Goal: Task Accomplishment & Management: Complete application form

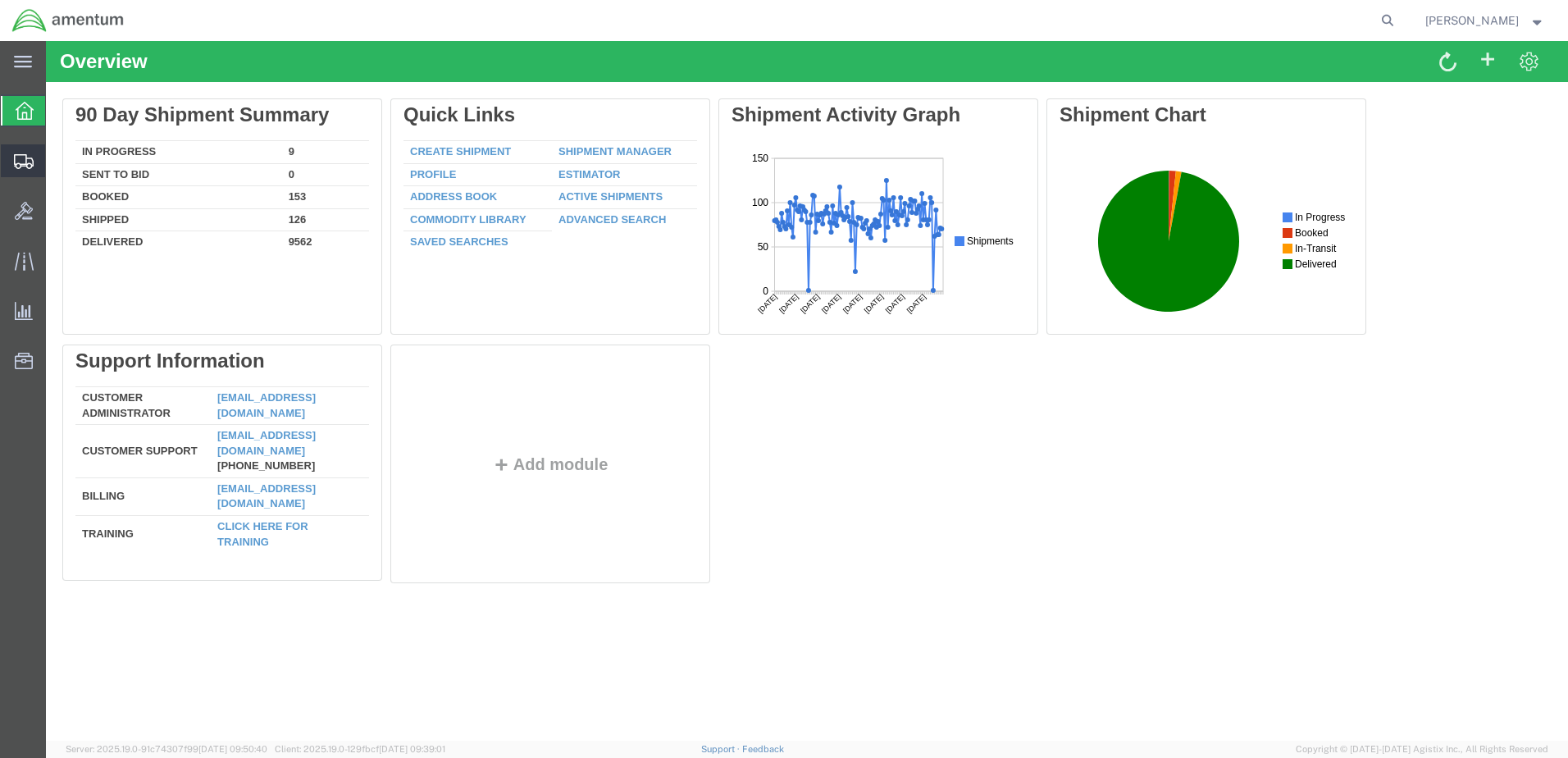
click at [0, 0] on span "Create from Template" at bounding box center [0, 0] width 0 height 0
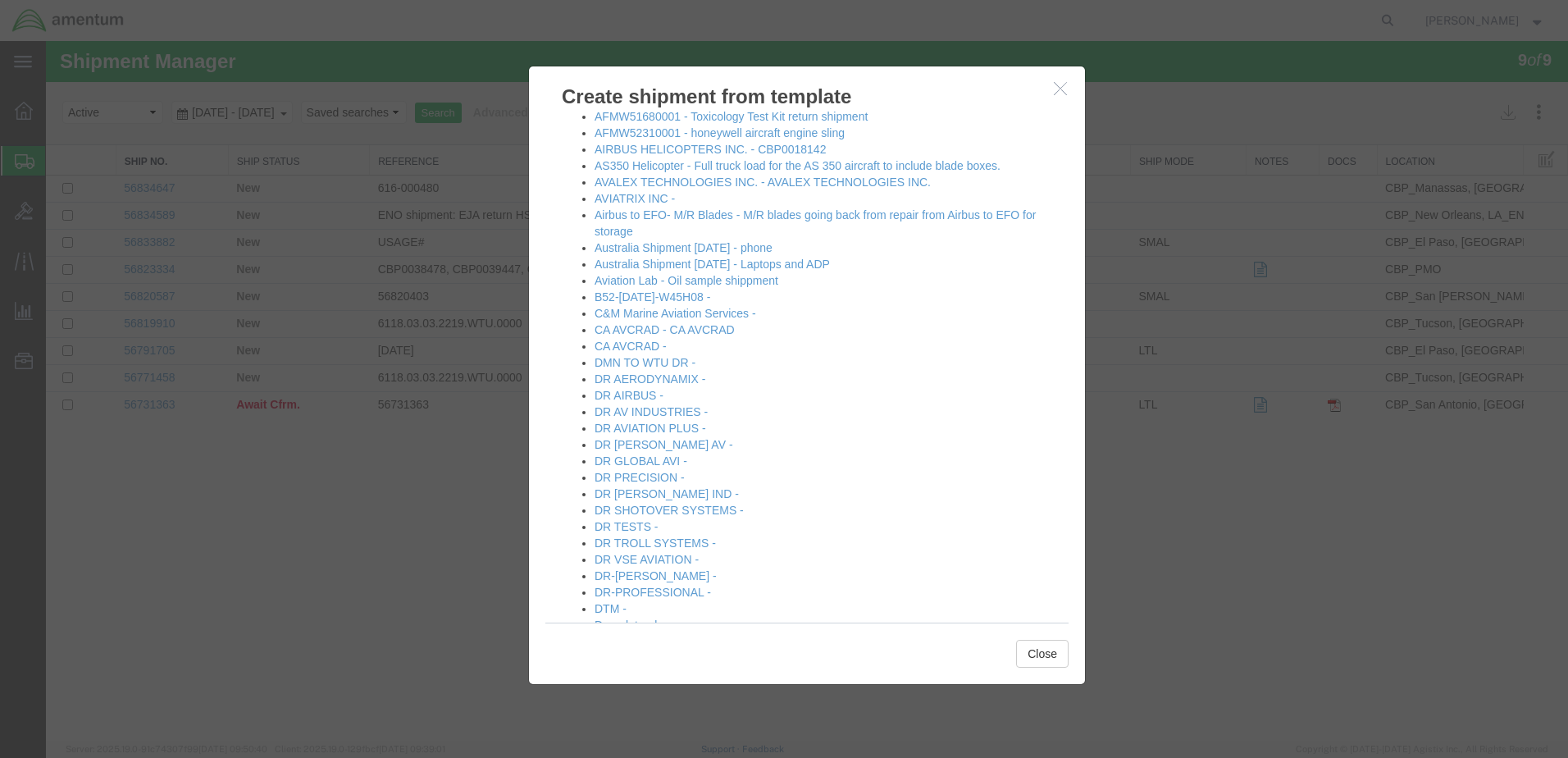
scroll to position [164, 0]
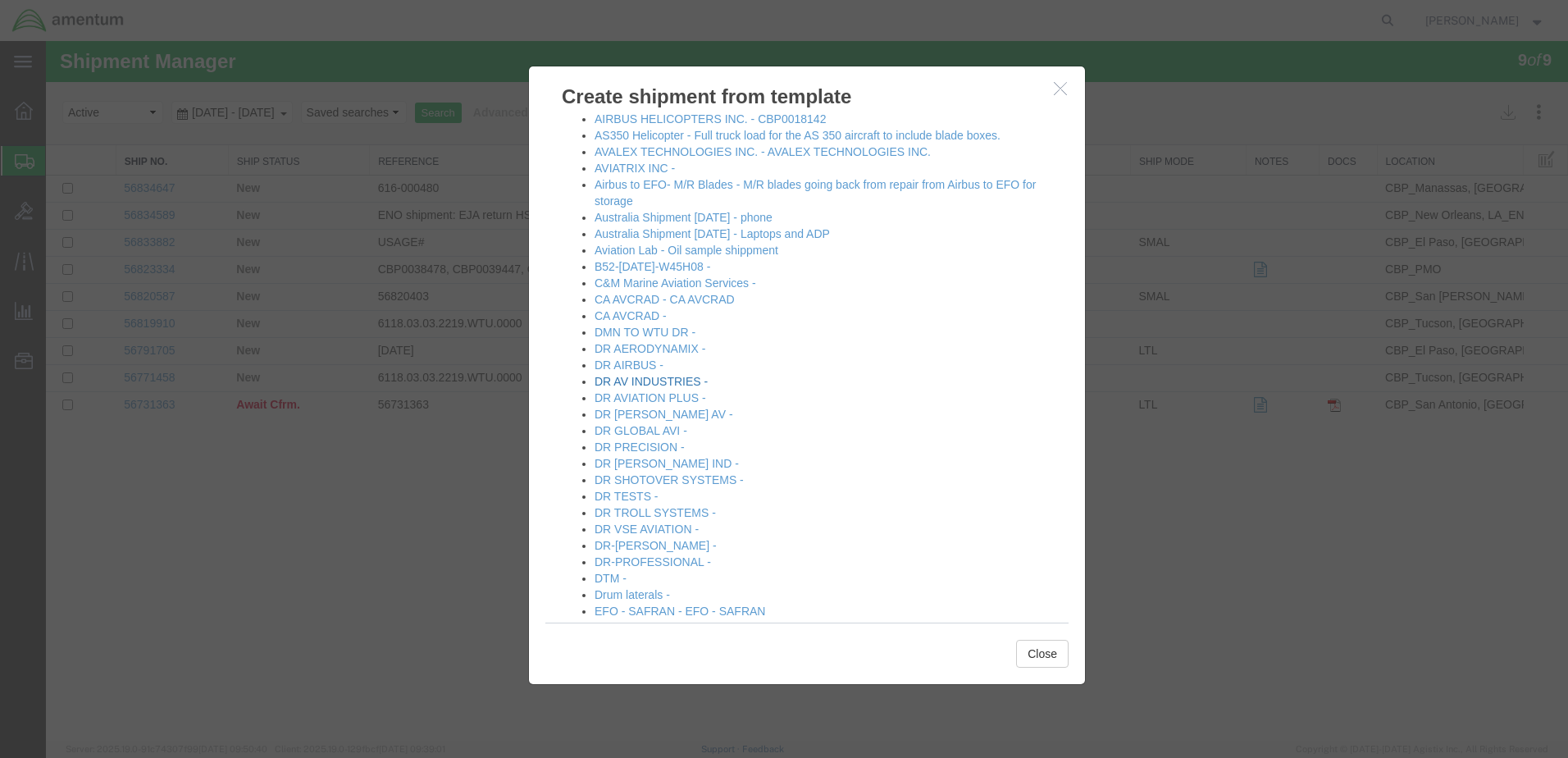
click at [672, 385] on link "DR AV INDUSTRIES -" at bounding box center [651, 381] width 113 height 13
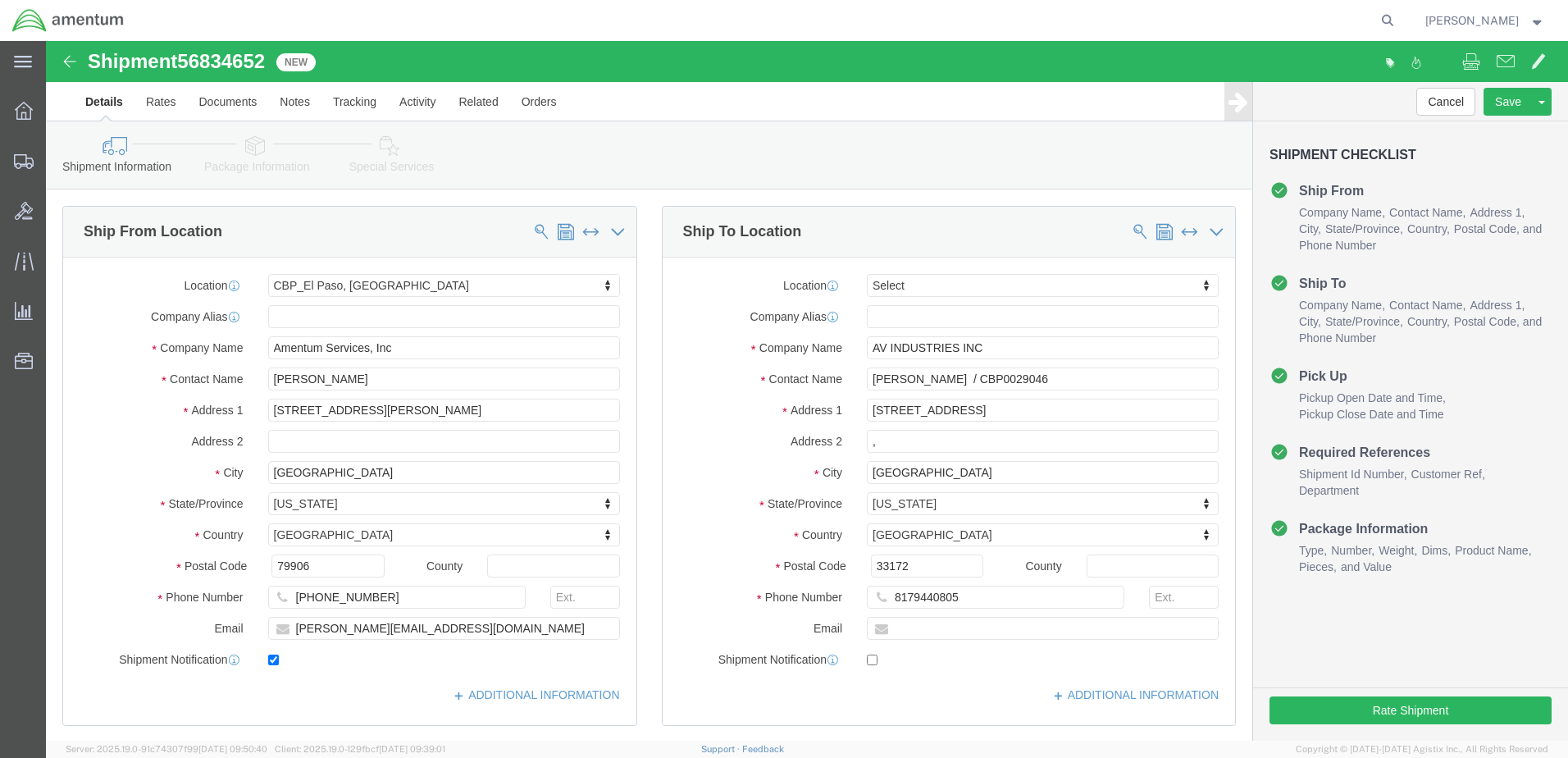
select select "49831"
select select
drag, startPoint x: 996, startPoint y: 340, endPoint x: 798, endPoint y: 348, distance: 198.2
click div "Contact Name [PERSON_NAME] / CBP0029046"
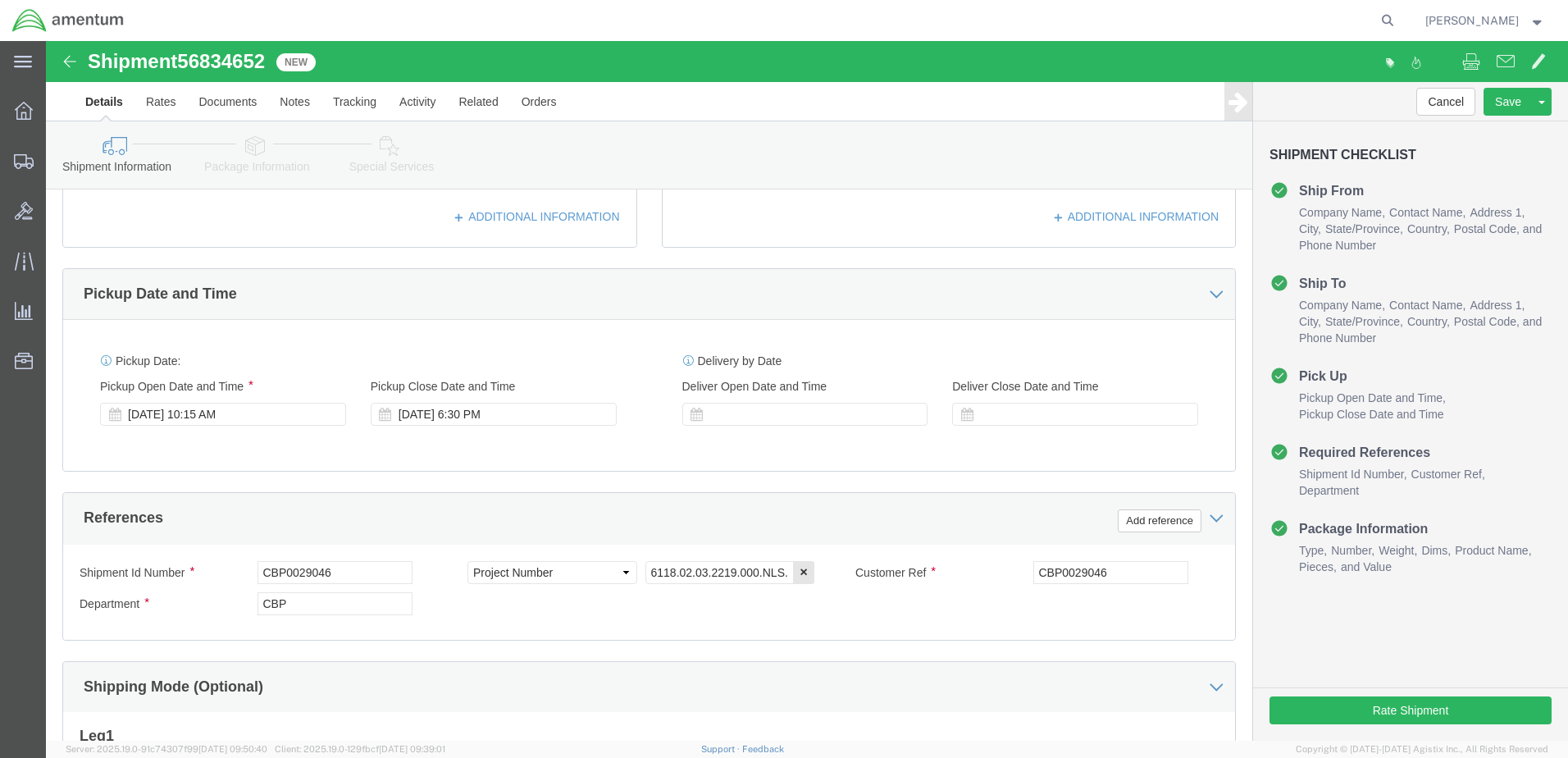
scroll to position [492, 0]
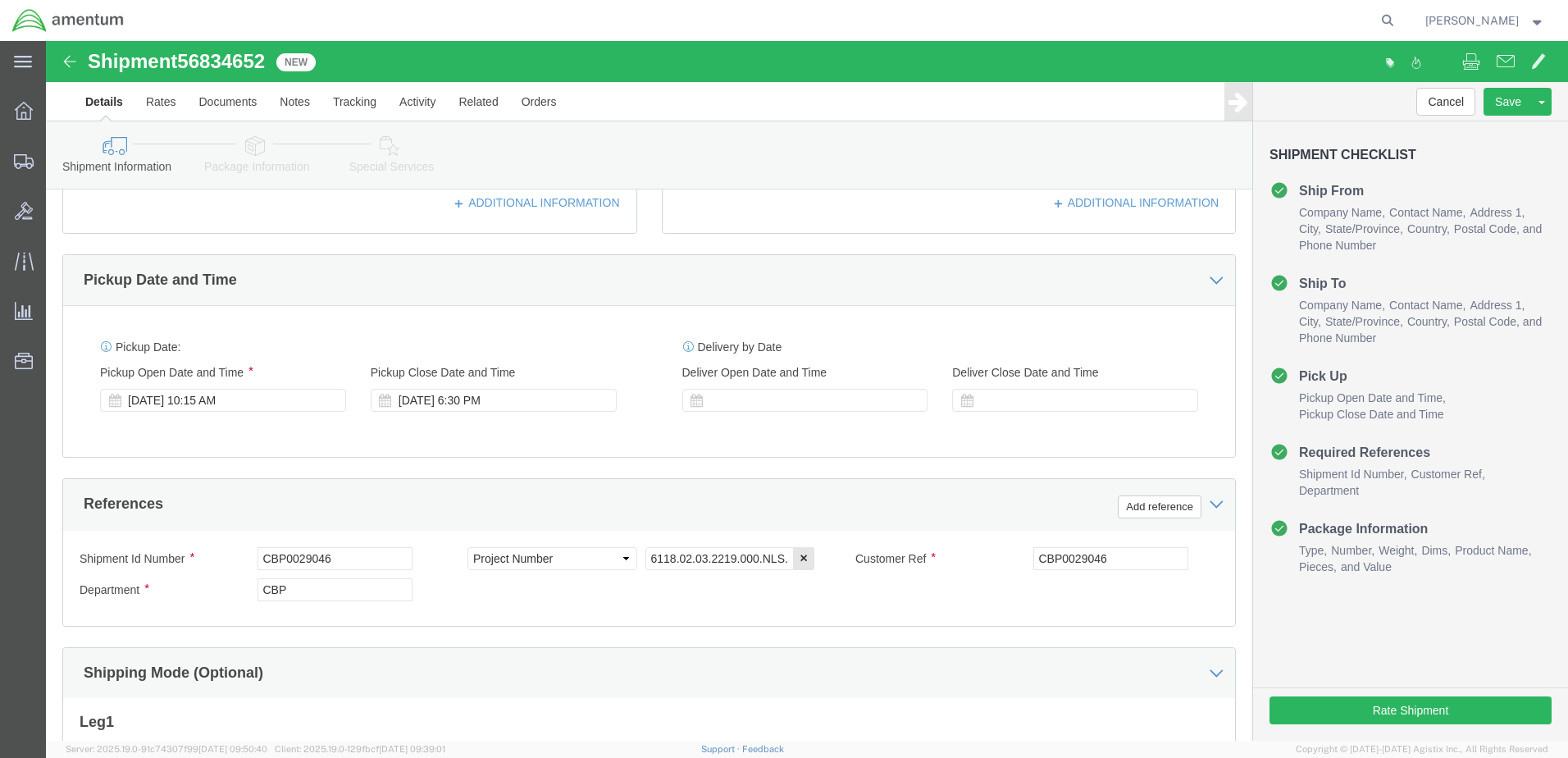
type input "CBP0044181"
drag, startPoint x: 291, startPoint y: 515, endPoint x: 77, endPoint y: 522, distance: 214.1
click div "Shipment Id Number CBP0029046"
paste input "44181"
type input "CBP0044181"
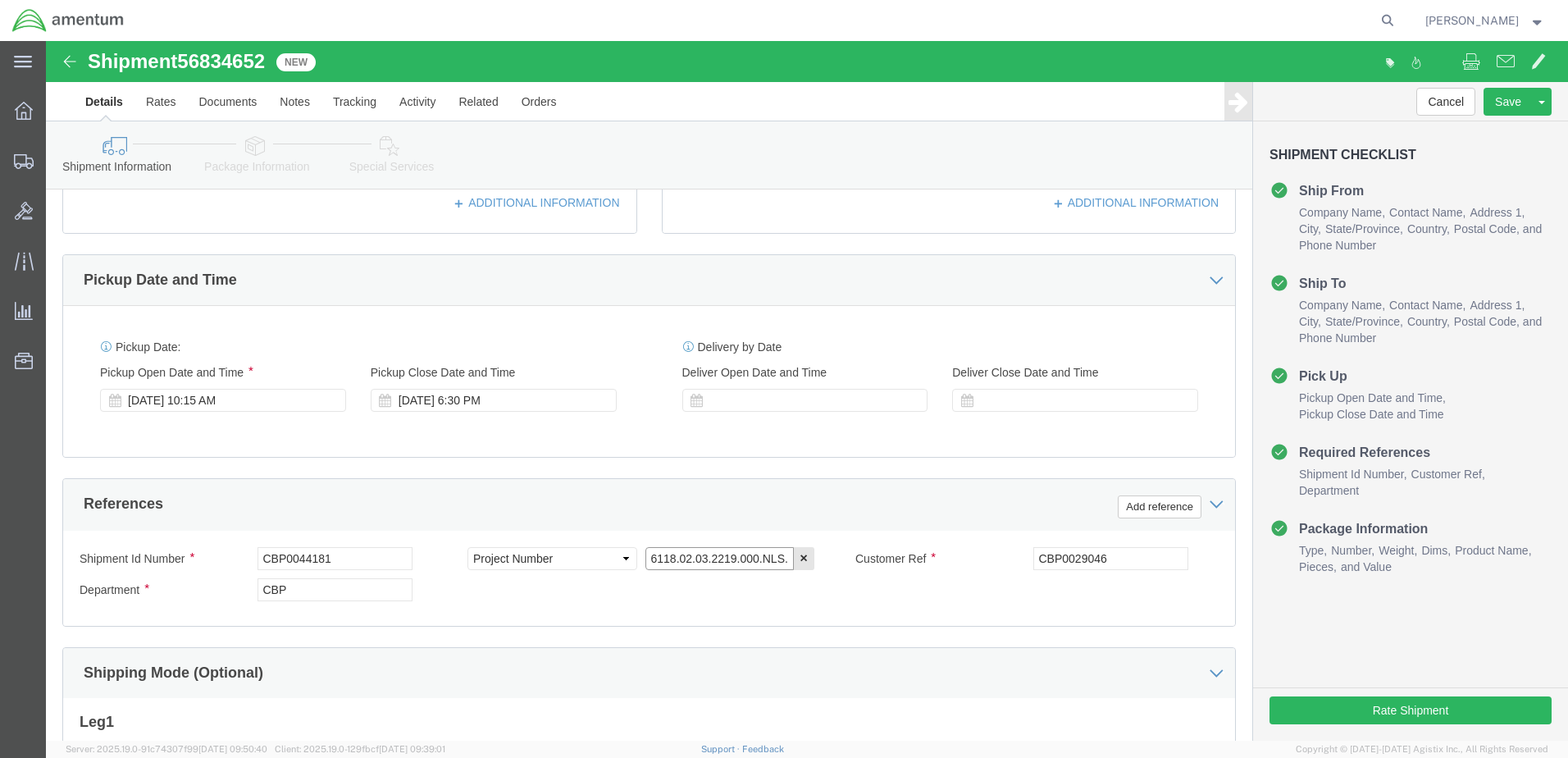
click input "6118.02.03.2219.000.NLS.0000"
type input "6118.03.03.2219.000.NLS.0000"
drag, startPoint x: 1057, startPoint y: 523, endPoint x: 820, endPoint y: 561, distance: 240.0
click div "Shipment Id Number CBP0044181 Select Account Type Activity ID Airline Appointme…"
paste input "44181"
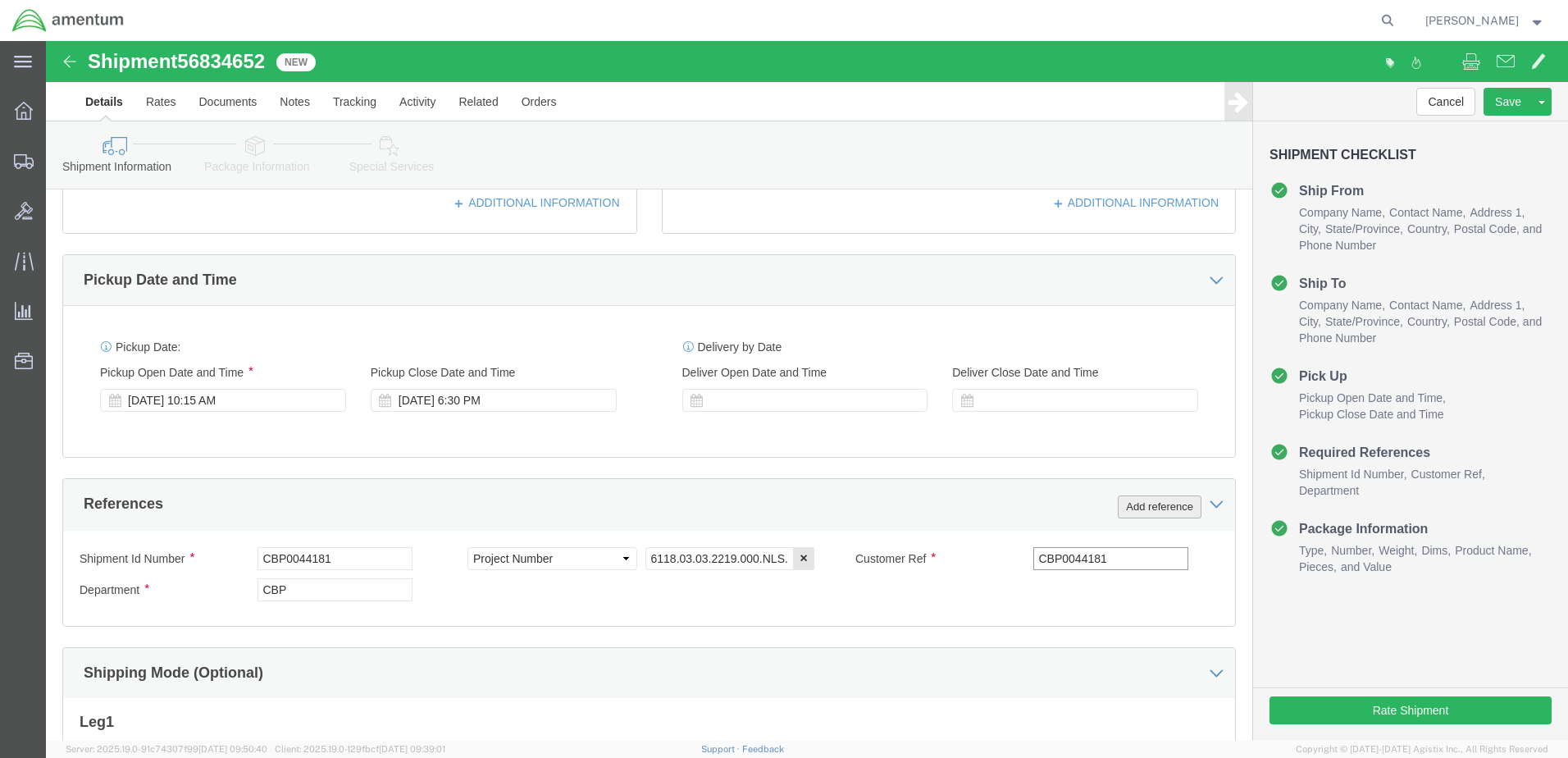
type input "CBP0044181"
click button "Add reference"
click select "Select Account Type Activity ID Airline Appointment Number ASN Batch Request # …"
select select "INVOICE"
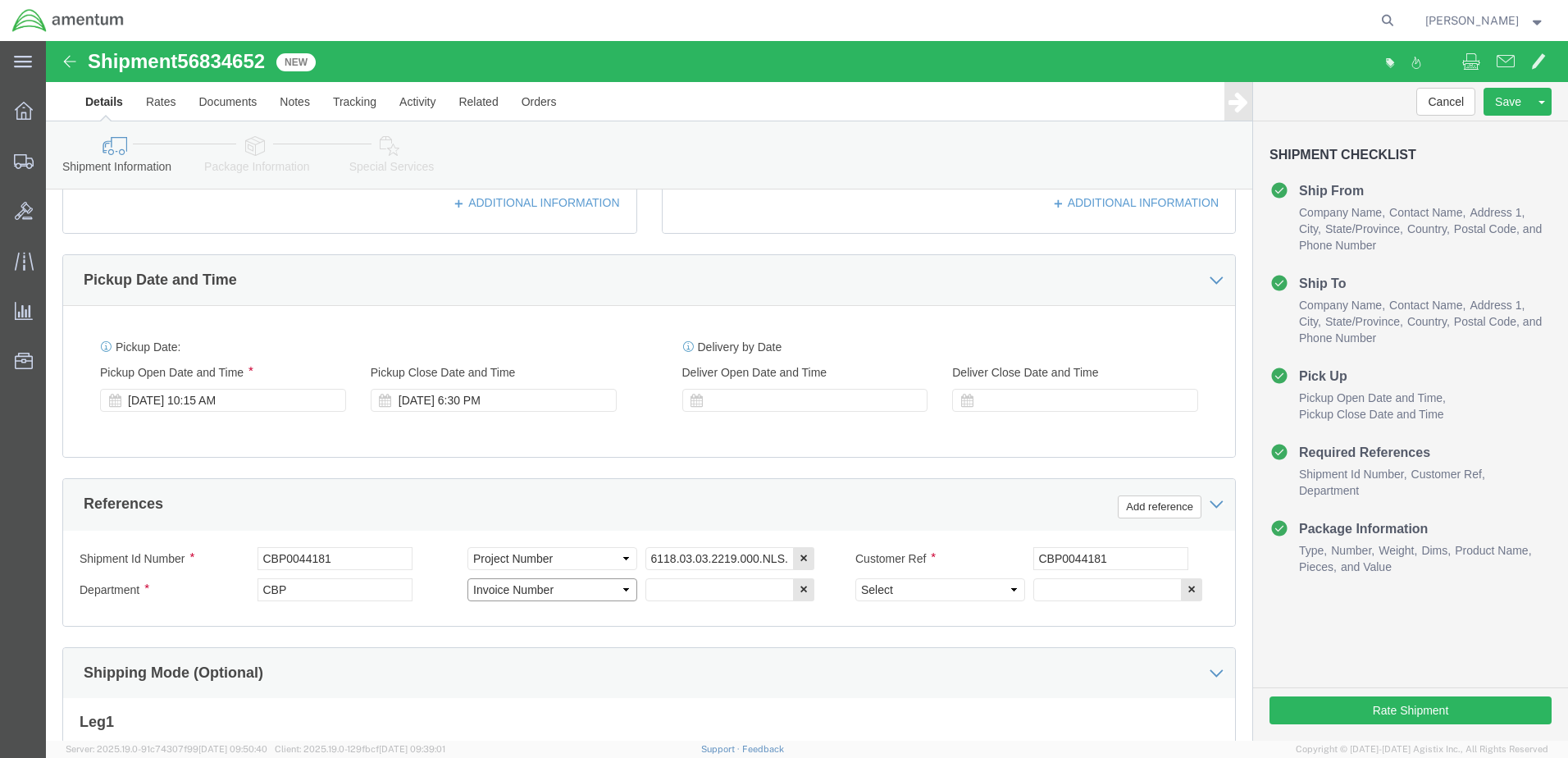
click select "Select Account Type Activity ID Airline Appointment Number ASN Batch Request # …"
click input "text"
paste input "CBP0044181"
type input "CBP0044181"
click select "Select Account Type Activity ID Airline Appointment Number ASN Batch Request # …"
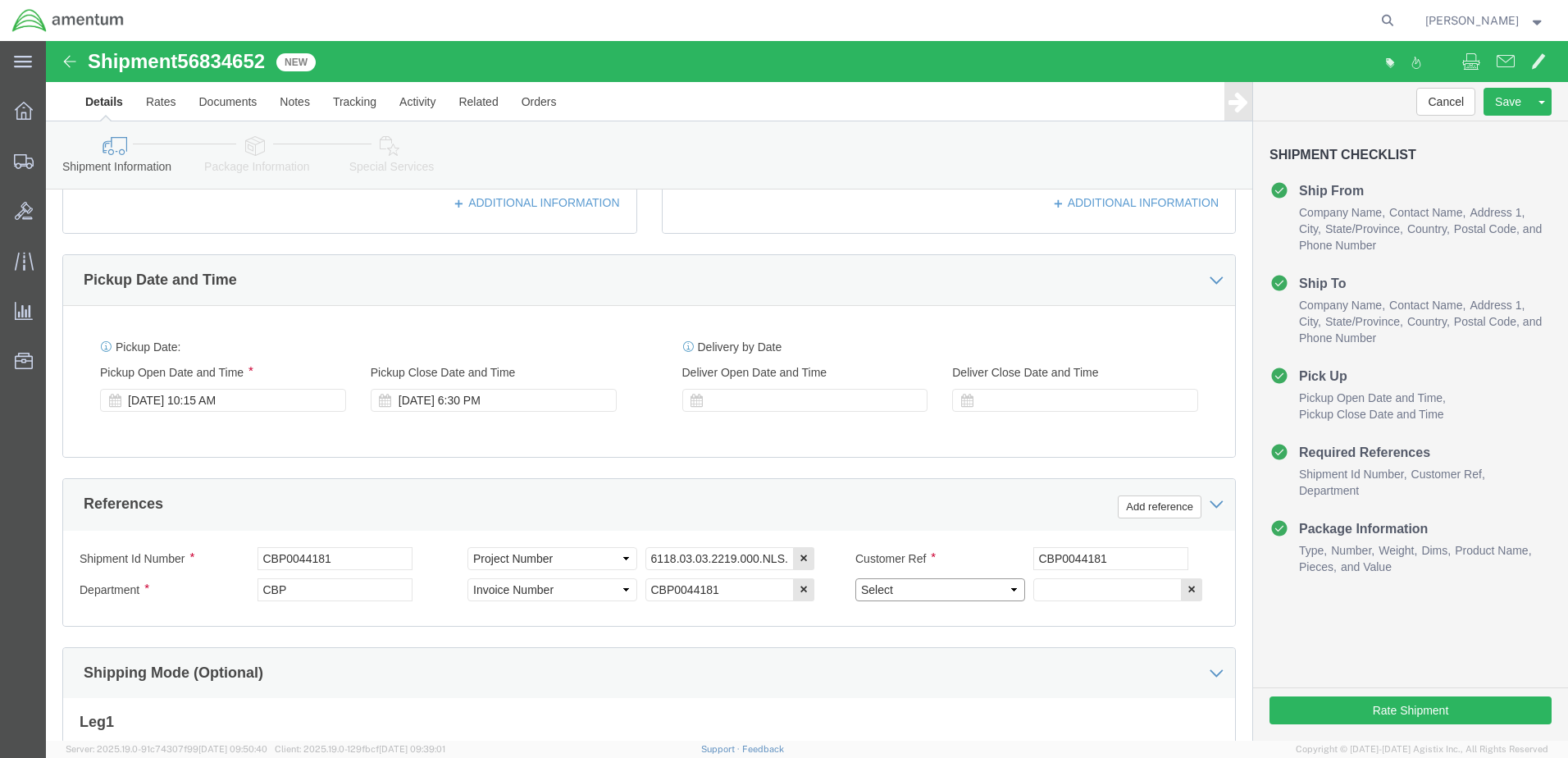
select select "PURCHORD"
click select "Select Account Type Activity ID Airline Appointment Number ASN Batch Request # …"
click input "text"
paste input "CBP0044181"
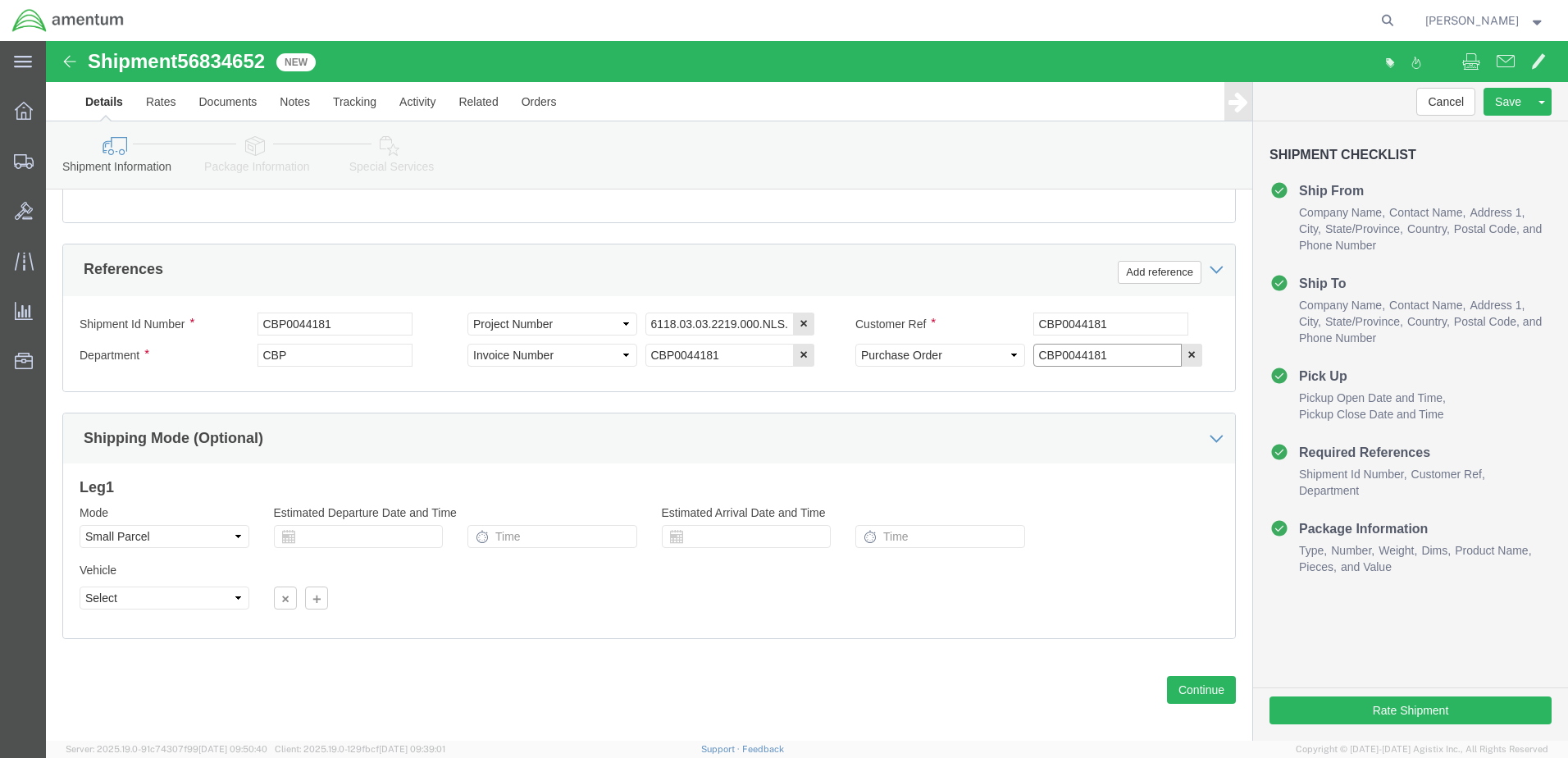
scroll to position [740, 0]
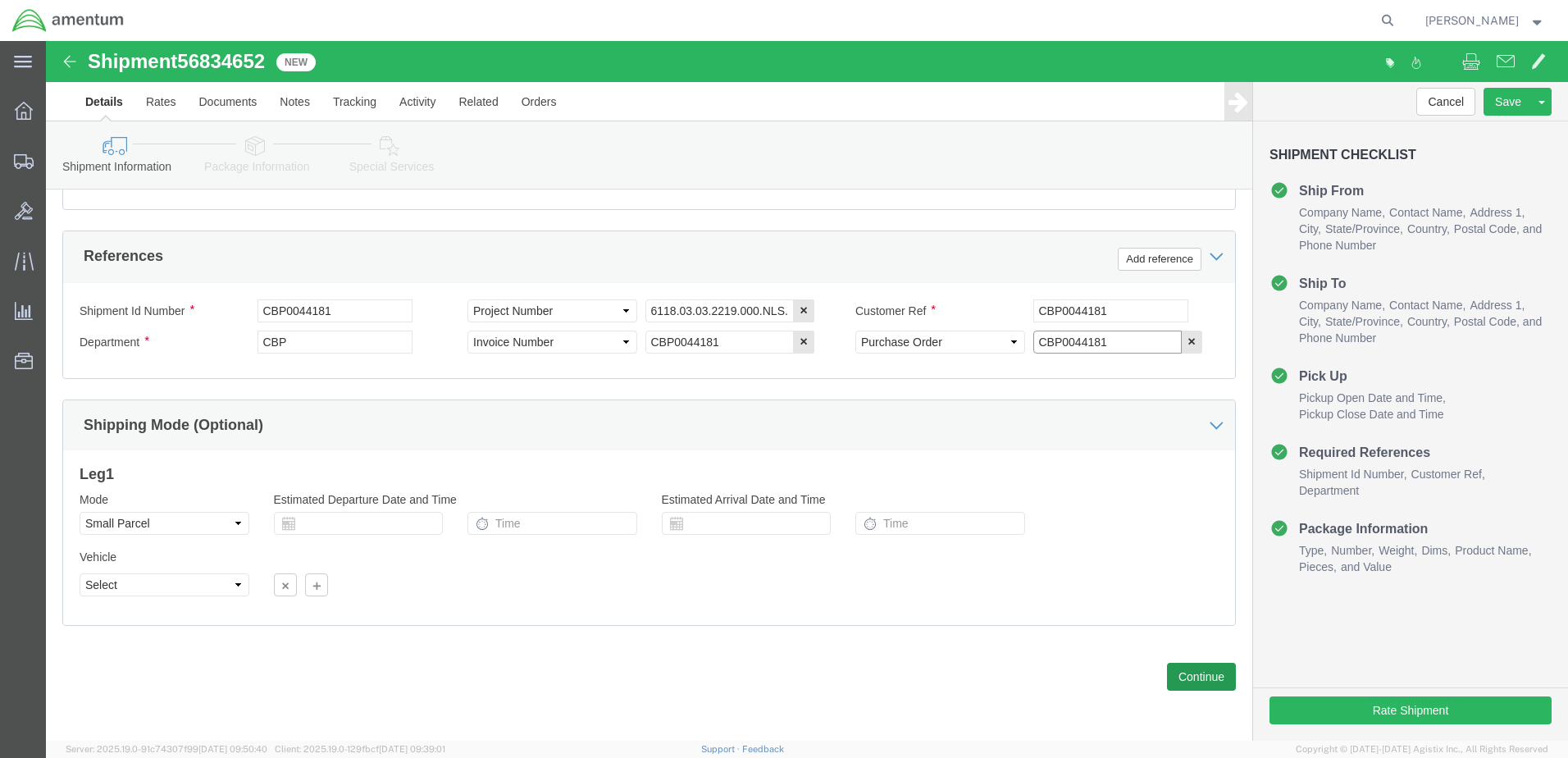
type input "CBP0044181"
click button "Continue"
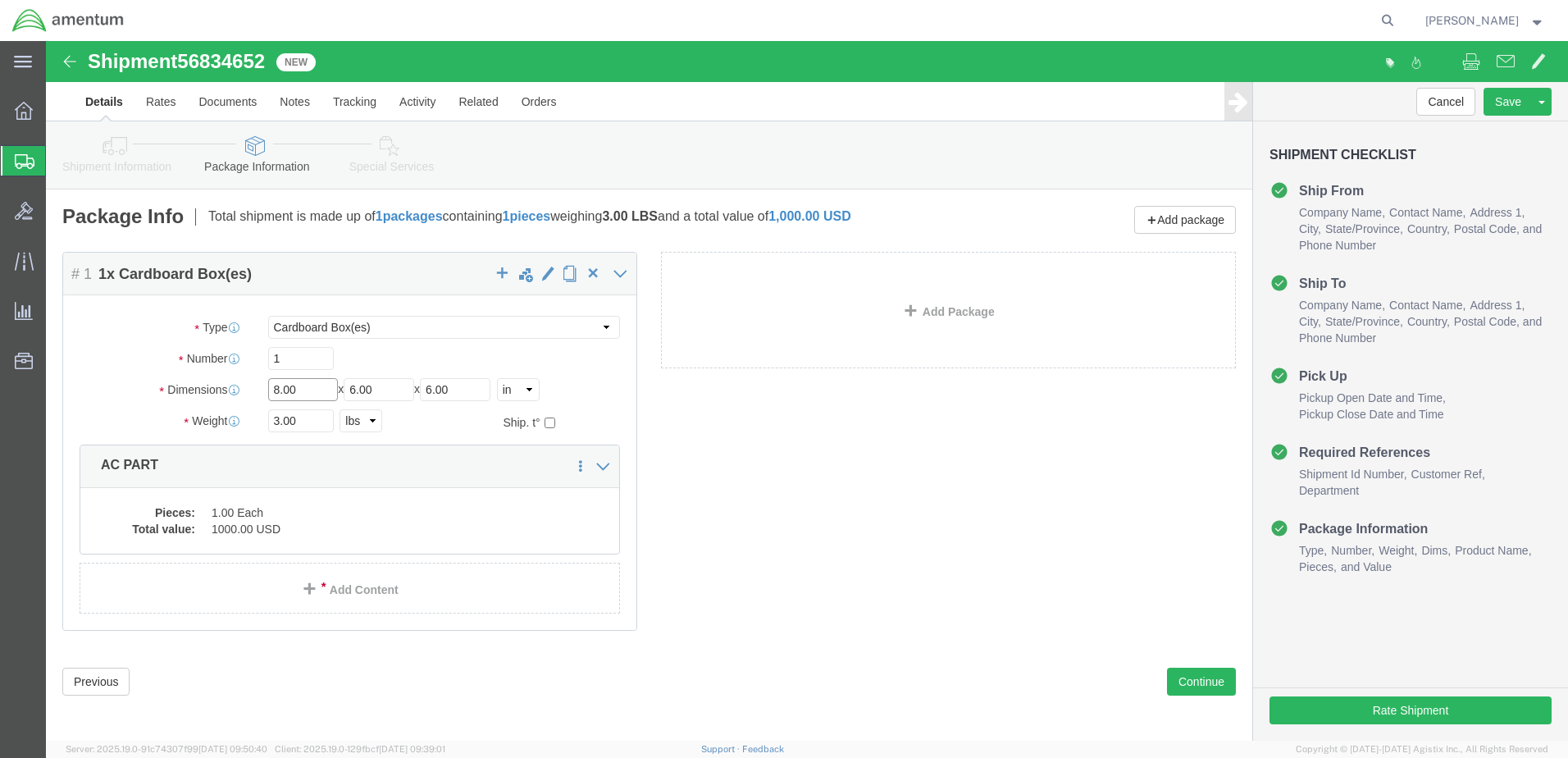
drag, startPoint x: 263, startPoint y: 356, endPoint x: 205, endPoint y: 357, distance: 58.0
click div "Dimensions Length 8.00 x Width 6.00 x Height 6.00 Select cm ft in"
type input "16"
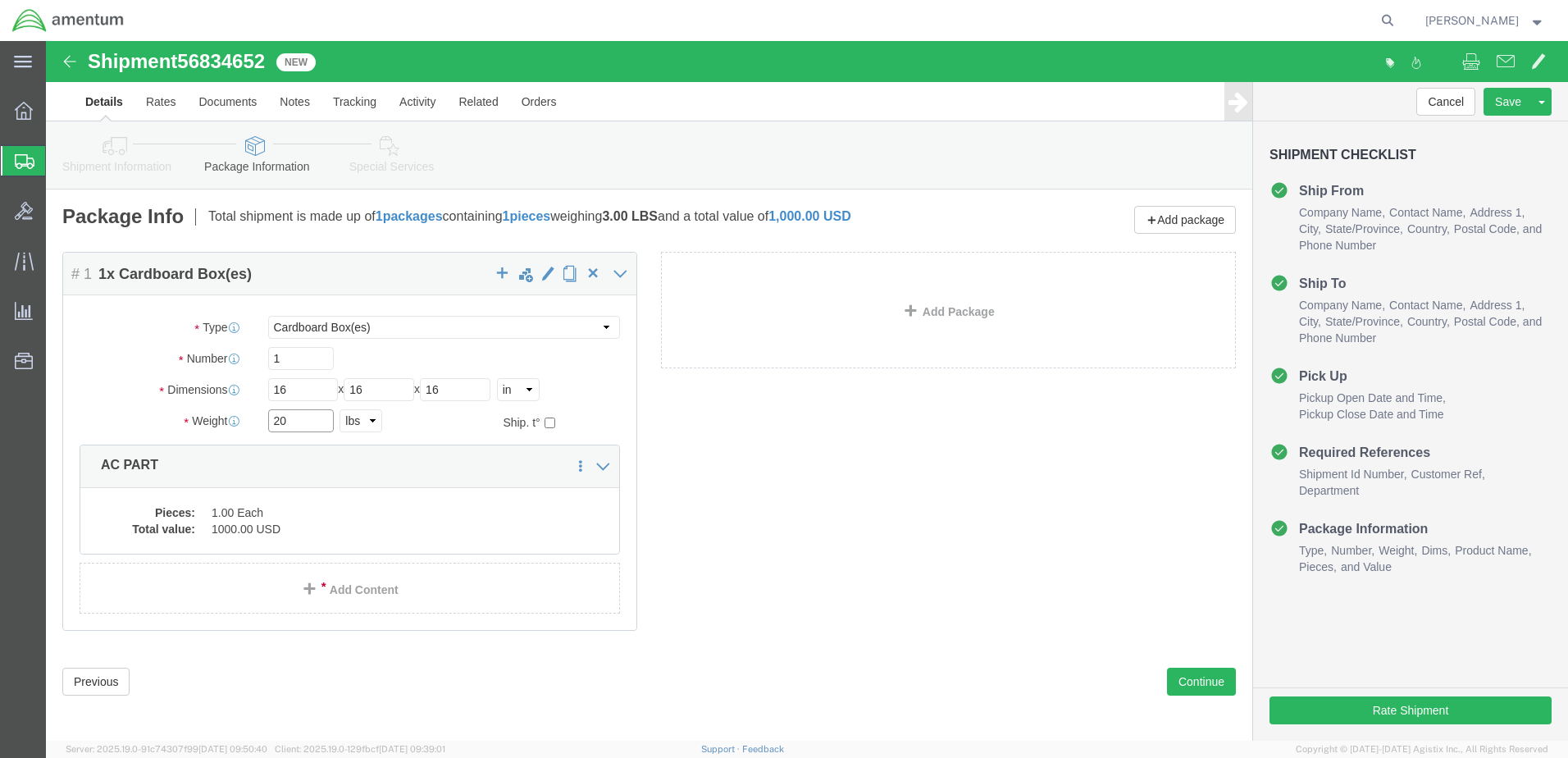
type input "20"
click button "Continue"
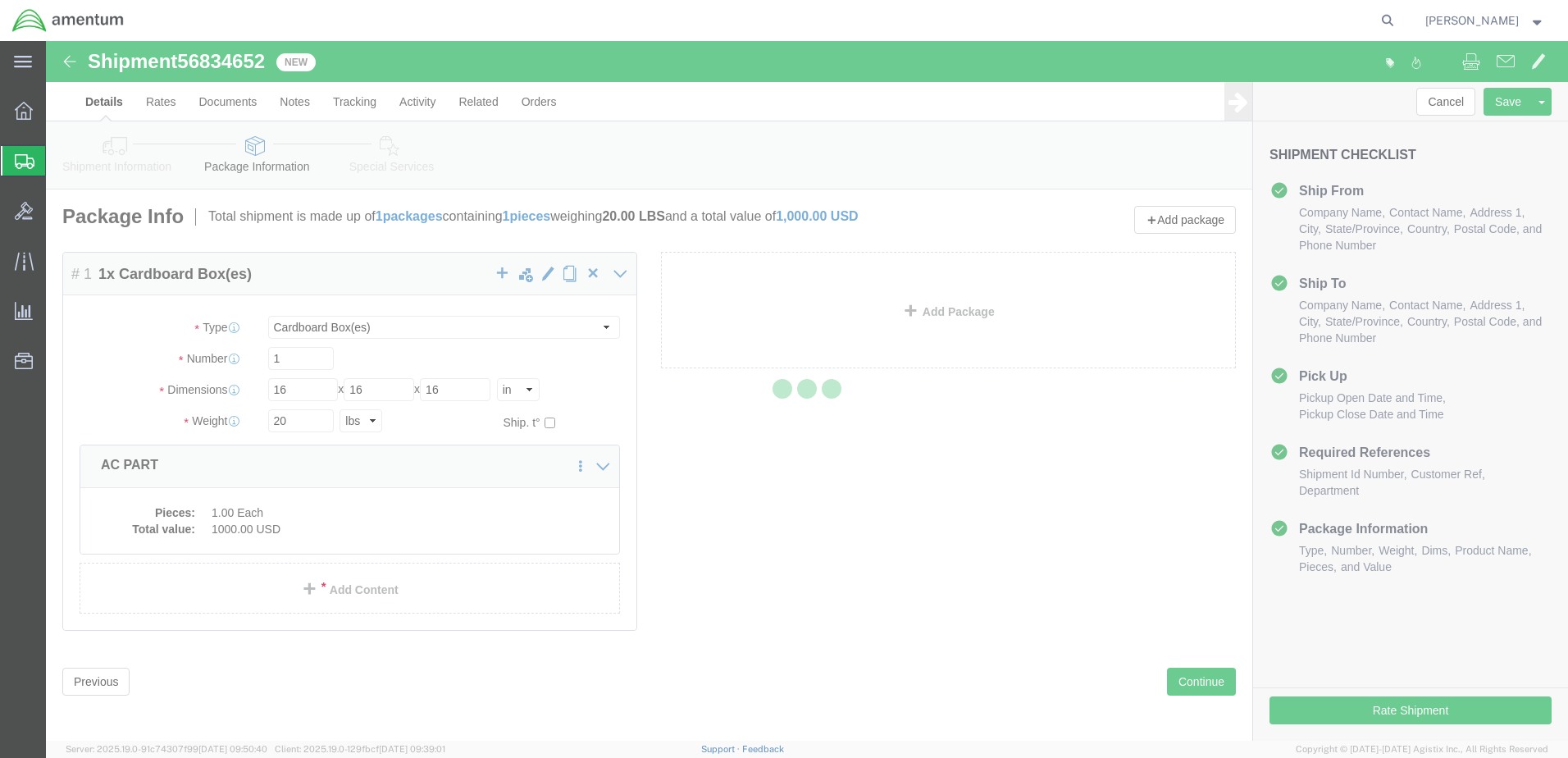
select select
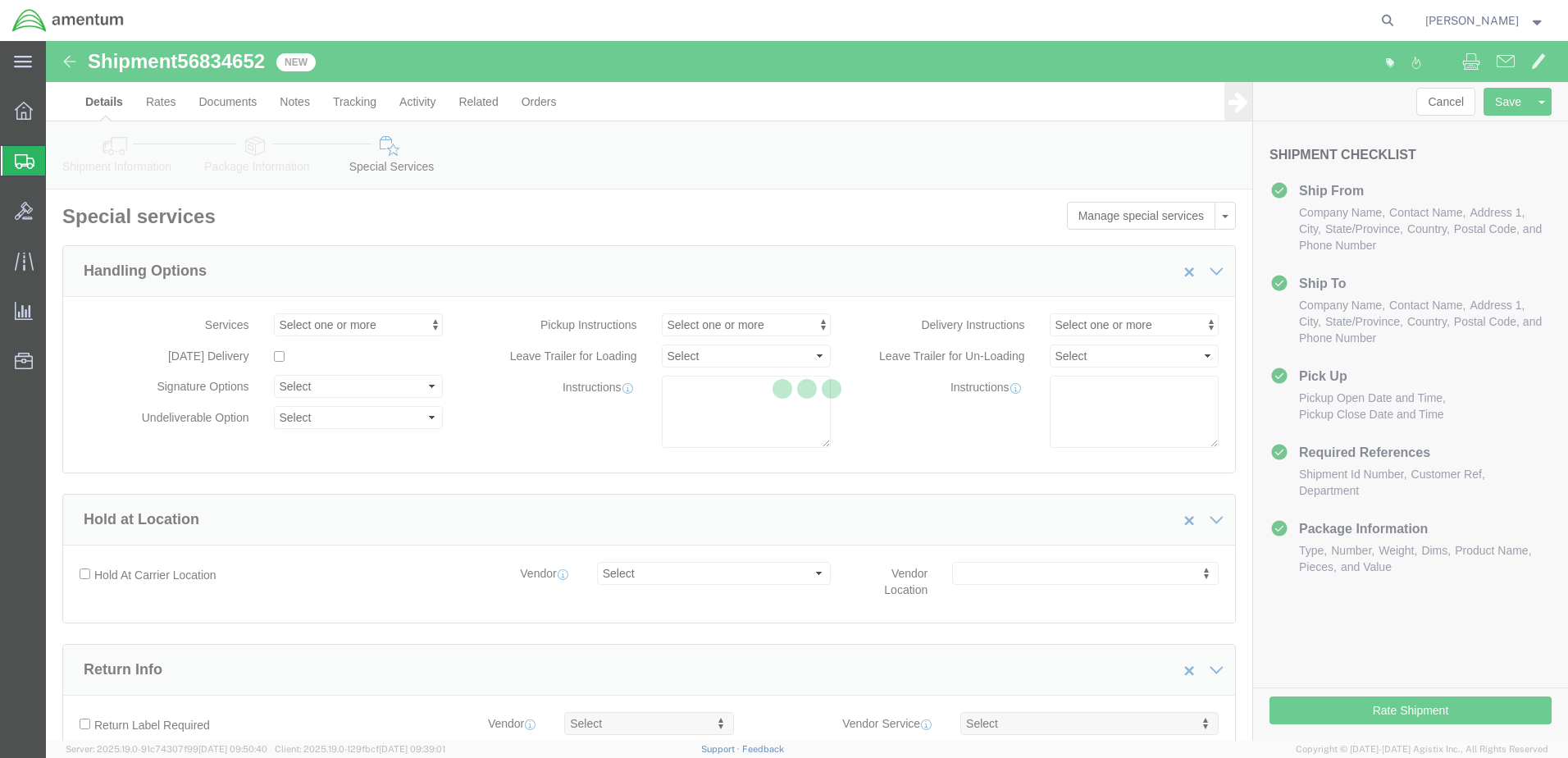
select select "DEPARTMENT"
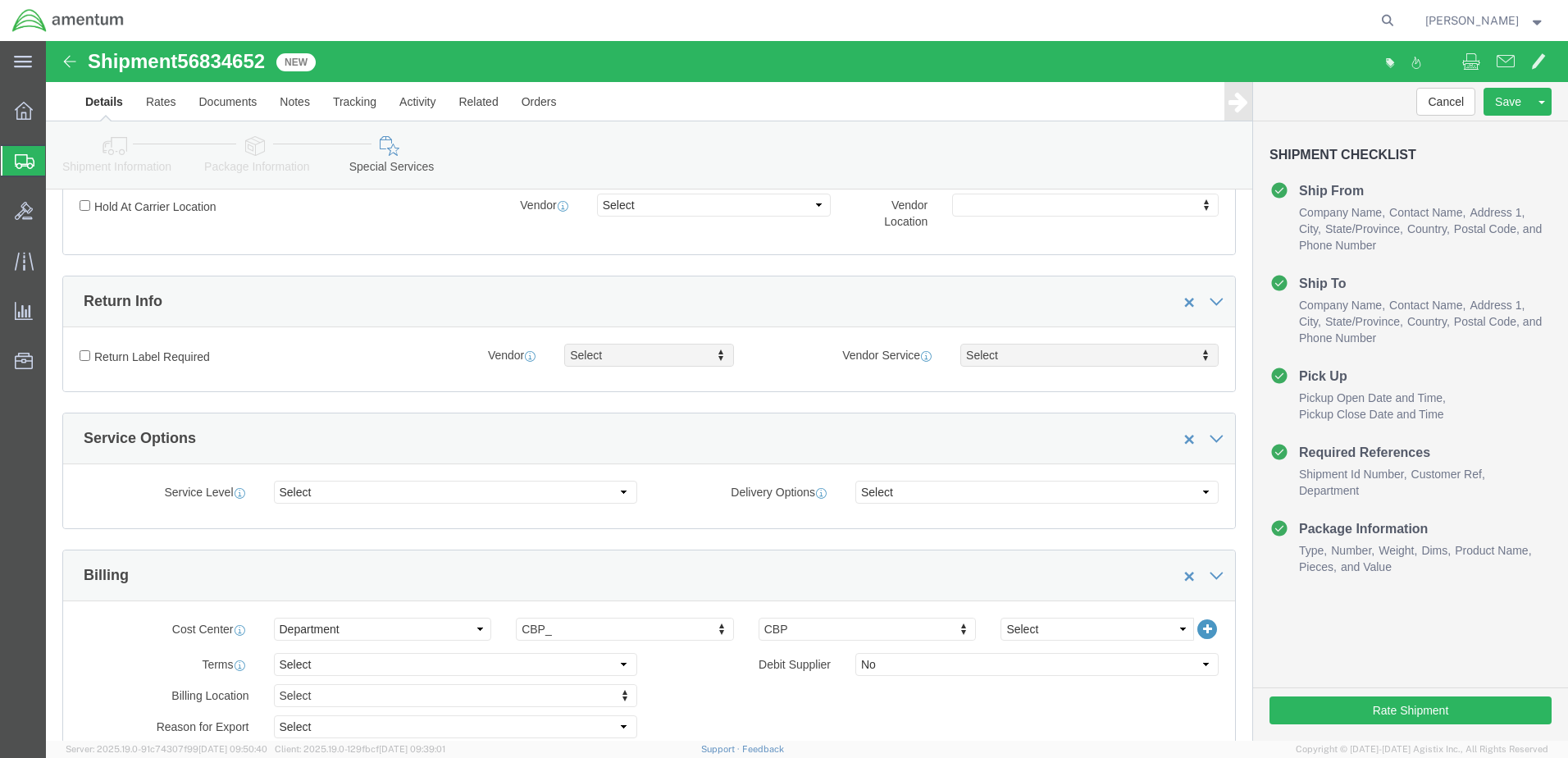
scroll to position [410, 0]
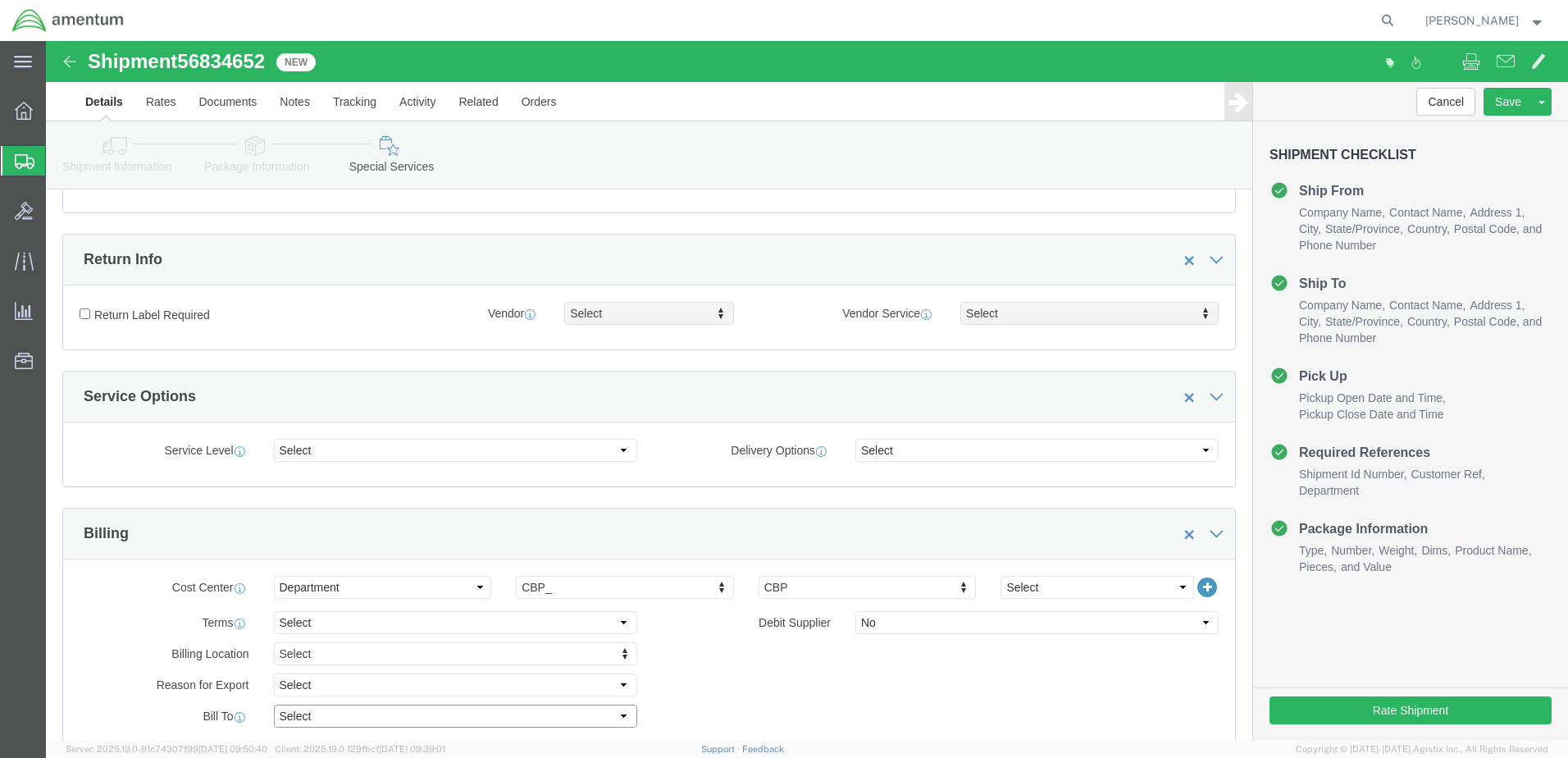
click select "Select Recipient Account Sender/Shipper Third Party Account"
select select "SHIP"
click select "Select Recipient Account Sender/Shipper Third Party Account"
click button "Rate Shipment"
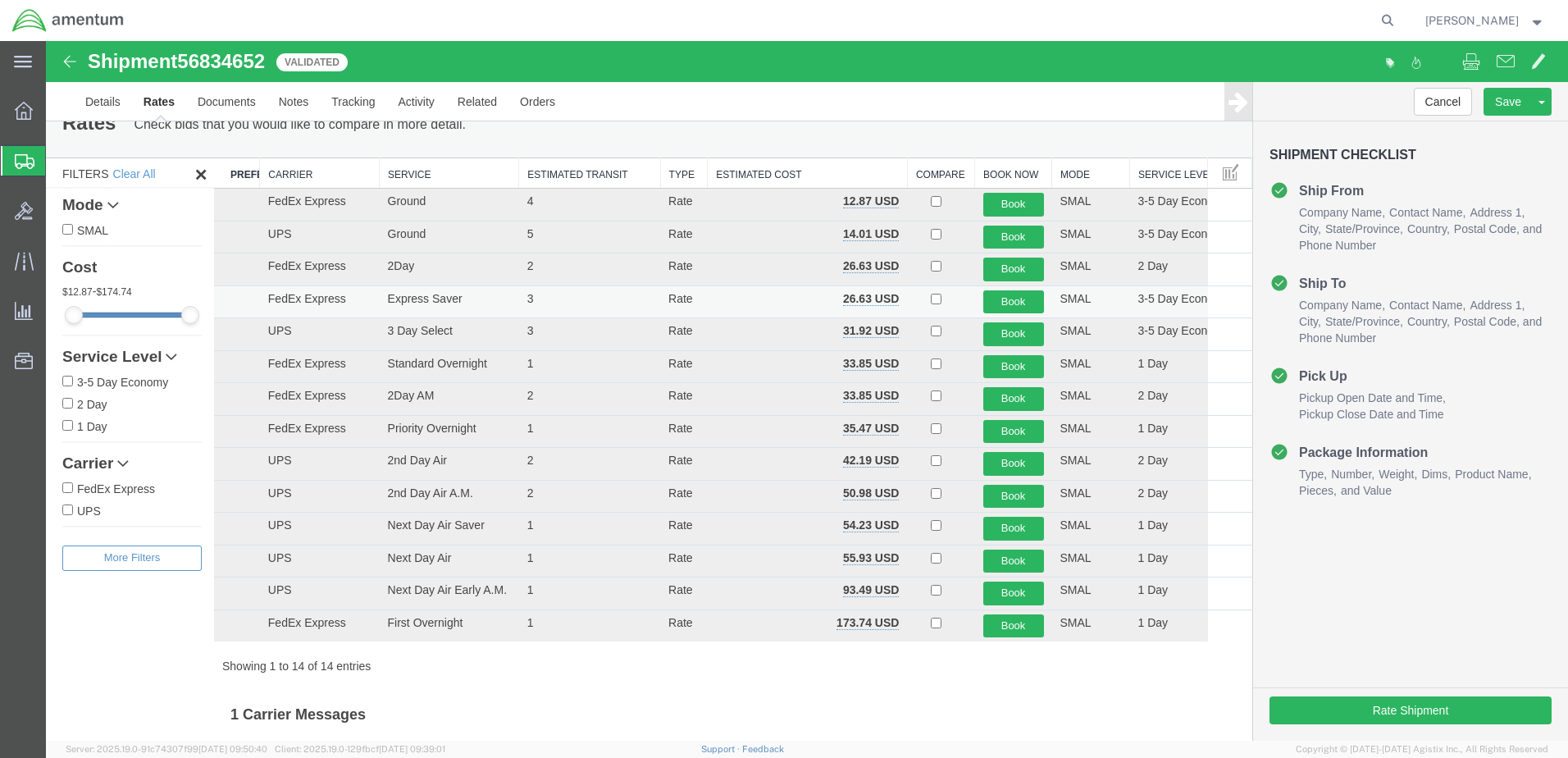
scroll to position [0, 0]
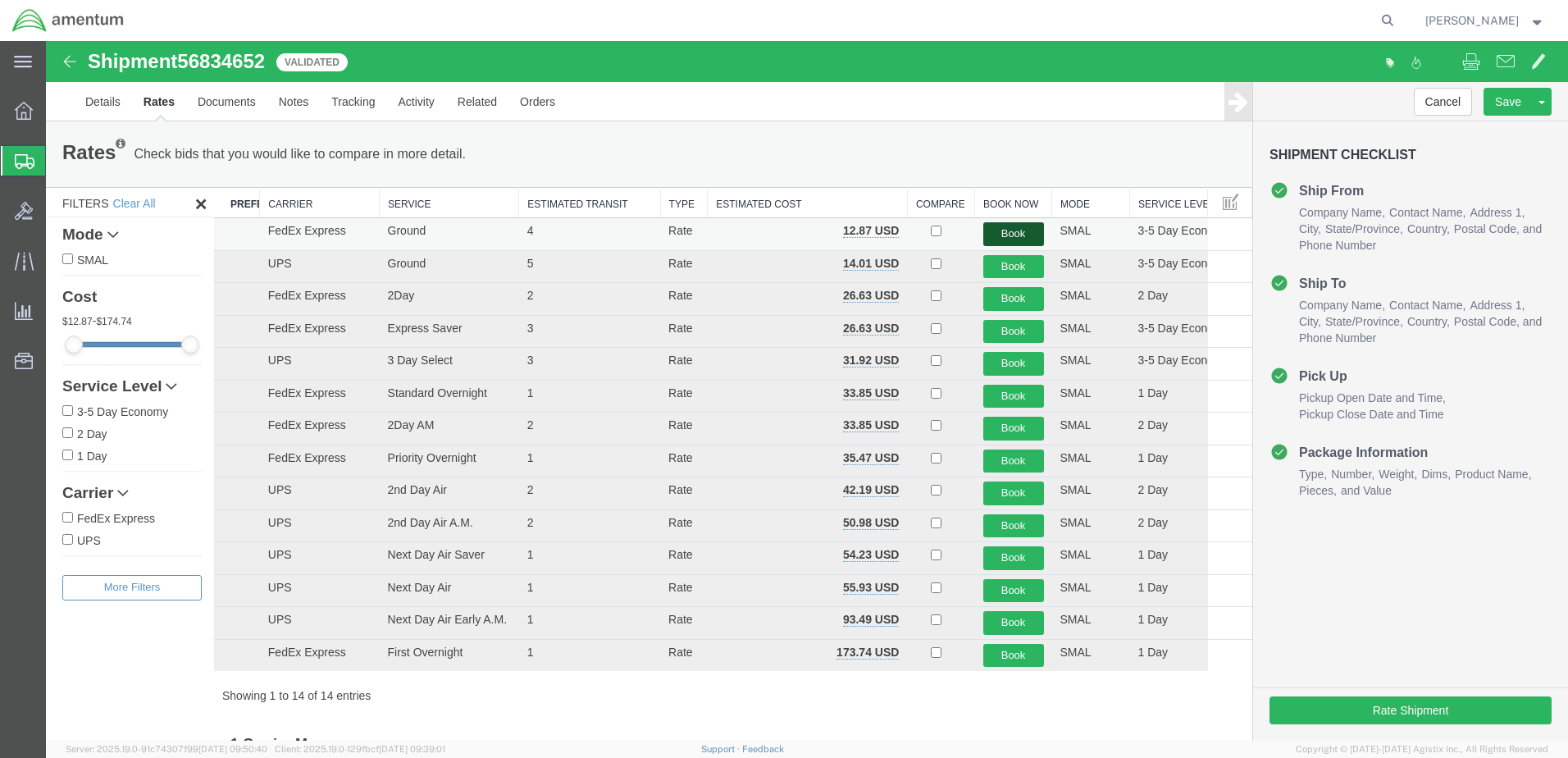
click at [992, 229] on button "Book" at bounding box center [1014, 234] width 61 height 23
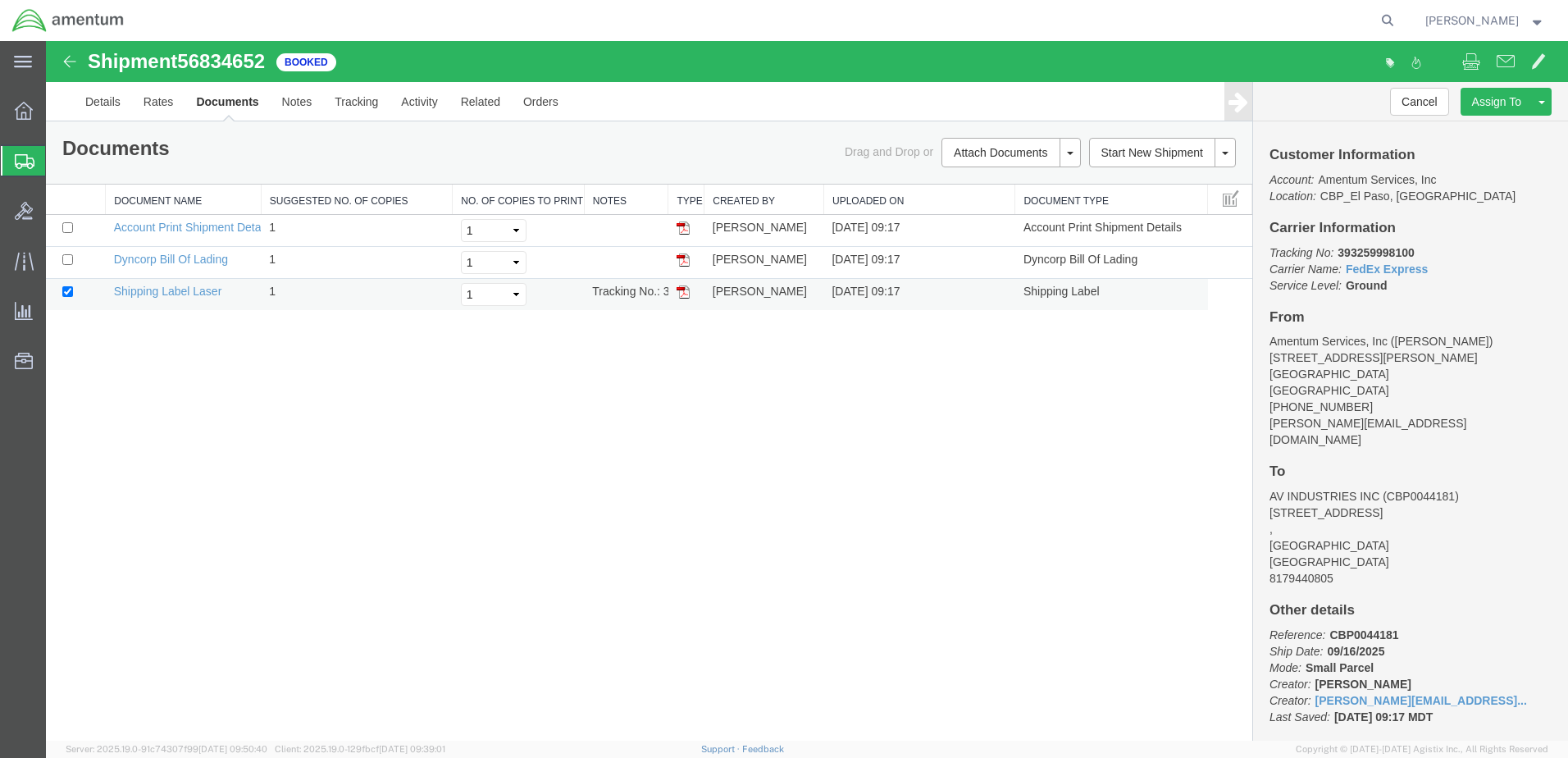
click at [686, 297] on img at bounding box center [683, 291] width 13 height 13
click at [0, 0] on span "Create from Template" at bounding box center [0, 0] width 0 height 0
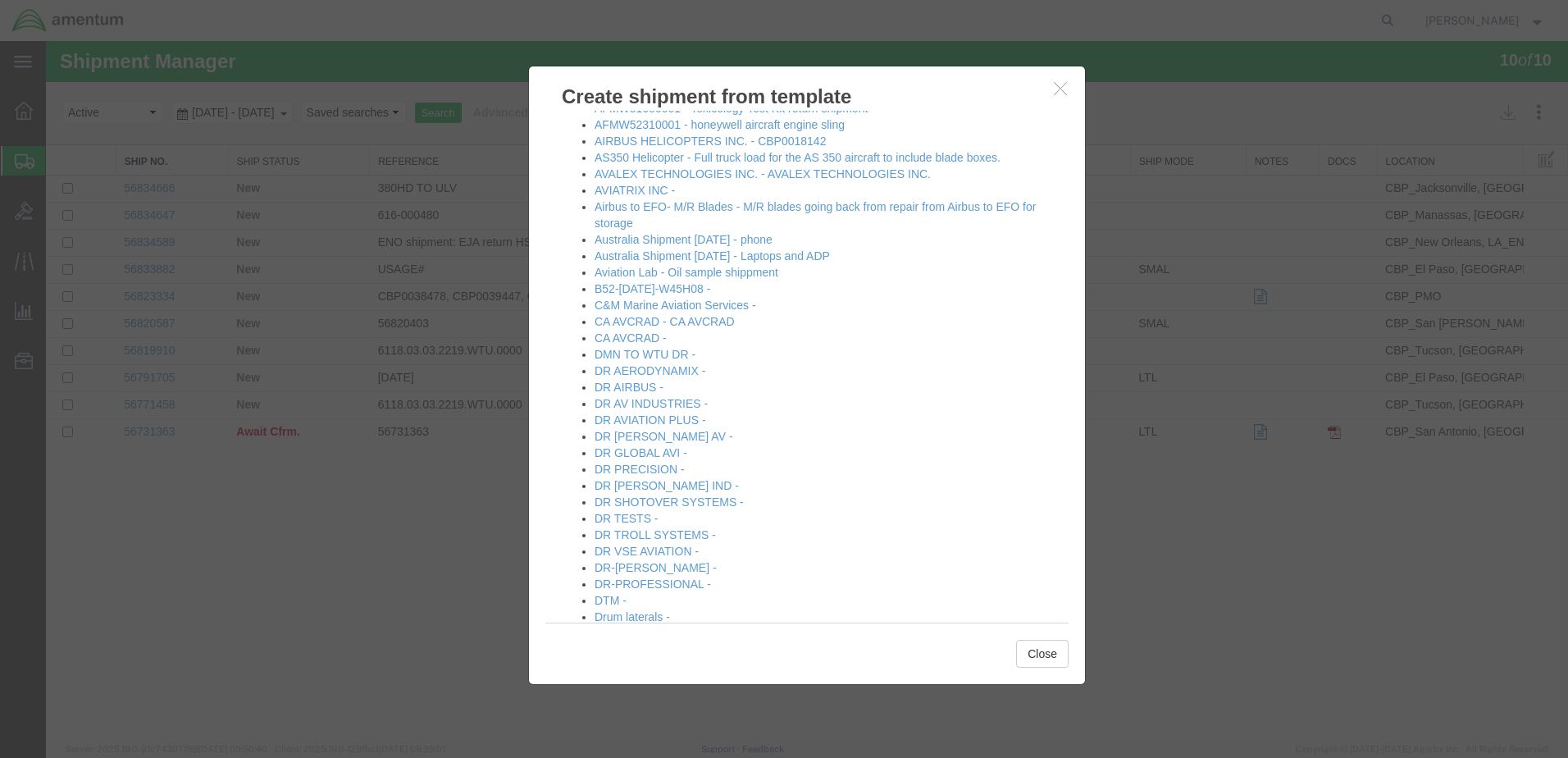
scroll to position [164, 0]
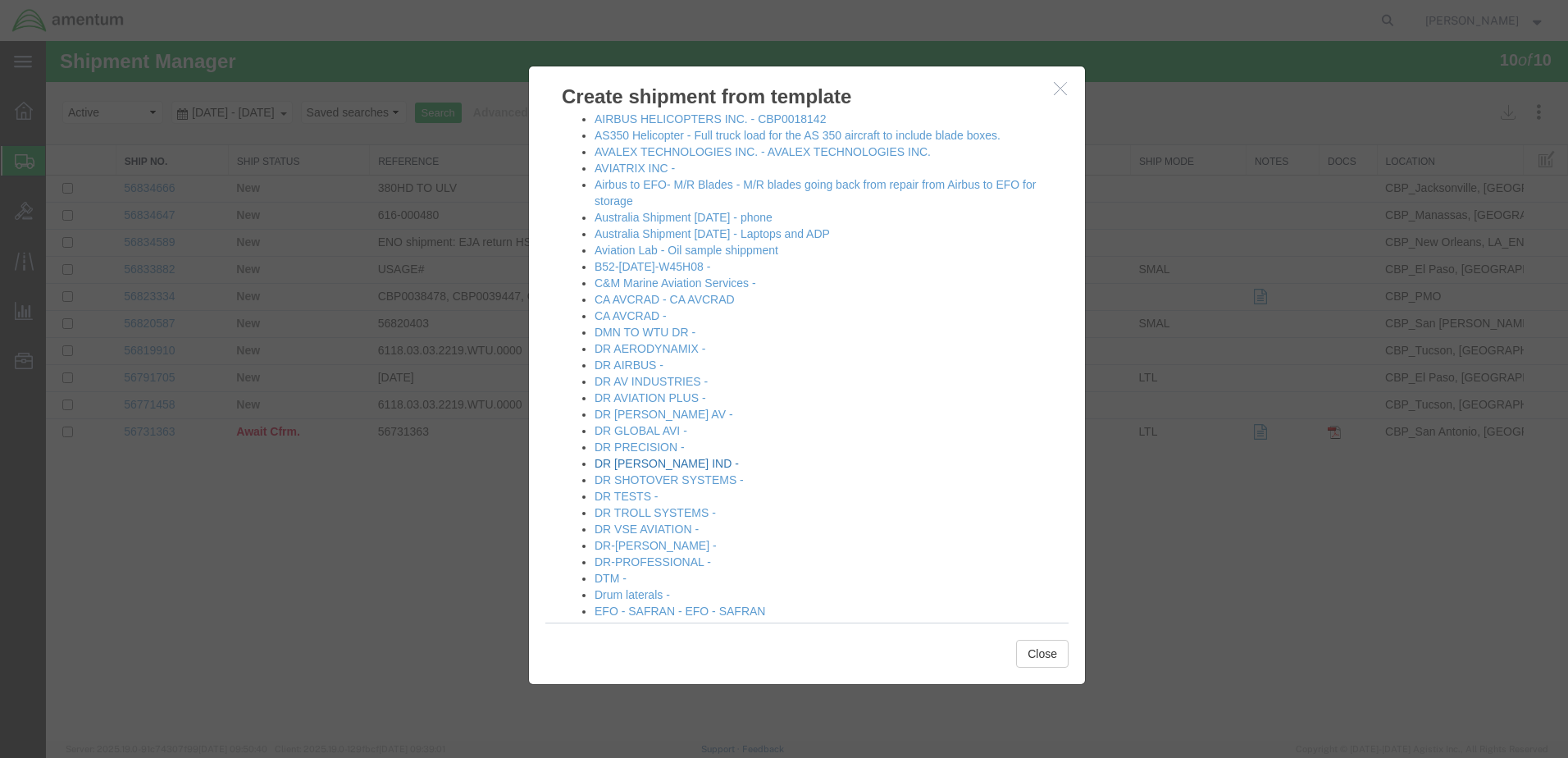
click at [655, 468] on link "DR [PERSON_NAME] IND -" at bounding box center [666, 463] width 144 height 13
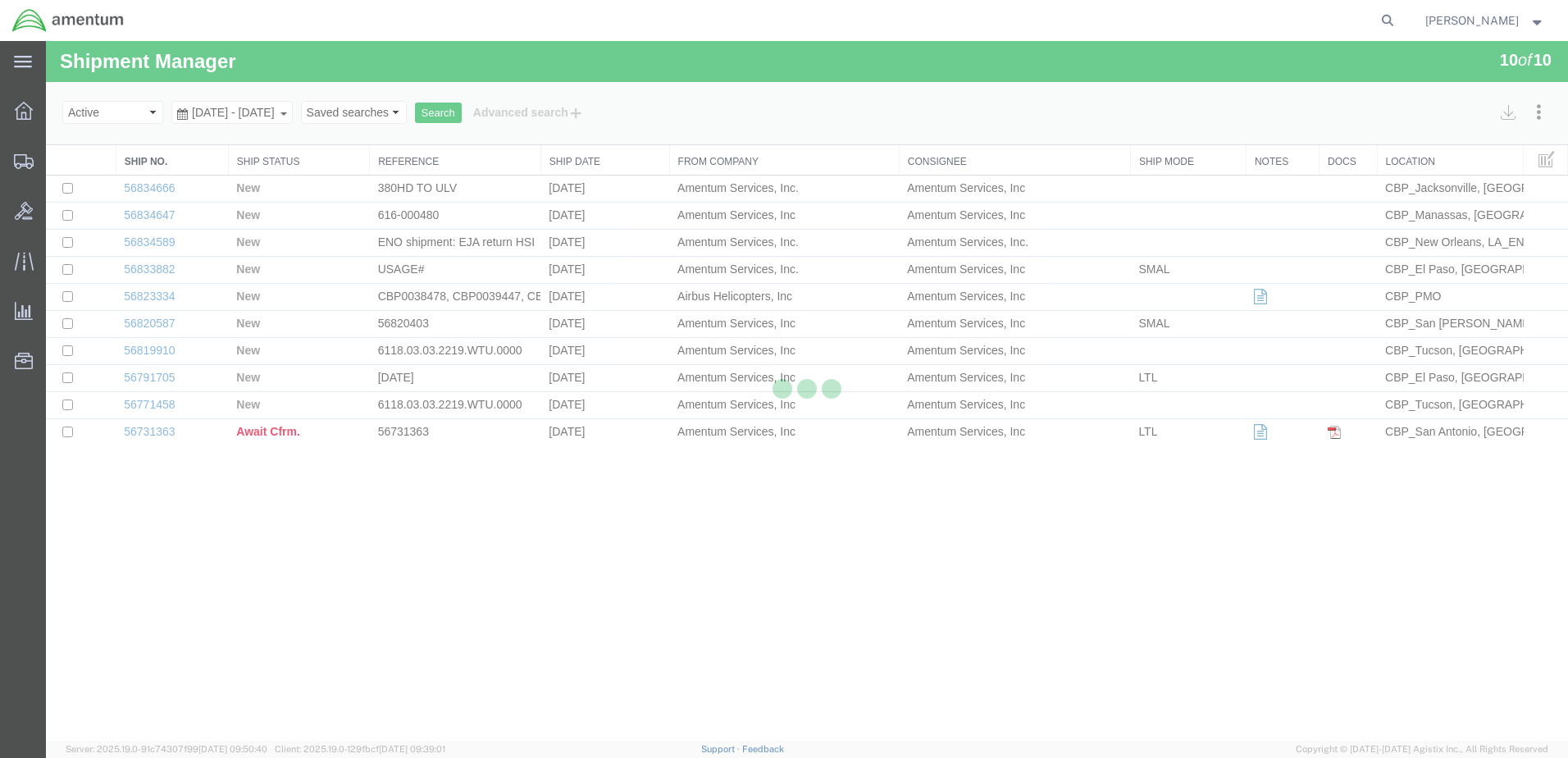
select select "49831"
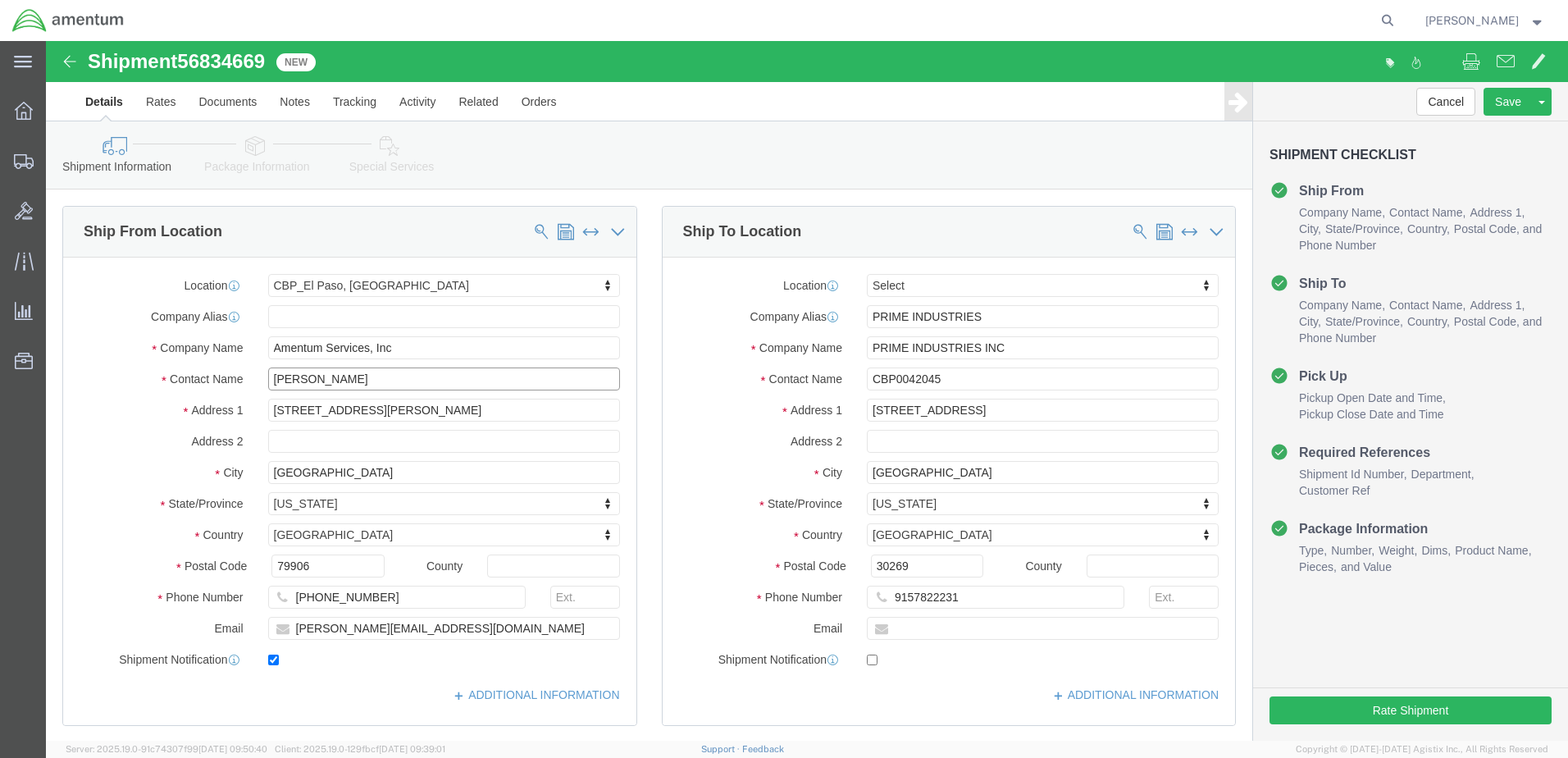
drag, startPoint x: 343, startPoint y: 340, endPoint x: 80, endPoint y: 341, distance: 263.0
click div "Contact Name [PERSON_NAME]"
type input "[PERSON_NAME]"
click input "[PHONE_NUMBER]"
type input "[PHONE_NUMBER]"
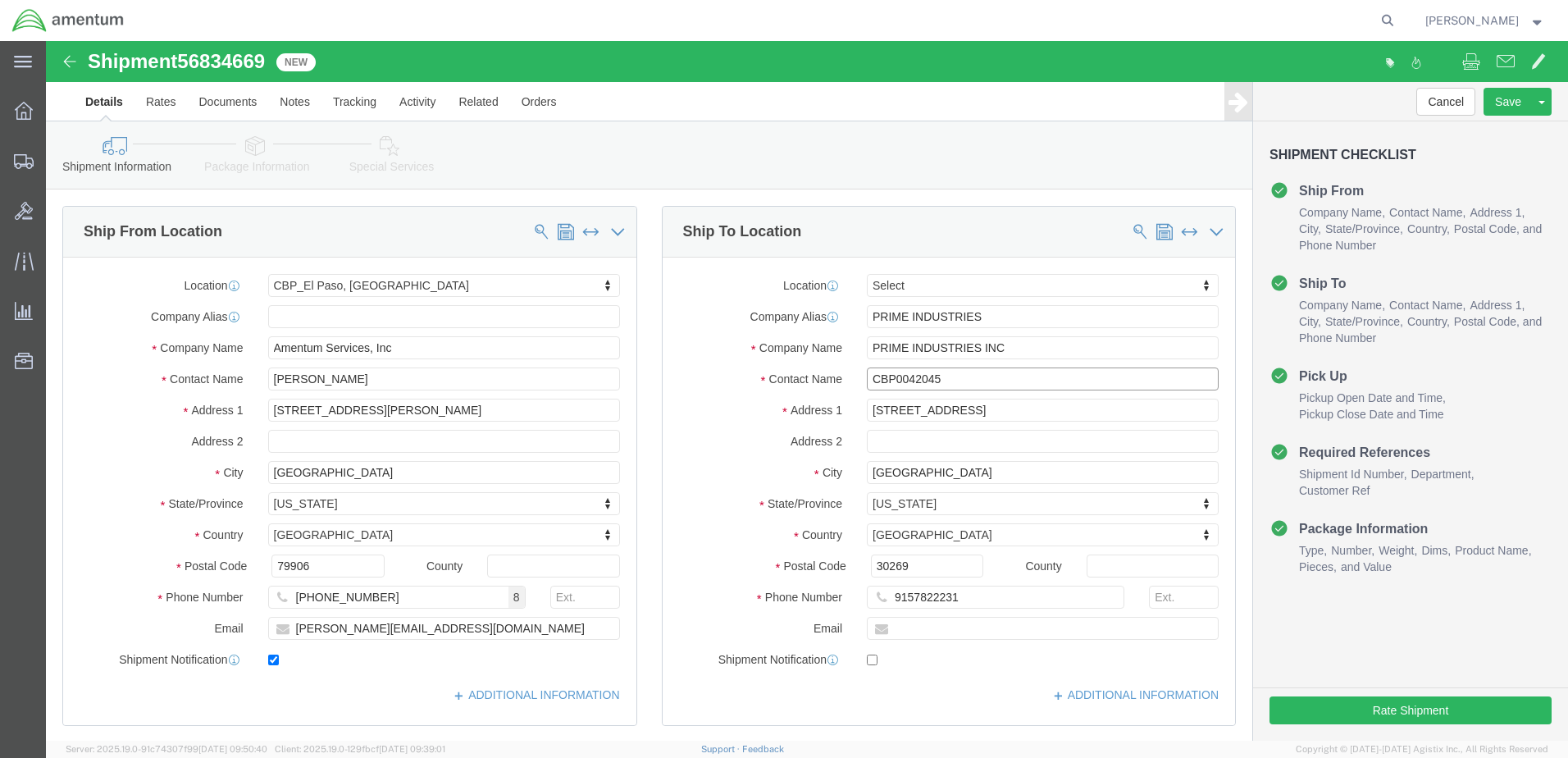
drag, startPoint x: 884, startPoint y: 331, endPoint x: 782, endPoint y: 343, distance: 102.7
click div "Contact Name CBP0042045"
drag, startPoint x: 879, startPoint y: 341, endPoint x: 705, endPoint y: 368, distance: 176.1
click div "Location Select Select My Profile Location [PHONE_NUMBER] [PHONE_NUMBER] [PHONE…"
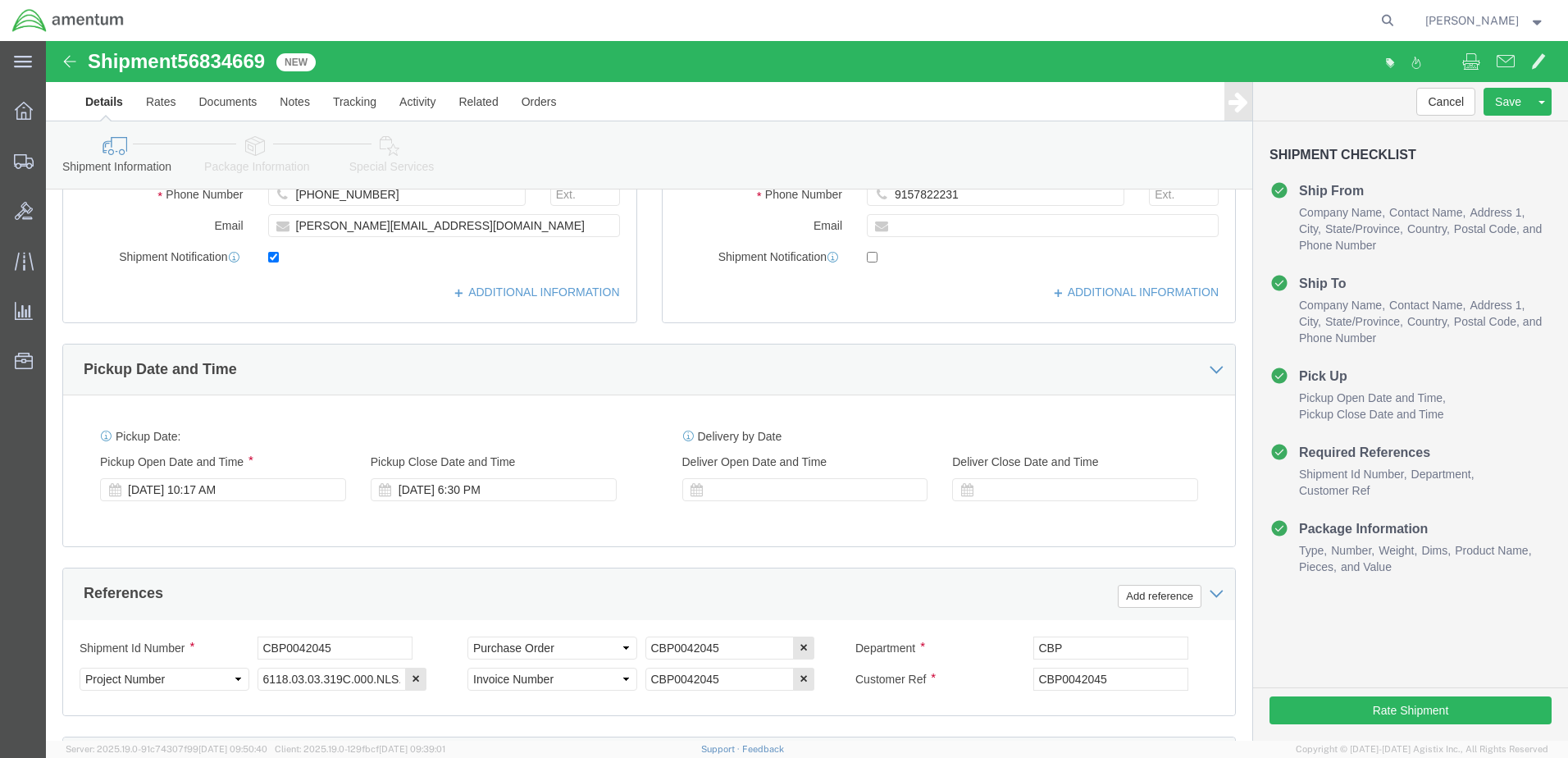
scroll to position [410, 0]
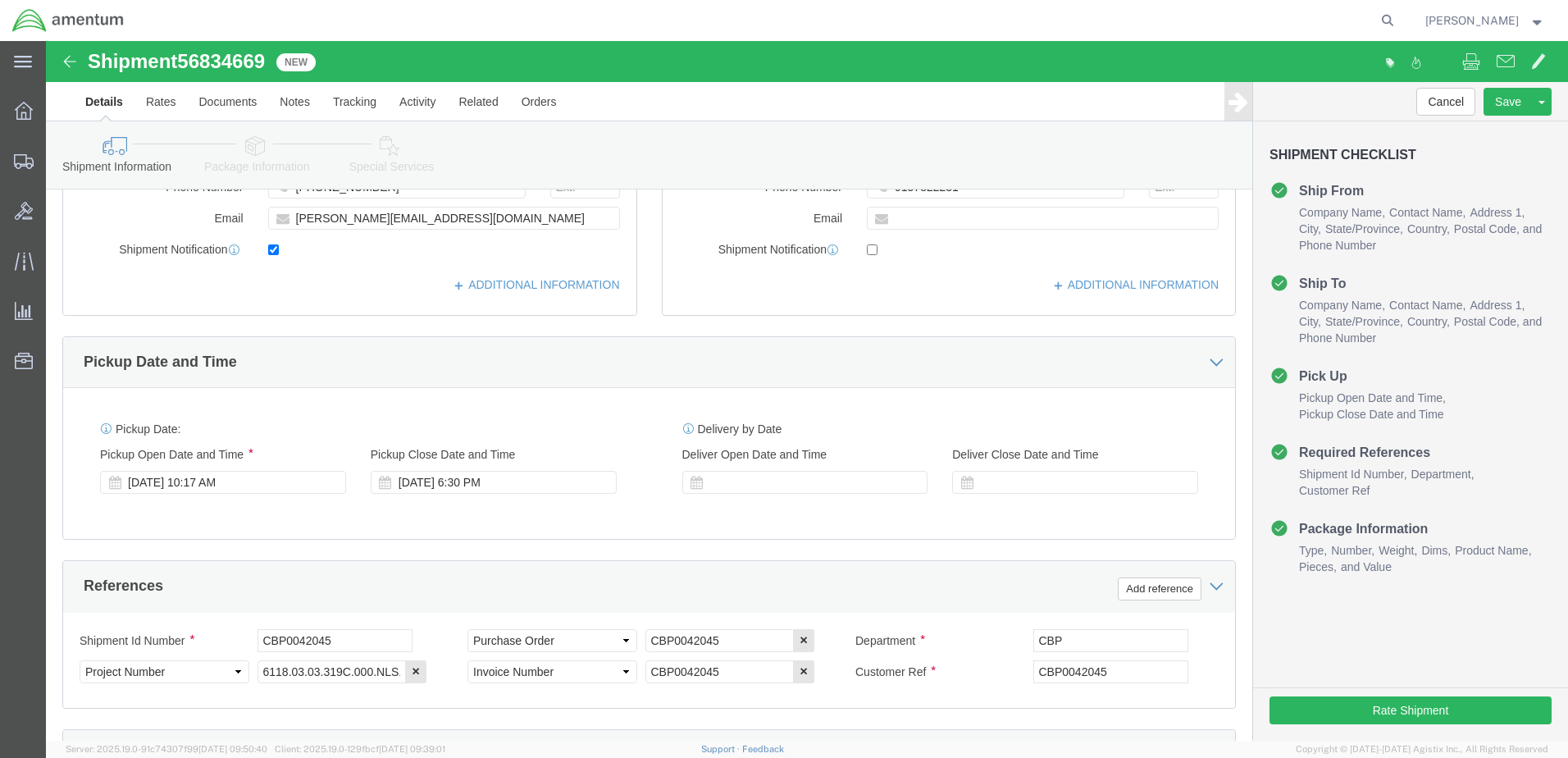
type input "CBP0044108,111,112"
drag, startPoint x: 288, startPoint y: 599, endPoint x: 82, endPoint y: 610, distance: 206.3
click div "Shipment Id Number CBP0042045"
paste input "4108,111,112"
type input "CBP0044108,111,112"
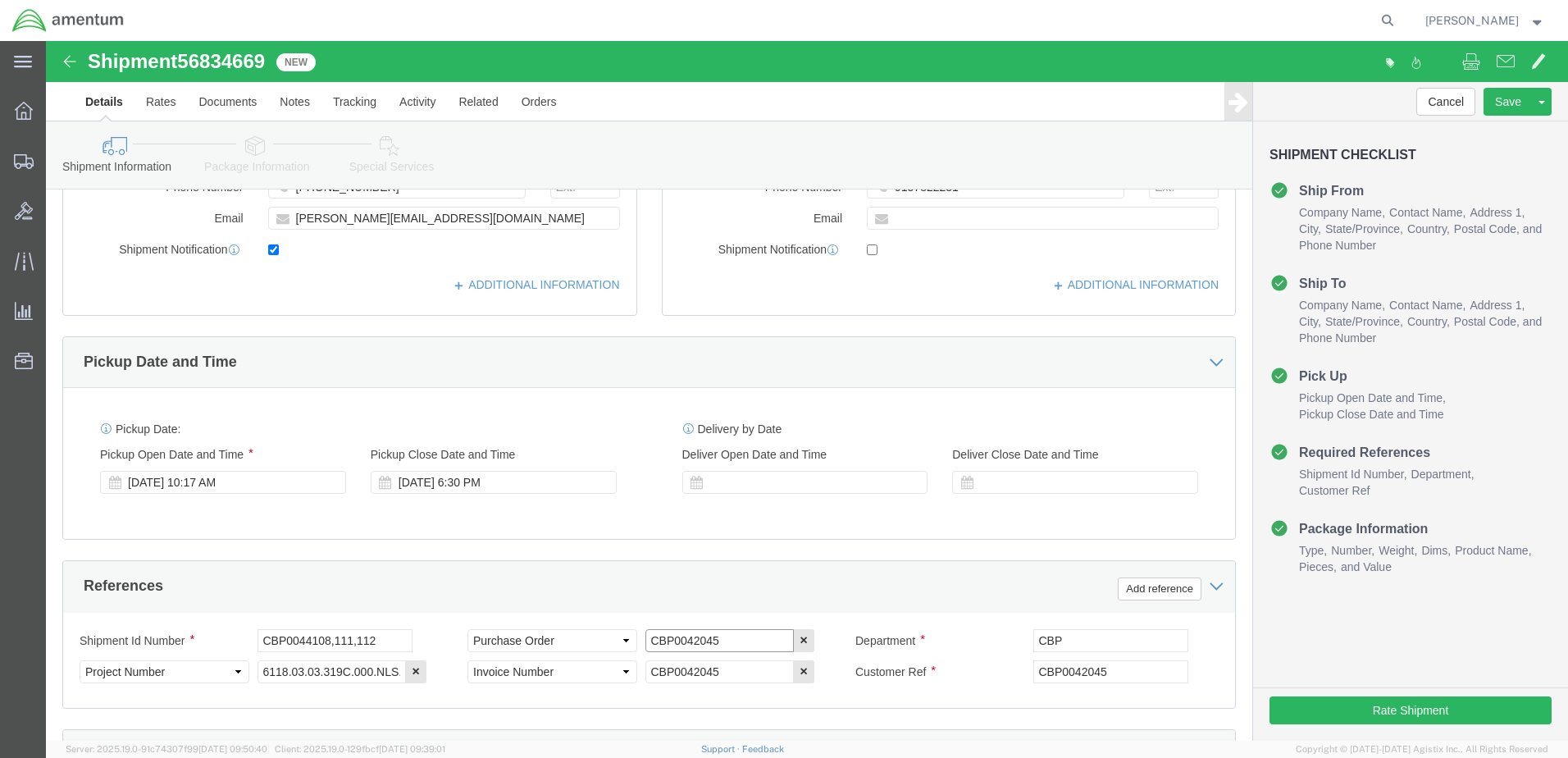
drag, startPoint x: 667, startPoint y: 603, endPoint x: 356, endPoint y: 616, distance: 311.3
click div "Shipment Id Number CBP0044108,111,112 Select Account Type Activity ID Airline A…"
paste input "4108,111,112"
type input "CBP0044108,111,112"
drag, startPoint x: 667, startPoint y: 628, endPoint x: 502, endPoint y: 636, distance: 165.2
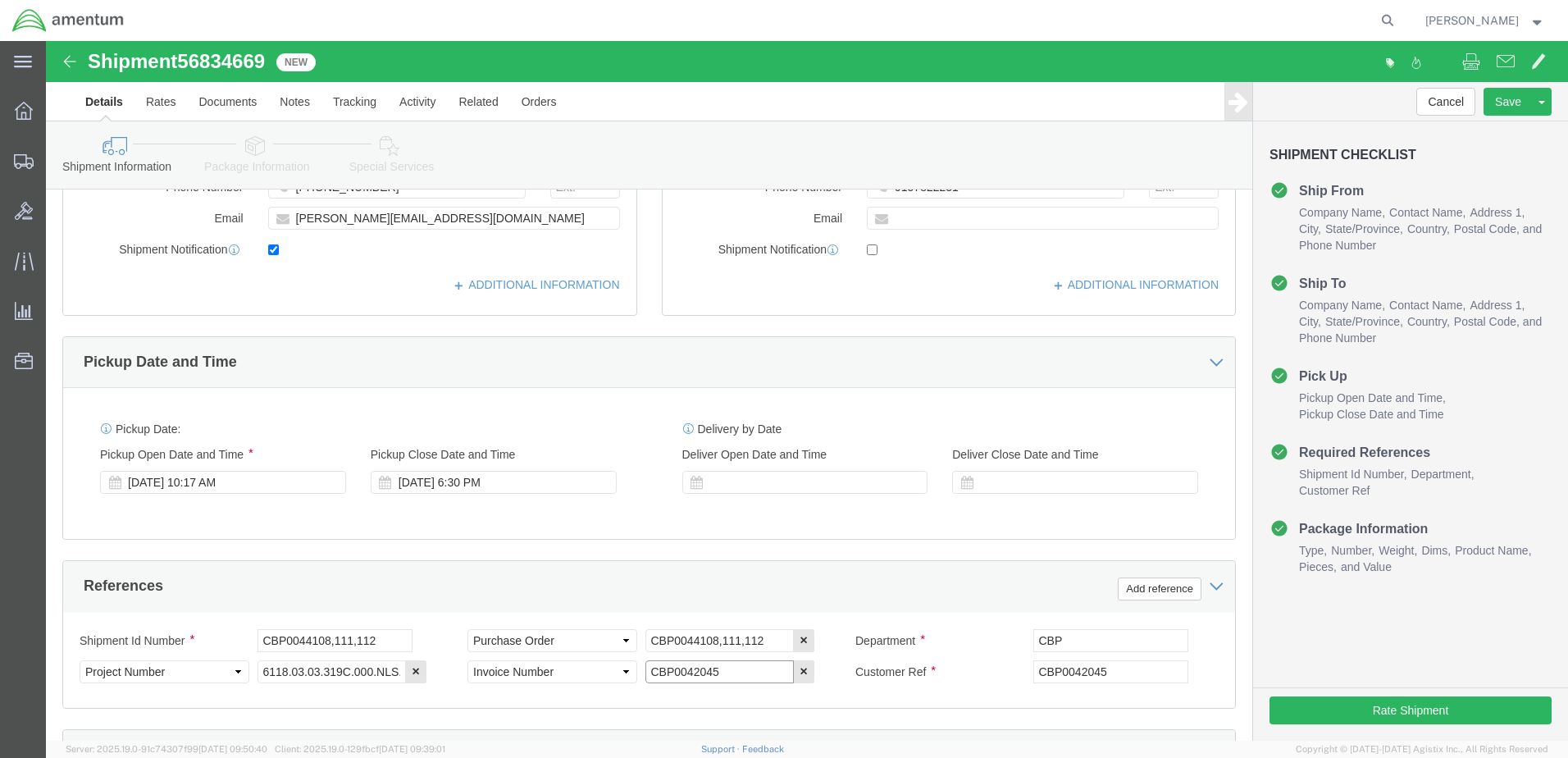
click div "Select Account Type Activity ID Airline Appointment Number ASN Batch Request # …"
paste input "4108,111,112"
type input "CBP0044108,111,112"
drag, startPoint x: 1063, startPoint y: 628, endPoint x: 810, endPoint y: 668, distance: 256.1
click div "References Add reference Shipment Id Number CBP0044108,111,112 Select Account T…"
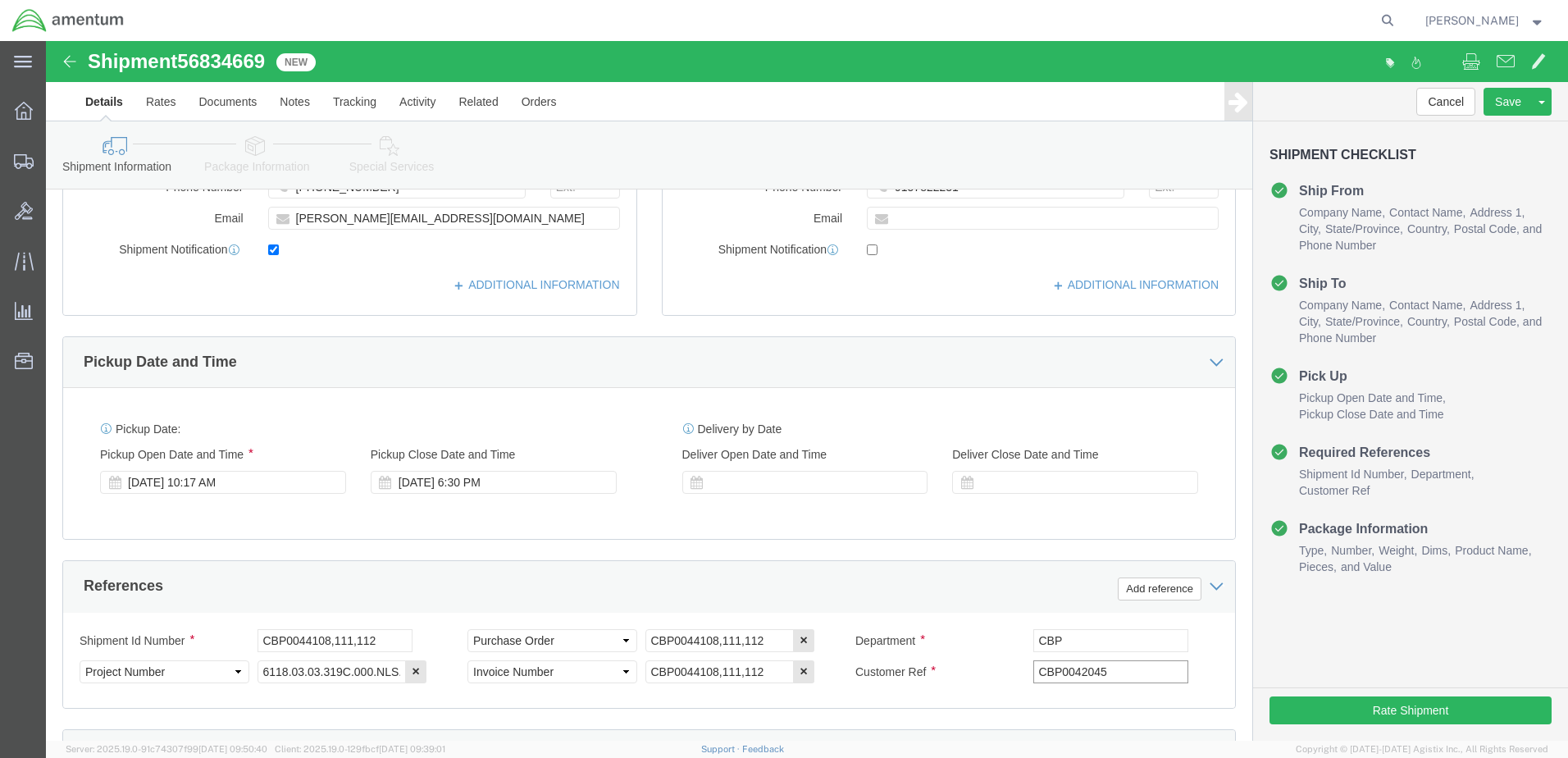
paste input "4108,111,112"
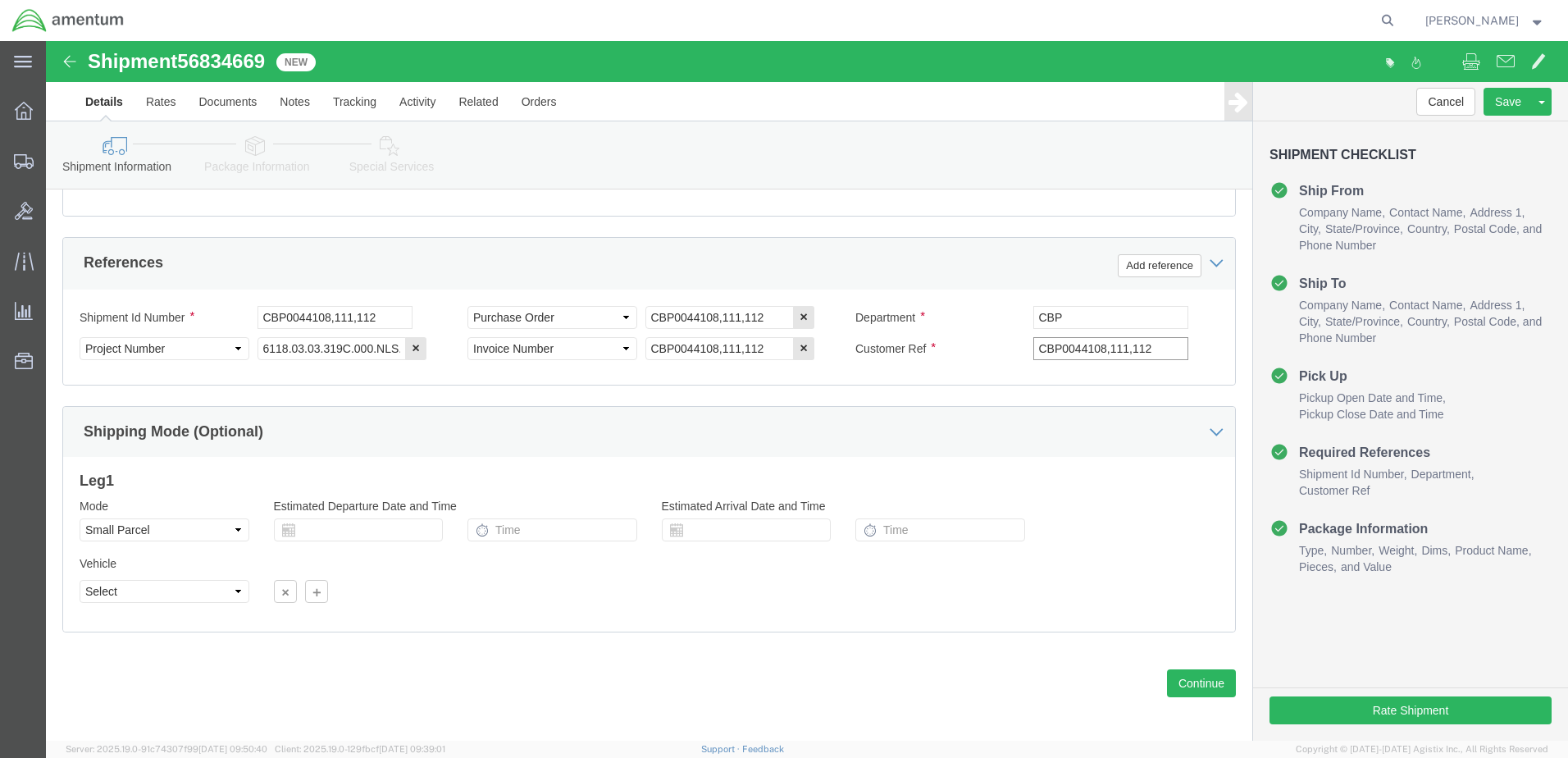
scroll to position [740, 0]
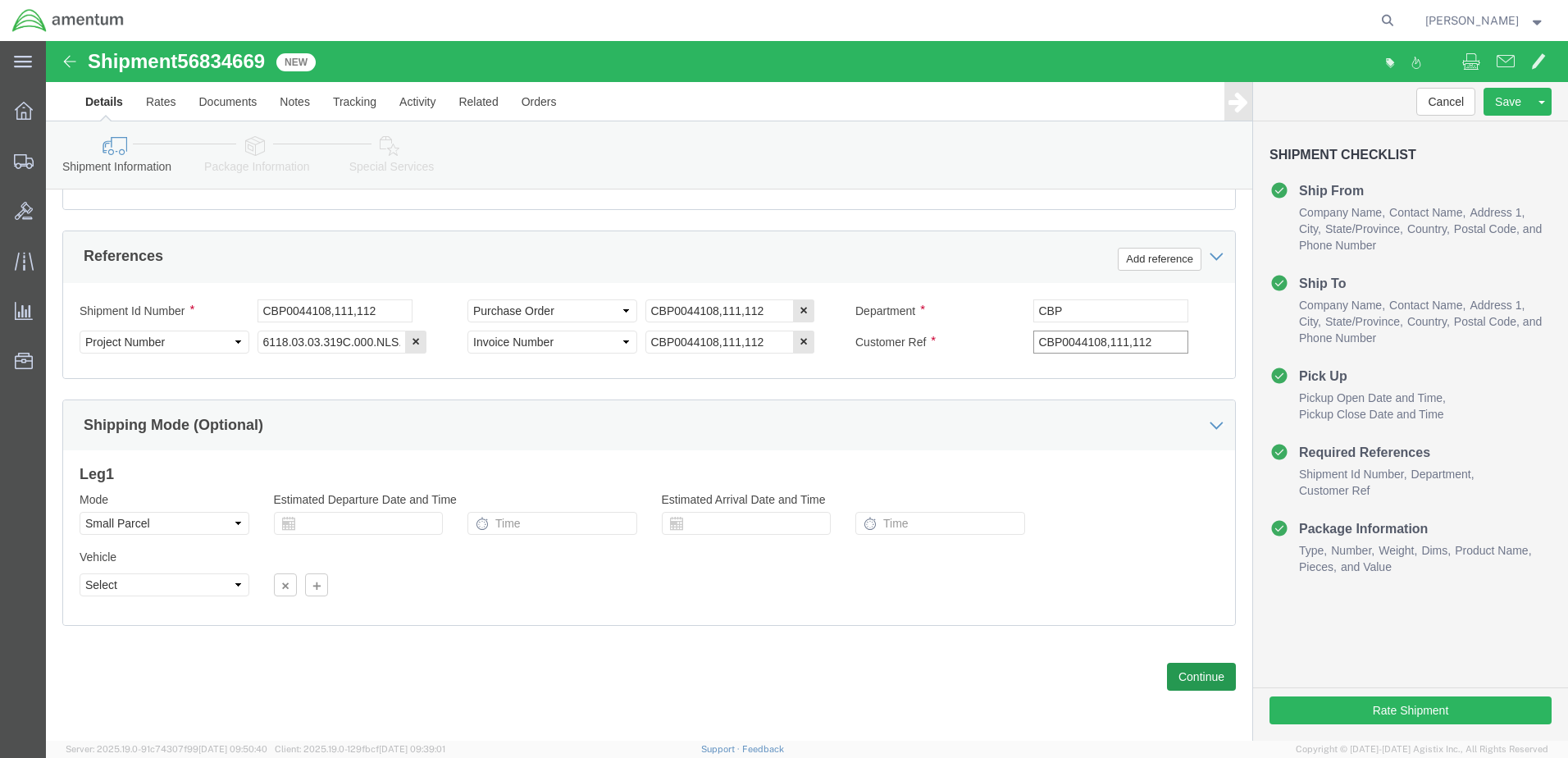
type input "CBP0044108,111,112"
click button "Continue"
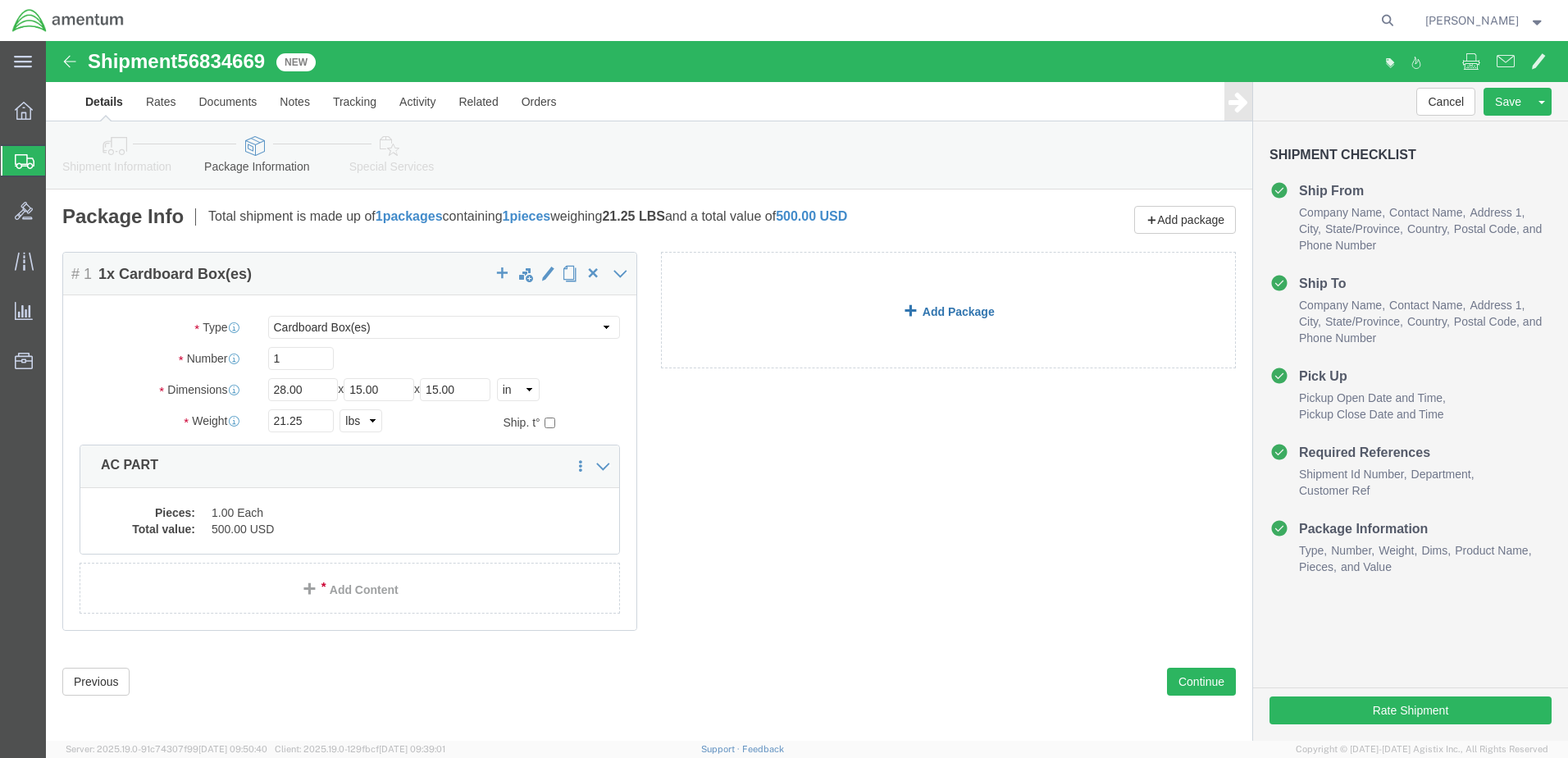
click link "Add Package"
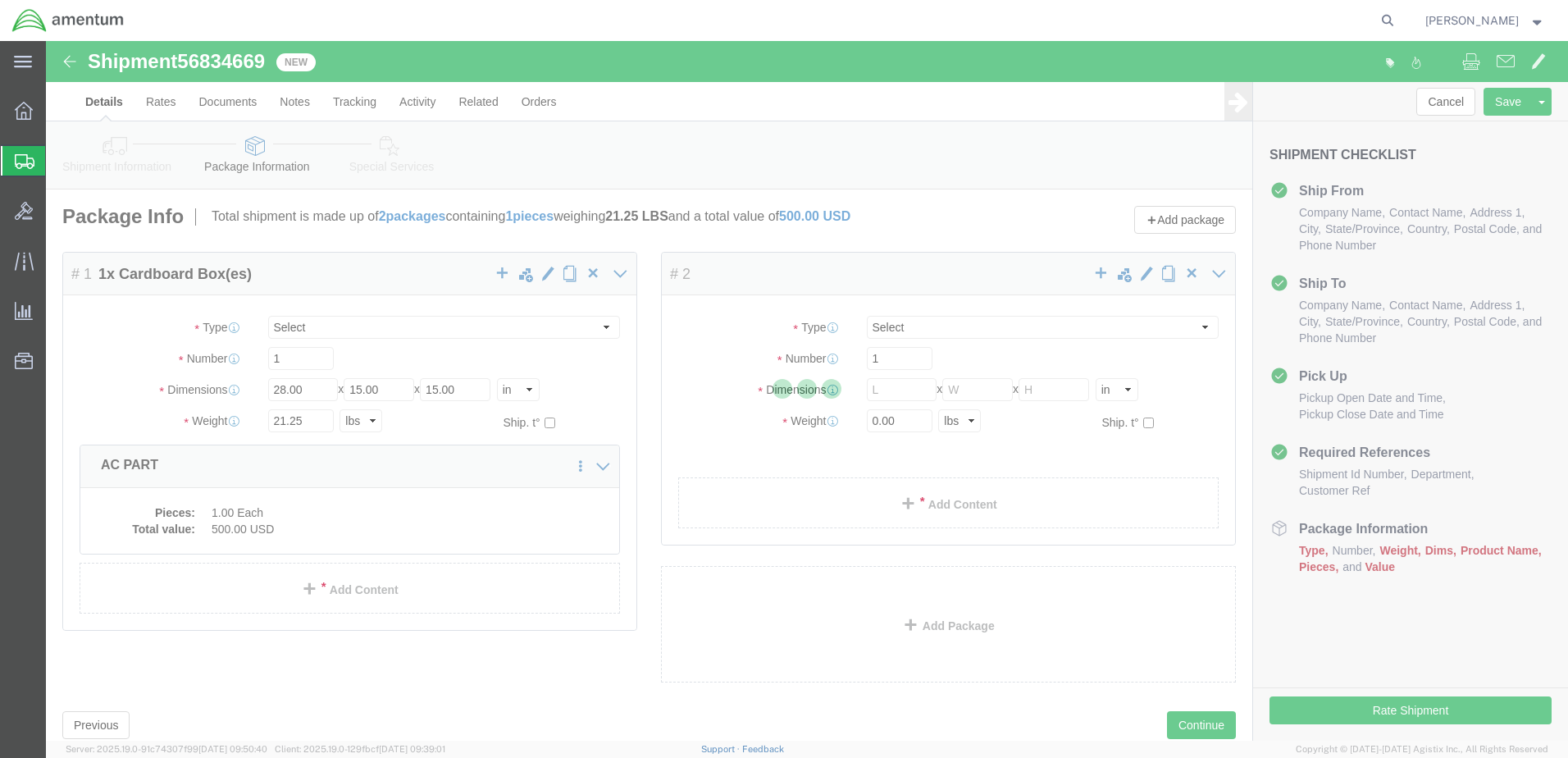
select select "CBOX"
select select "YRPK"
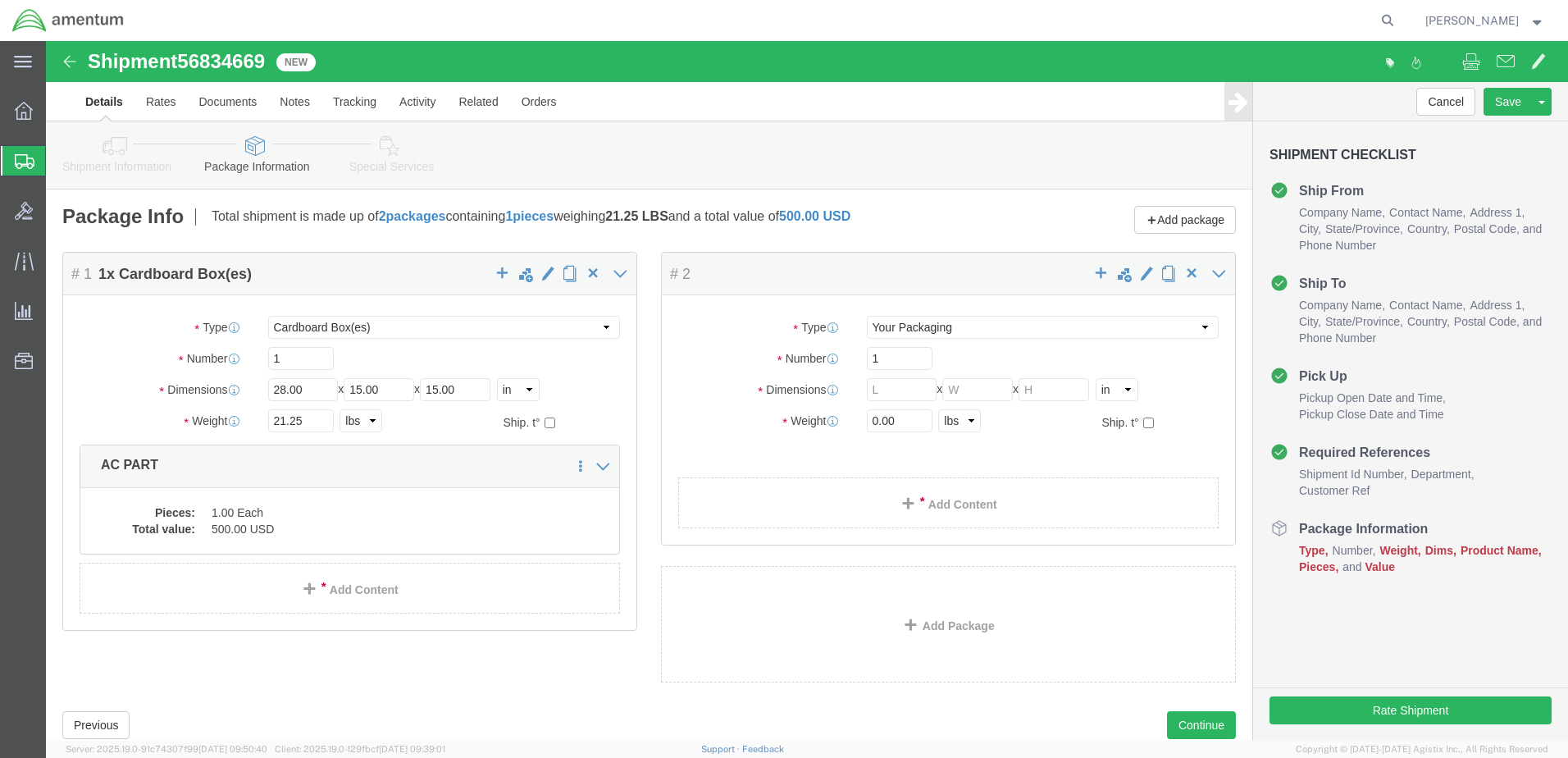
scroll to position [49, 0]
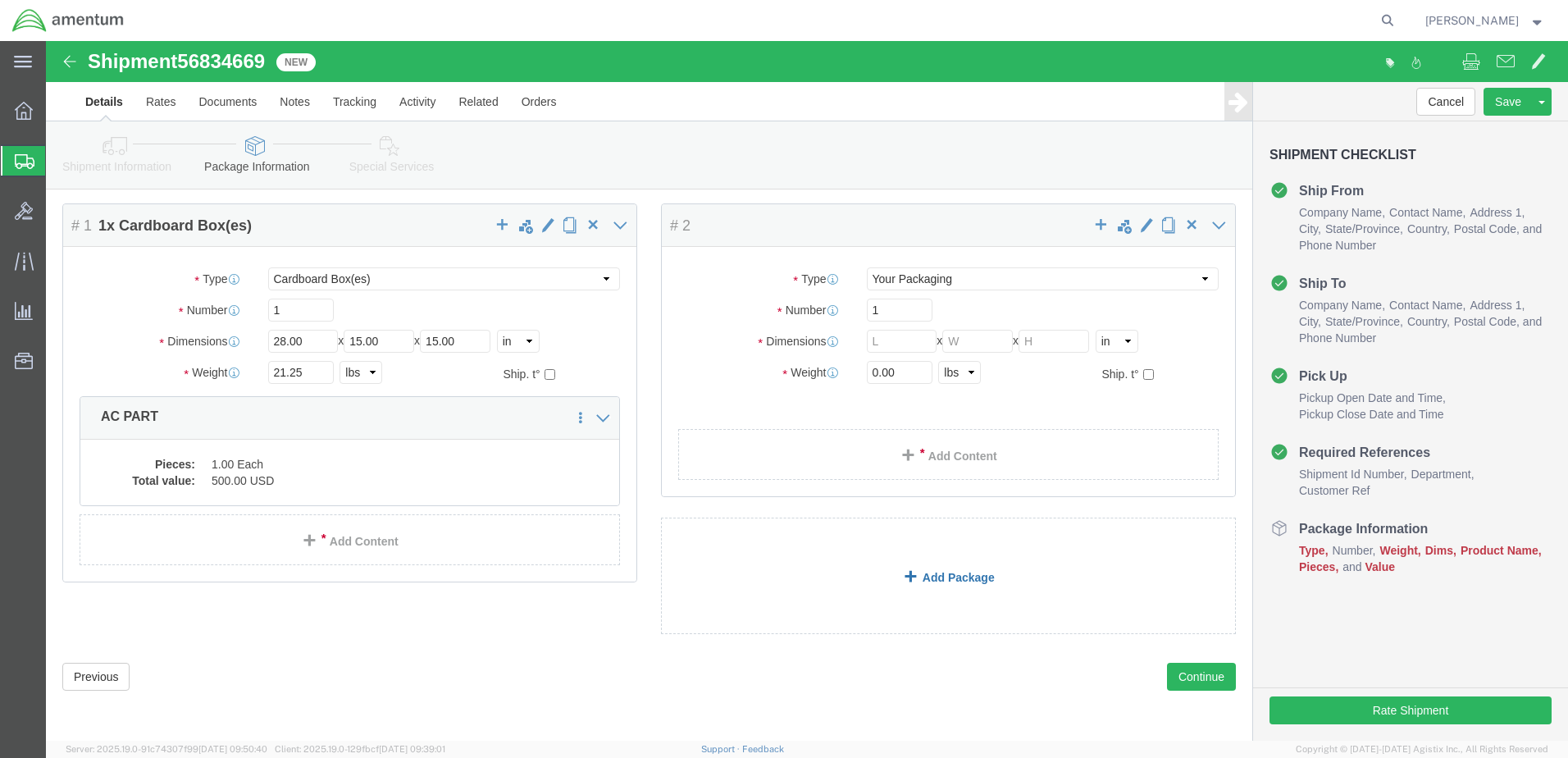
click link "Add Package"
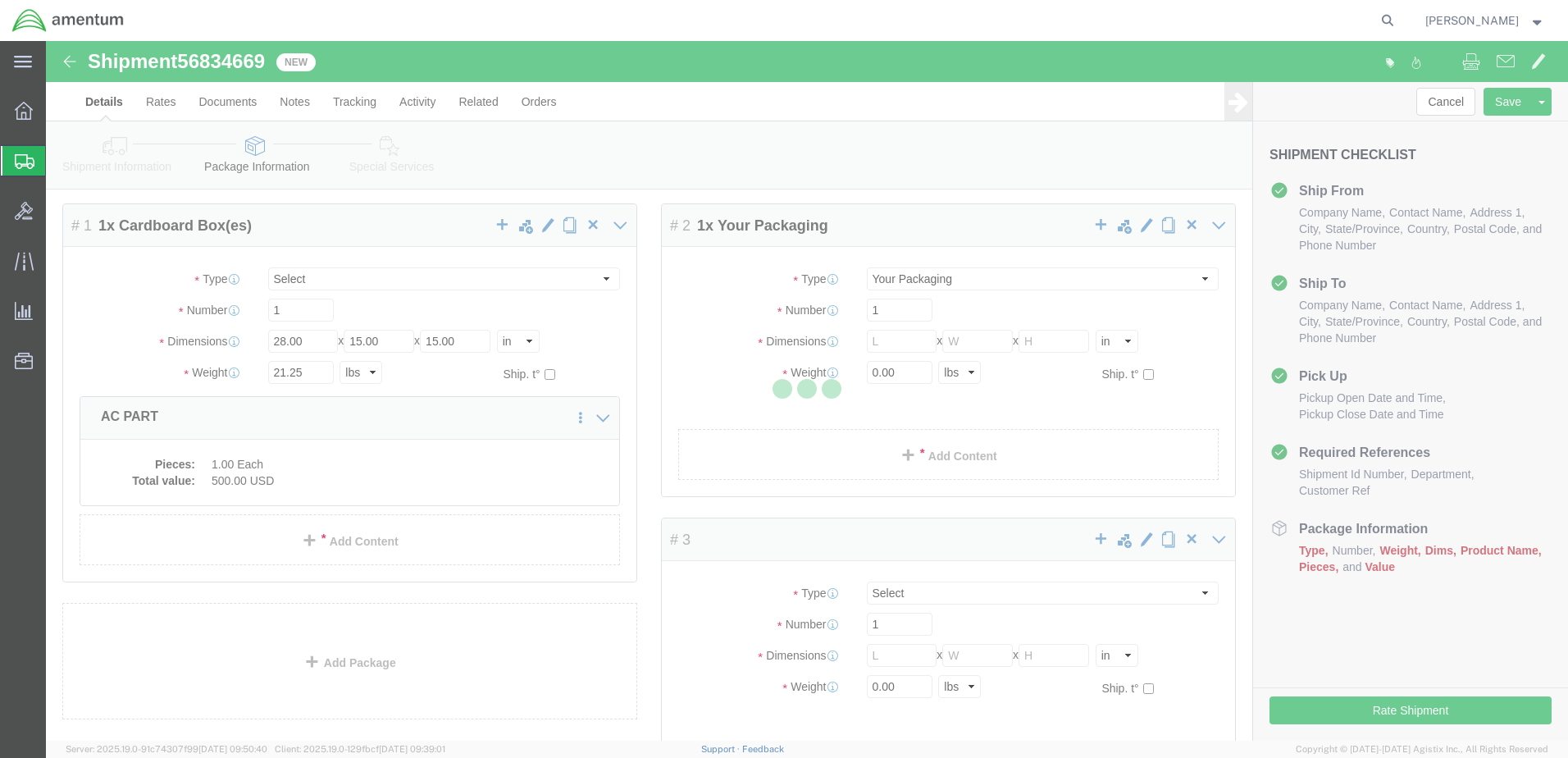
scroll to position [0, 0]
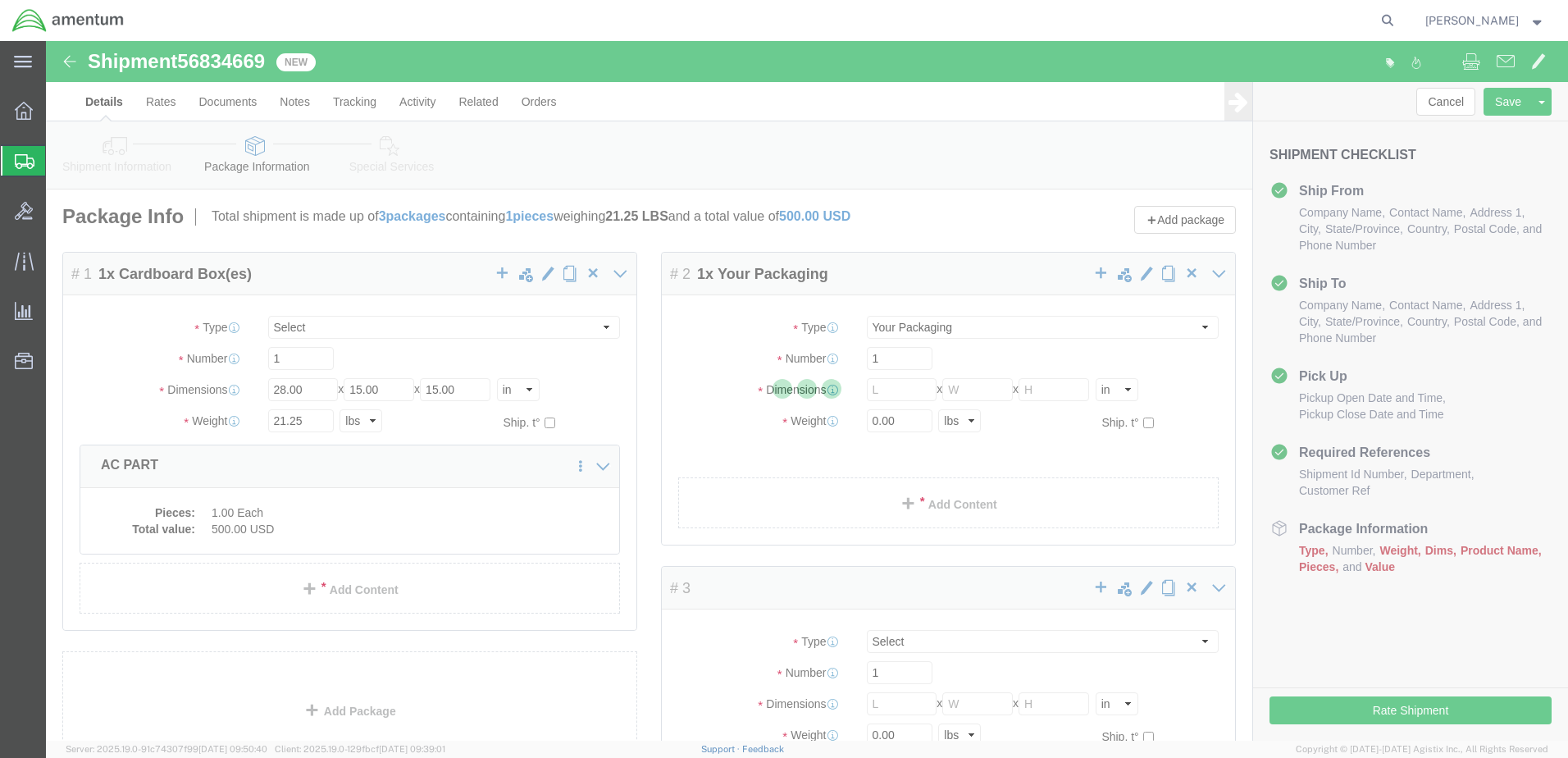
select select "CBOX"
select select "YRPK"
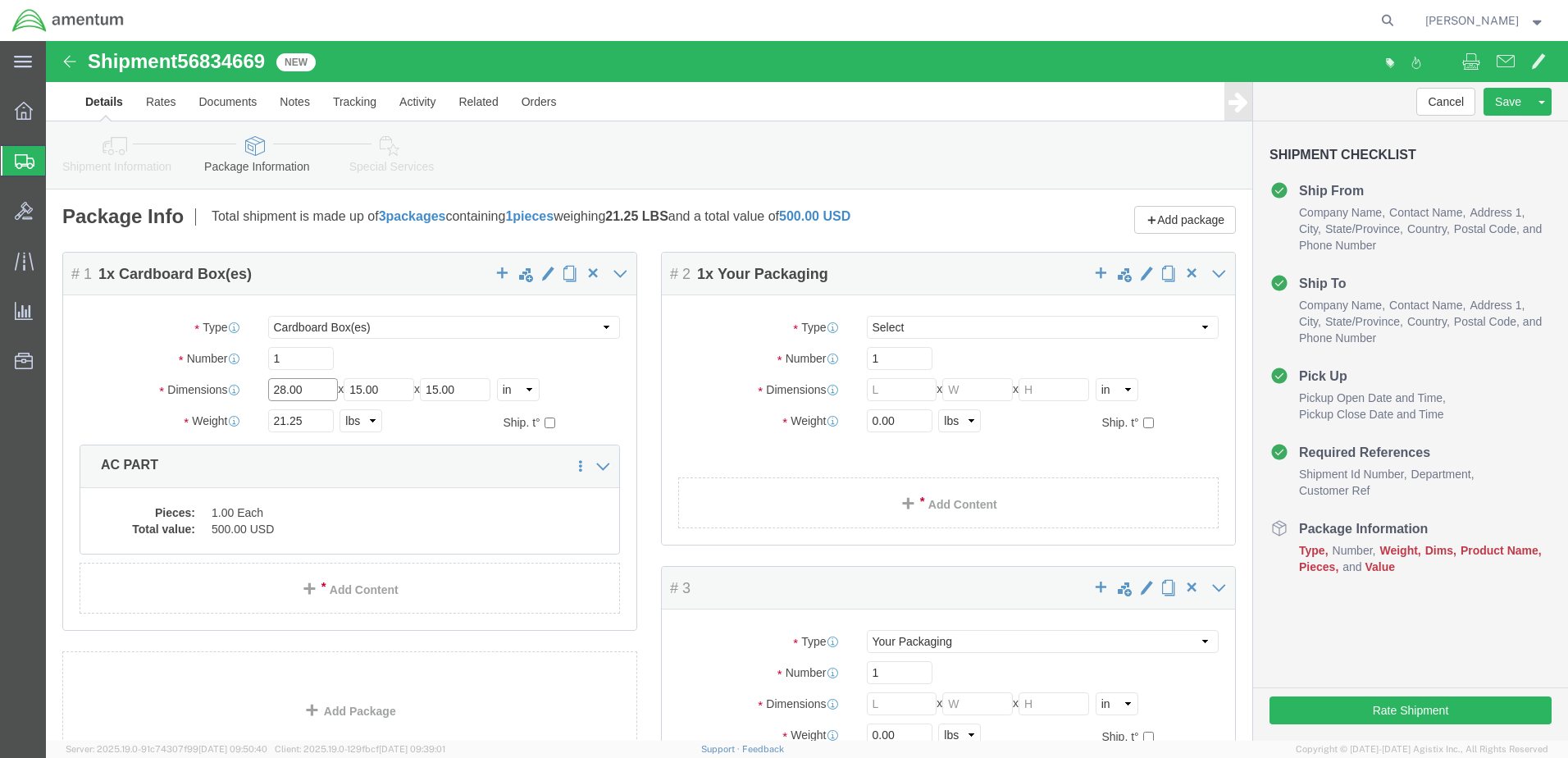
drag, startPoint x: 284, startPoint y: 345, endPoint x: 163, endPoint y: 356, distance: 121.5
click div "Dimensions Length 28.00 x Width 15.00 x Height 15.00 Select cm ft in"
type input "20"
type input "8"
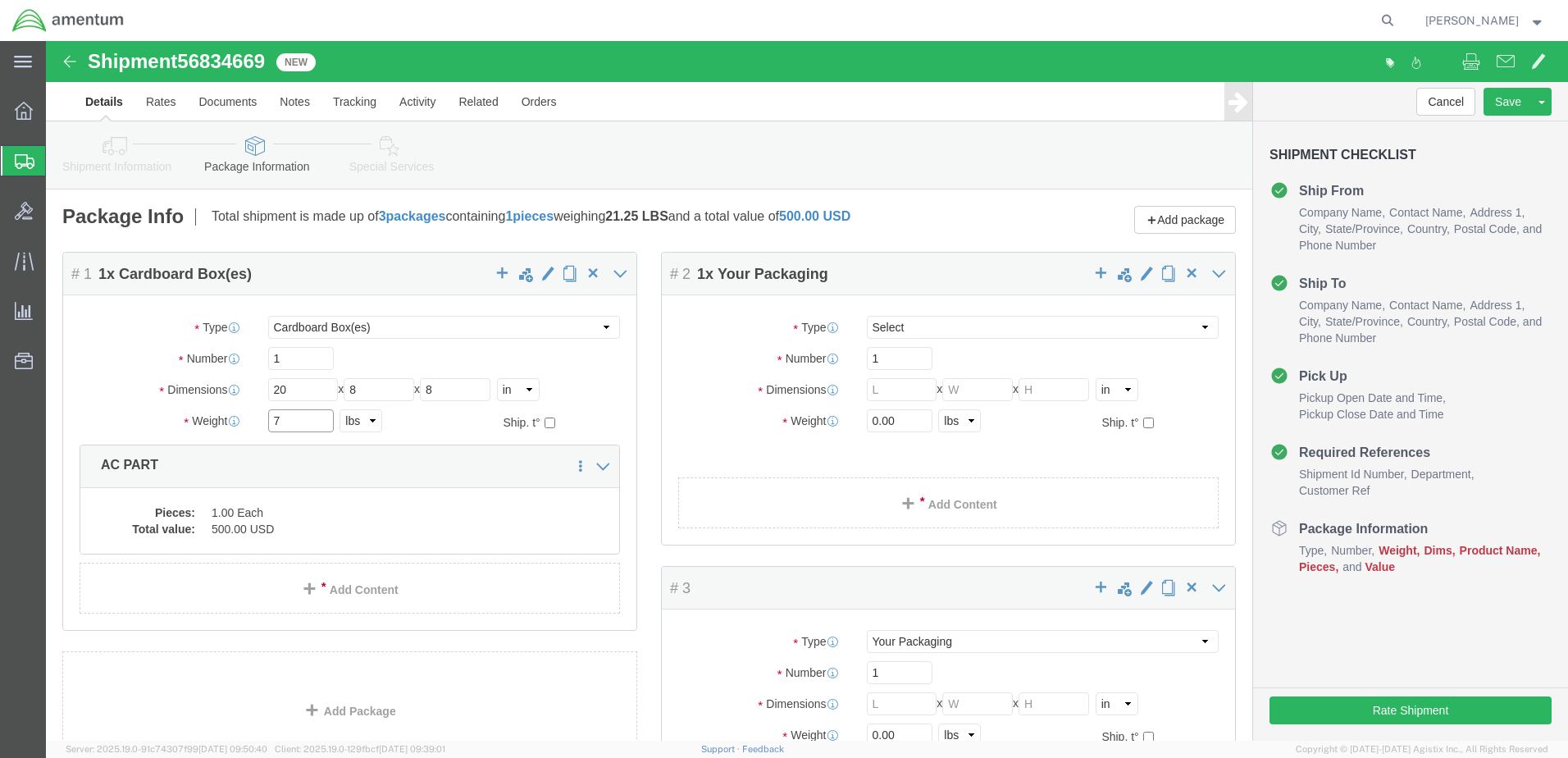
type input "7"
click select "Select Bale(s) Basket(s) Bolt(s) Bottle(s) Buckets Bulk Bundle(s) Can(s) Cardbo…"
select select "CBOX"
click select "Select Bale(s) Basket(s) Bolt(s) Bottle(s) Buckets Bulk Bundle(s) Can(s) Cardbo…"
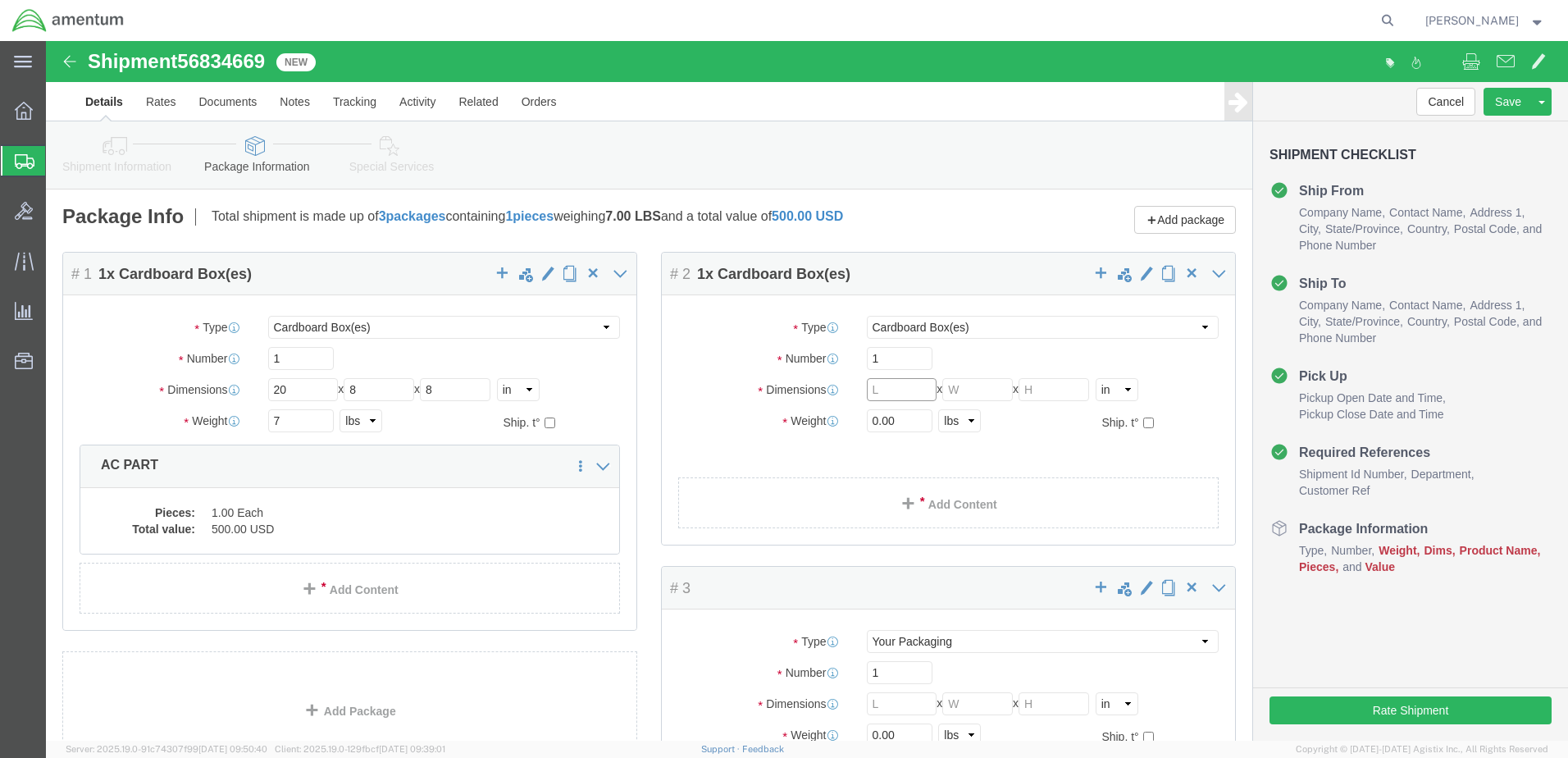
click input "text"
type input "20"
type input "8"
type input "7"
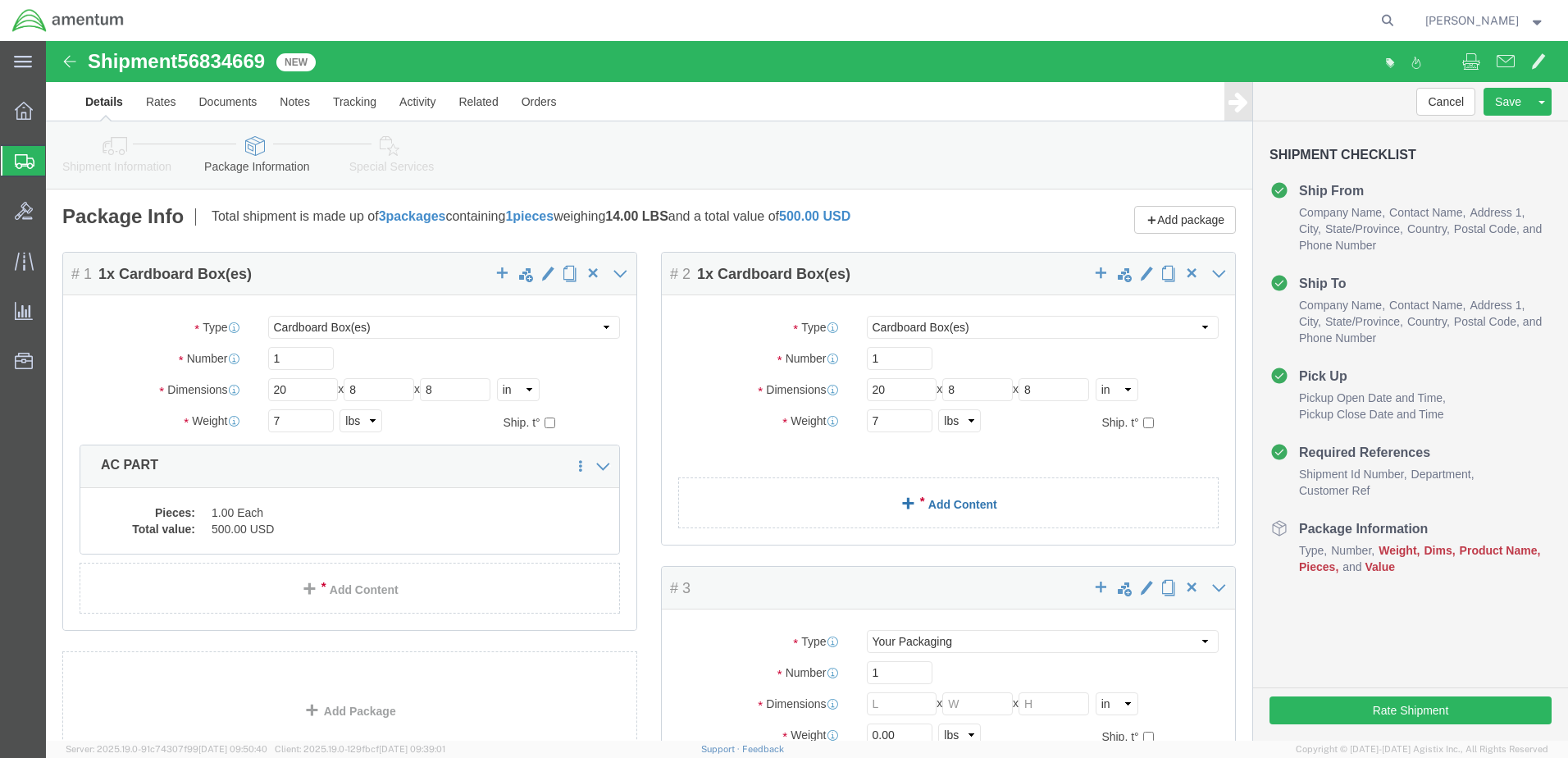
click link "Add Content"
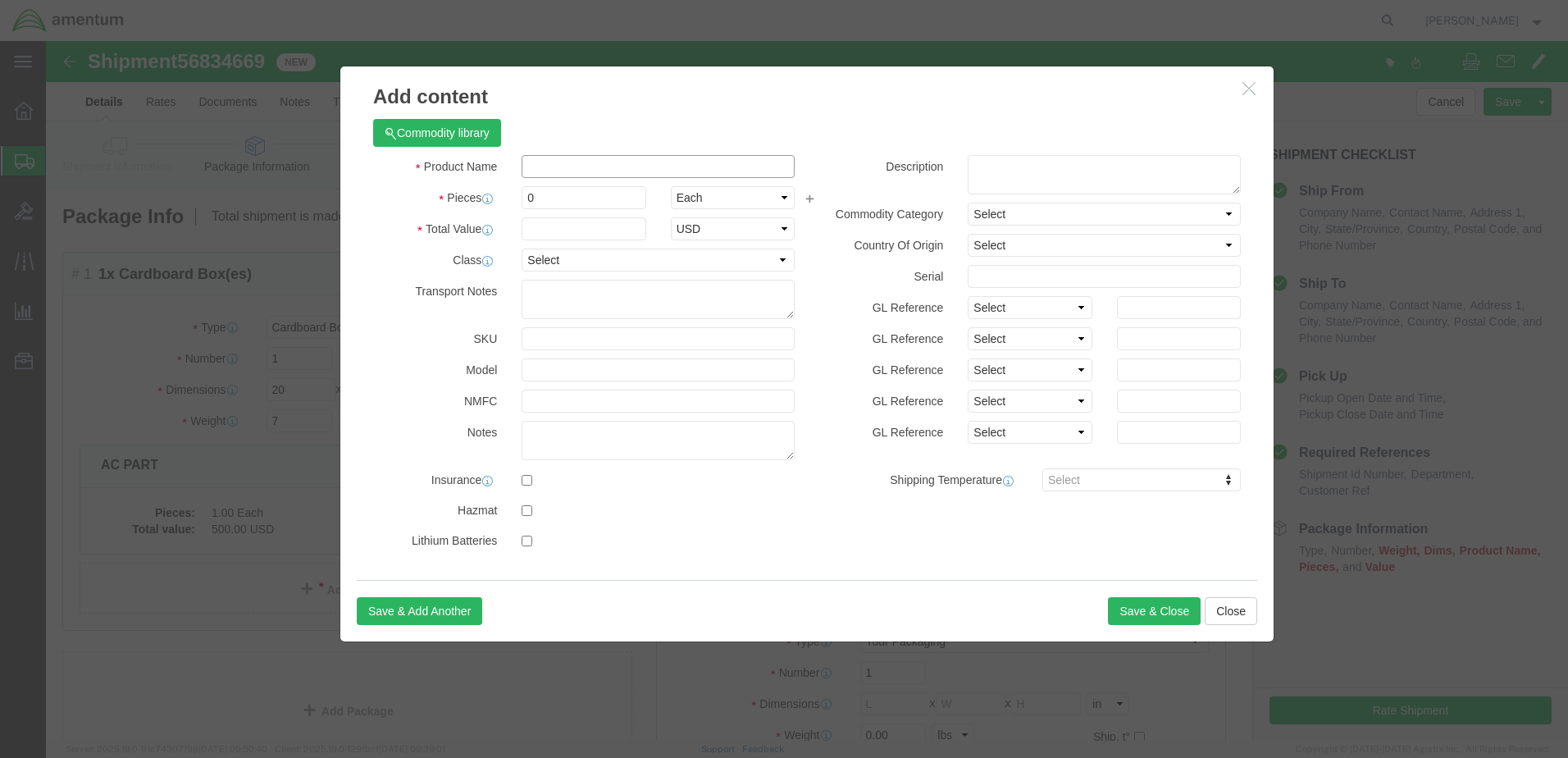
click input "text"
type input "AC PART"
click input "0"
type input "1"
type input "500"
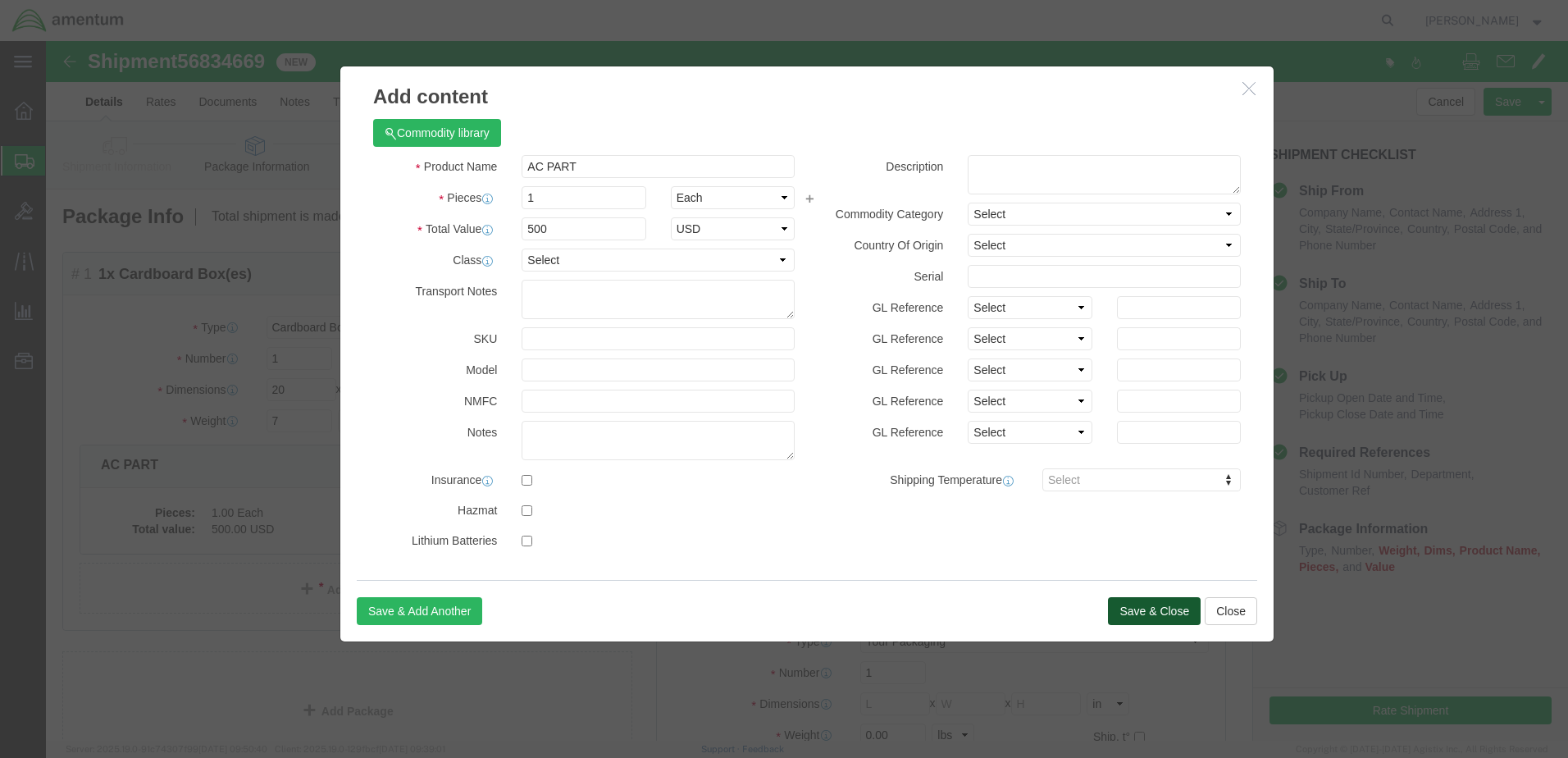
click button "Save & Close"
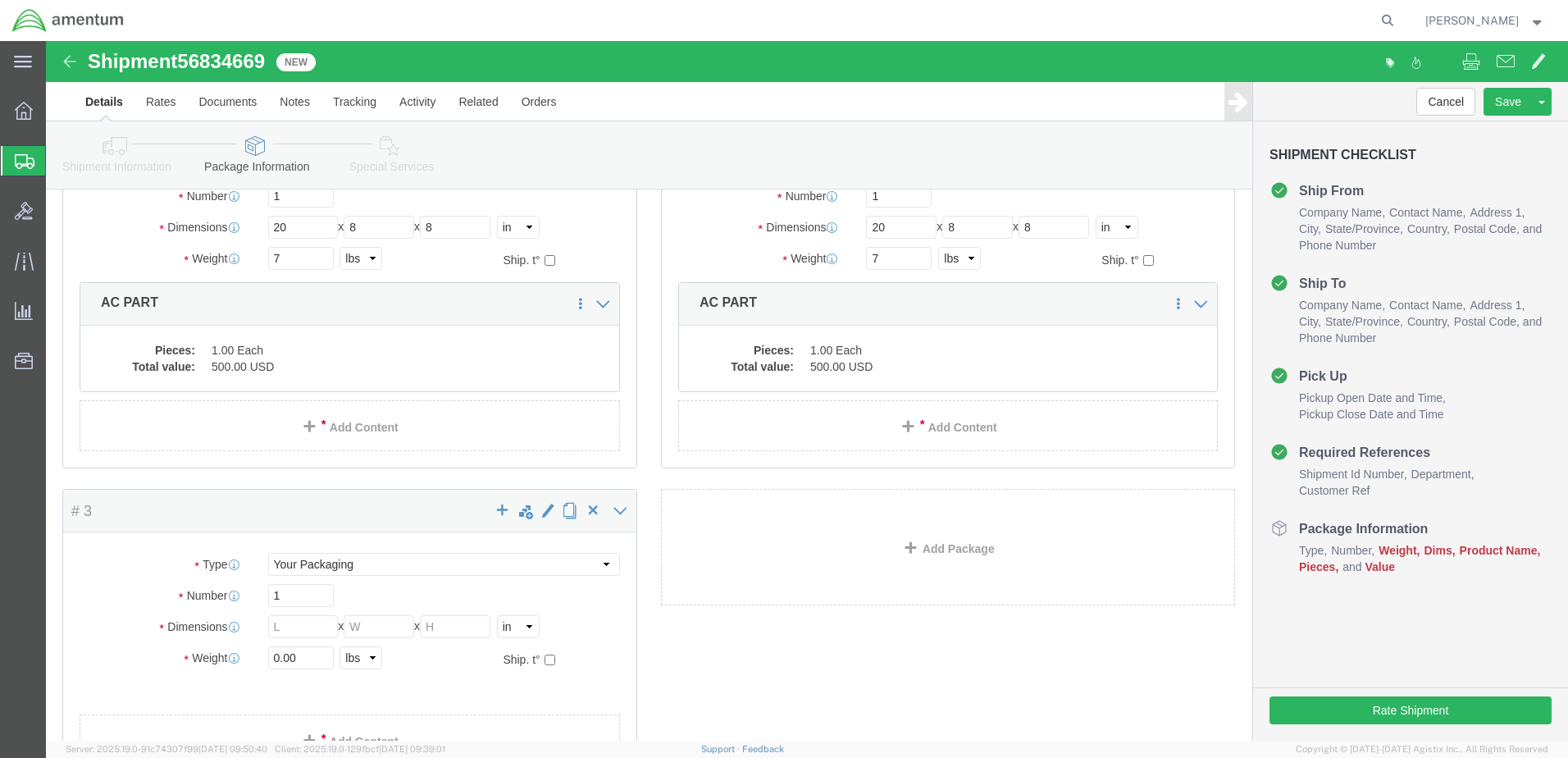
scroll to position [164, 0]
click select "Select Bale(s) Basket(s) Bolt(s) Bottle(s) Buckets Bulk Bundle(s) Can(s) Cardbo…"
select select "CBOX"
click select "Select Bale(s) Basket(s) Bolt(s) Bottle(s) Buckets Bulk Bundle(s) Can(s) Cardbo…"
click input "text"
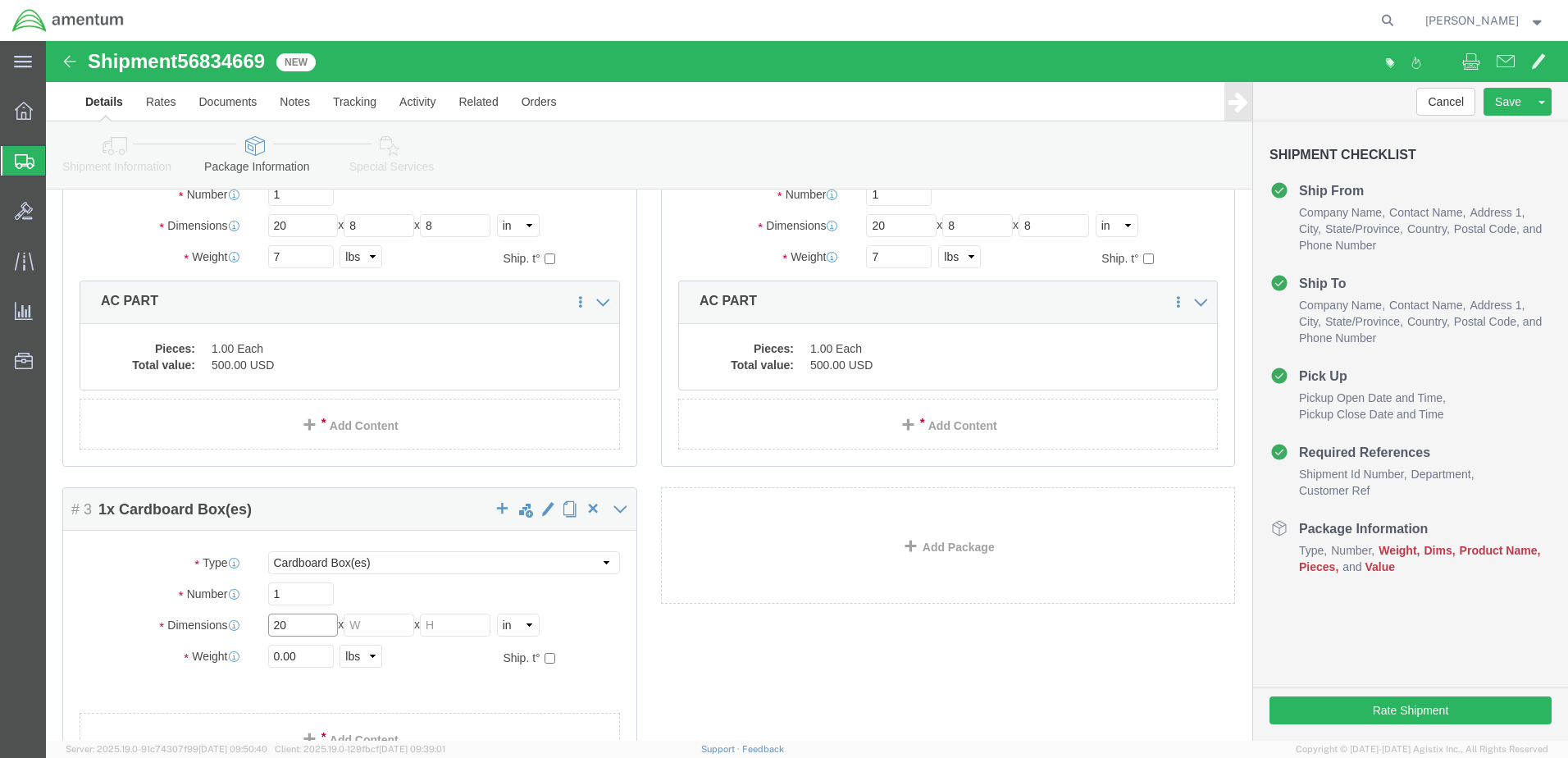
type input "20"
type input "8"
type input "2"
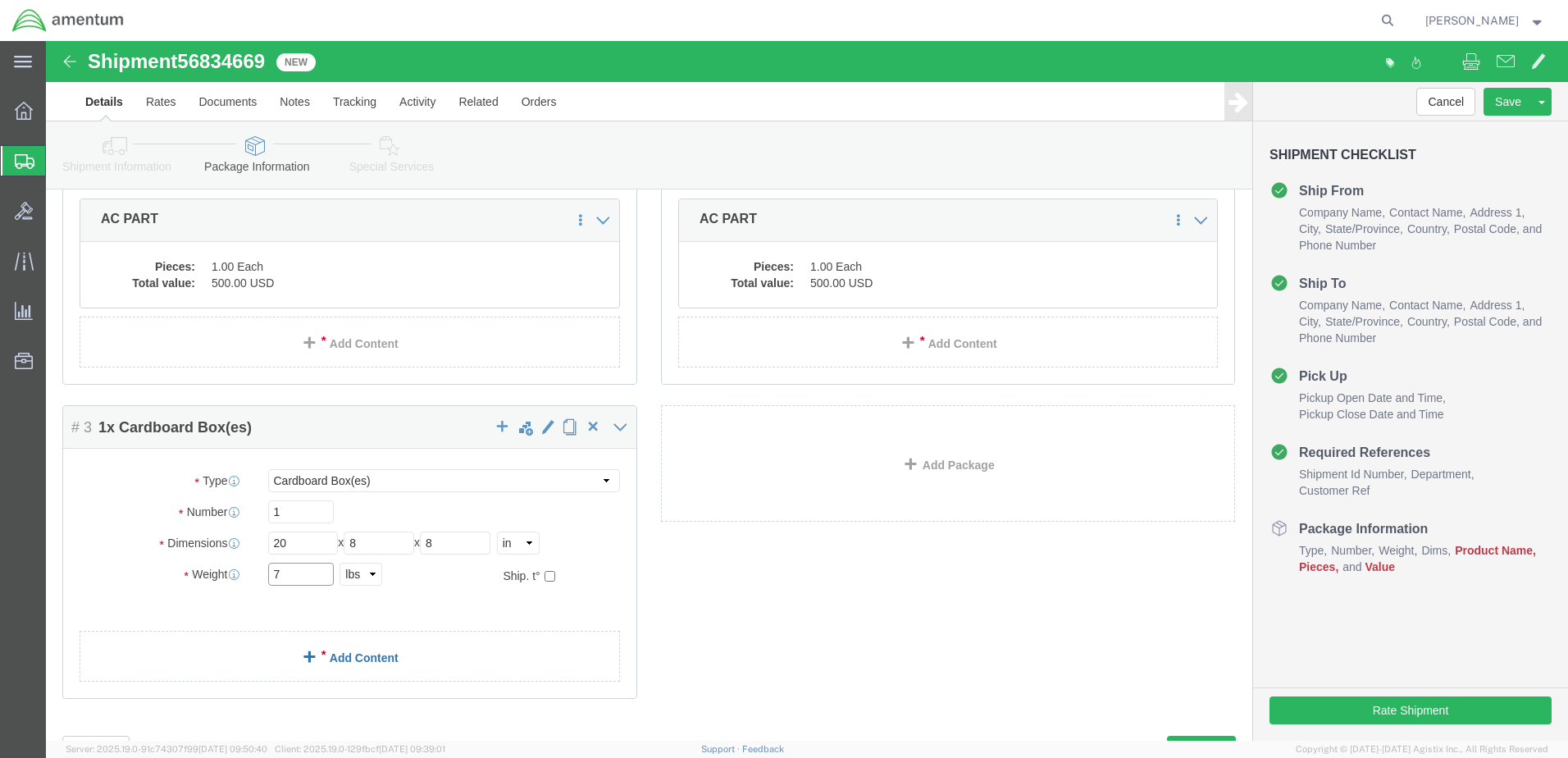
type input "7"
click link "Add Content"
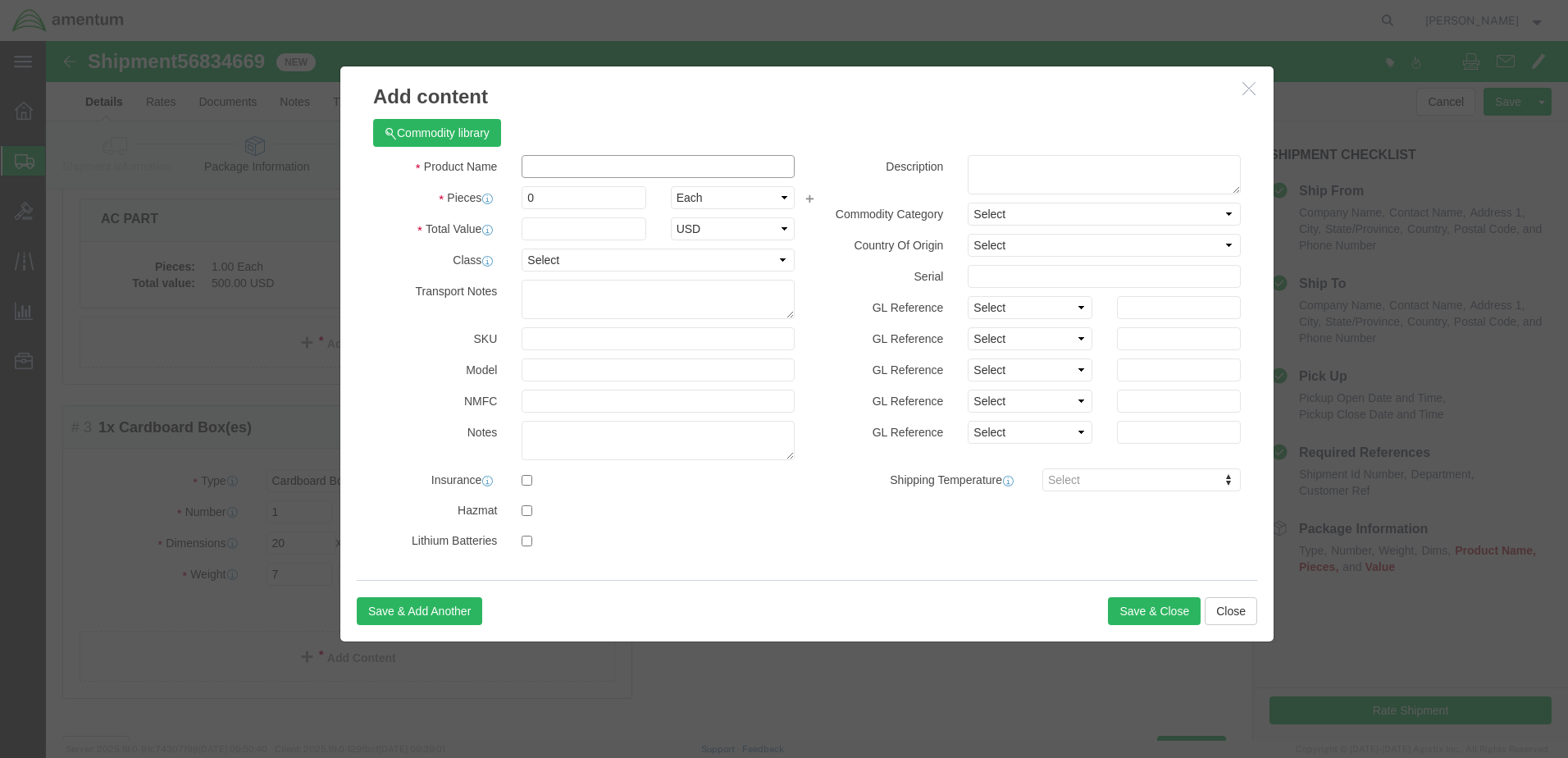
click input "text"
type input "AC PART"
type input "500"
click input "0"
type input "1"
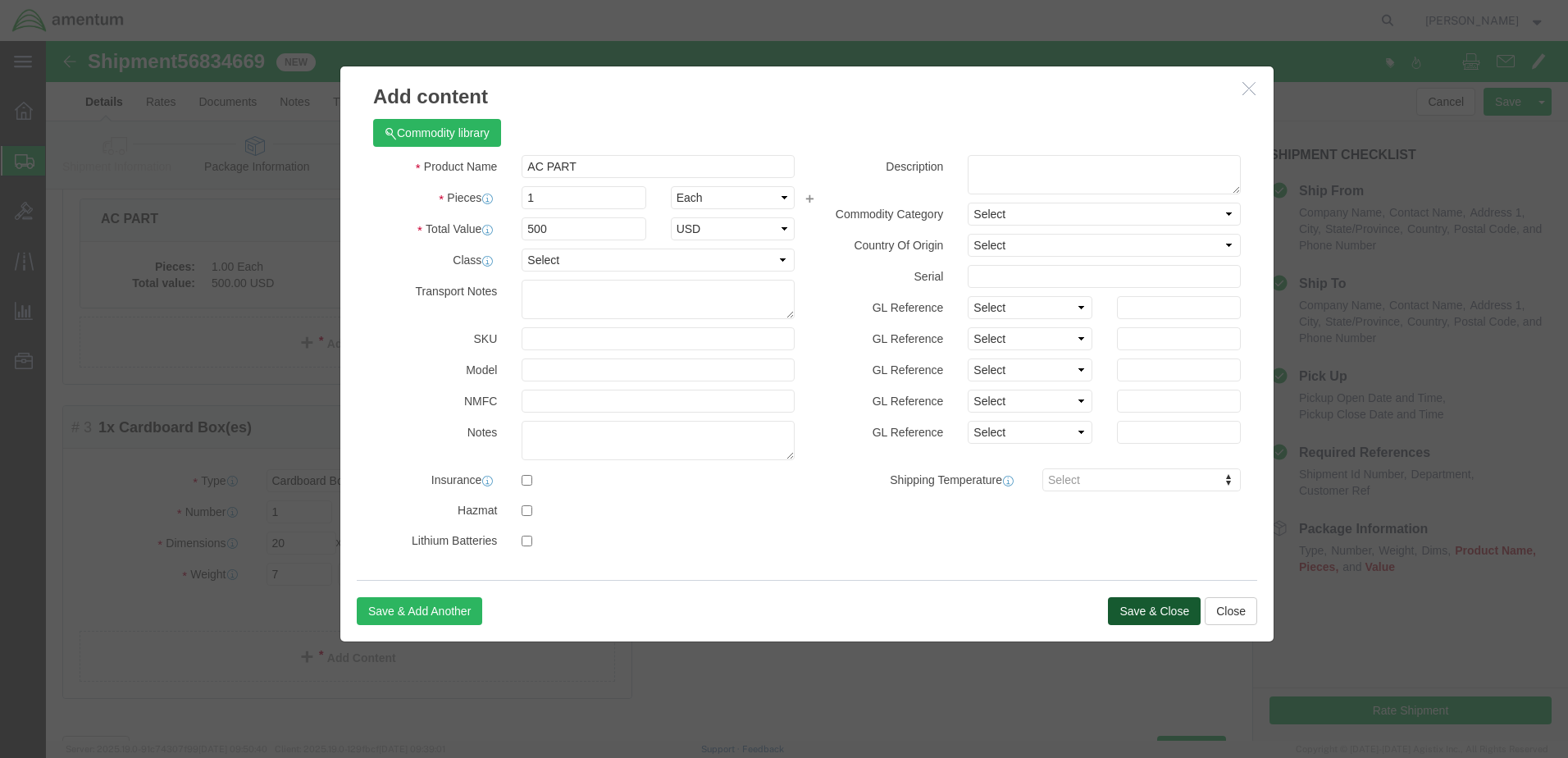
click button "Save & Close"
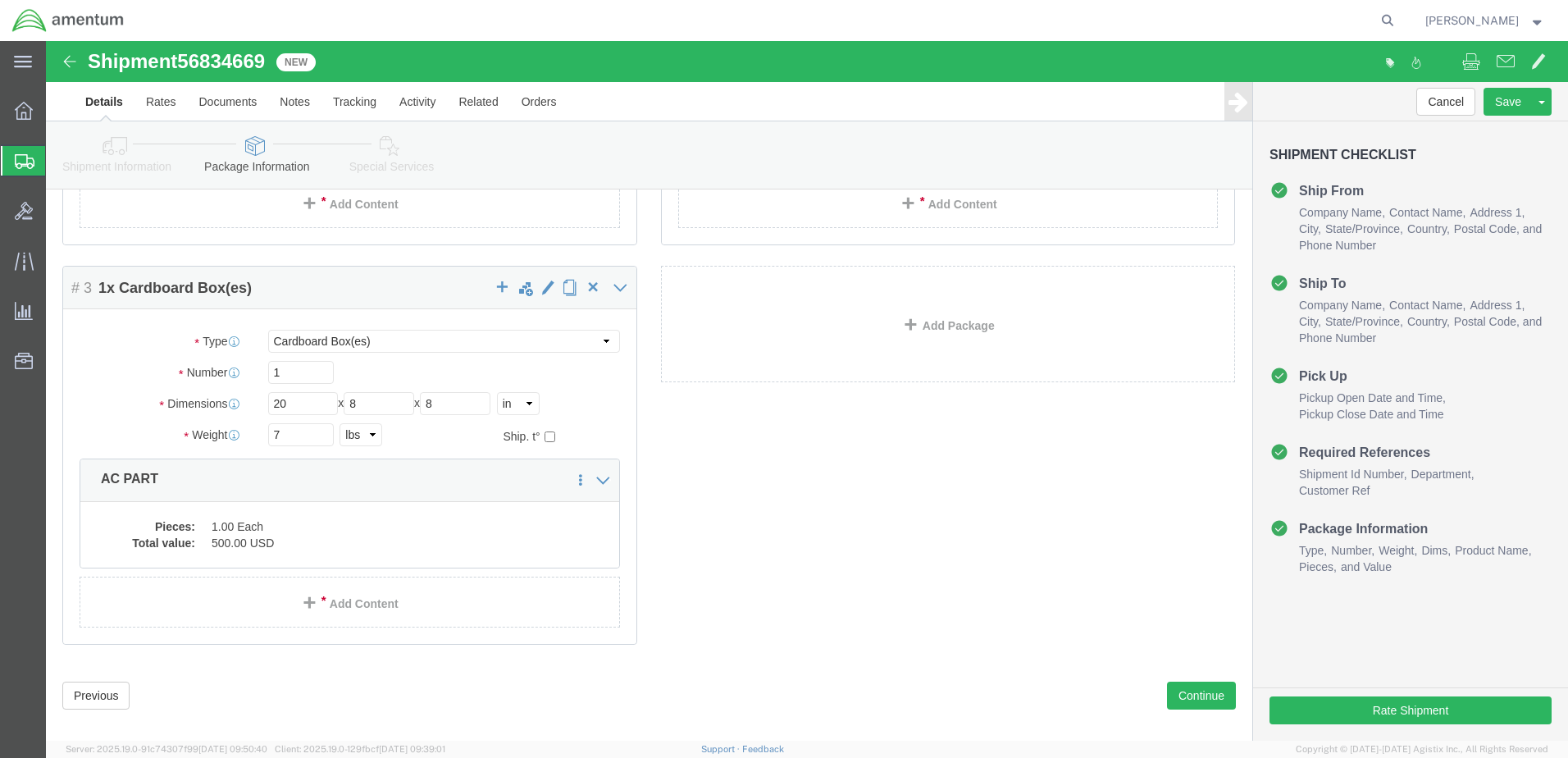
scroll to position [404, 0]
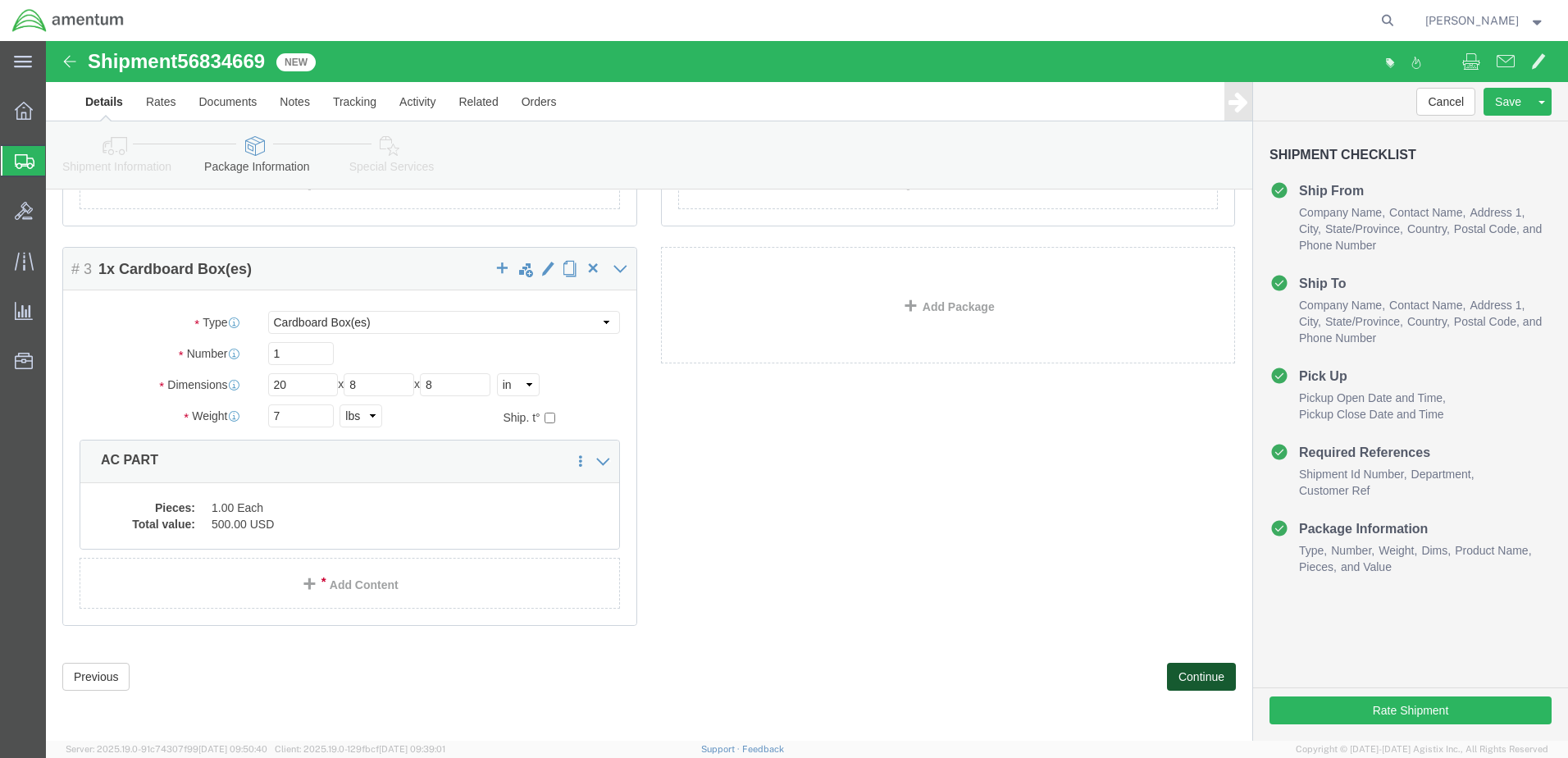
click button "Continue"
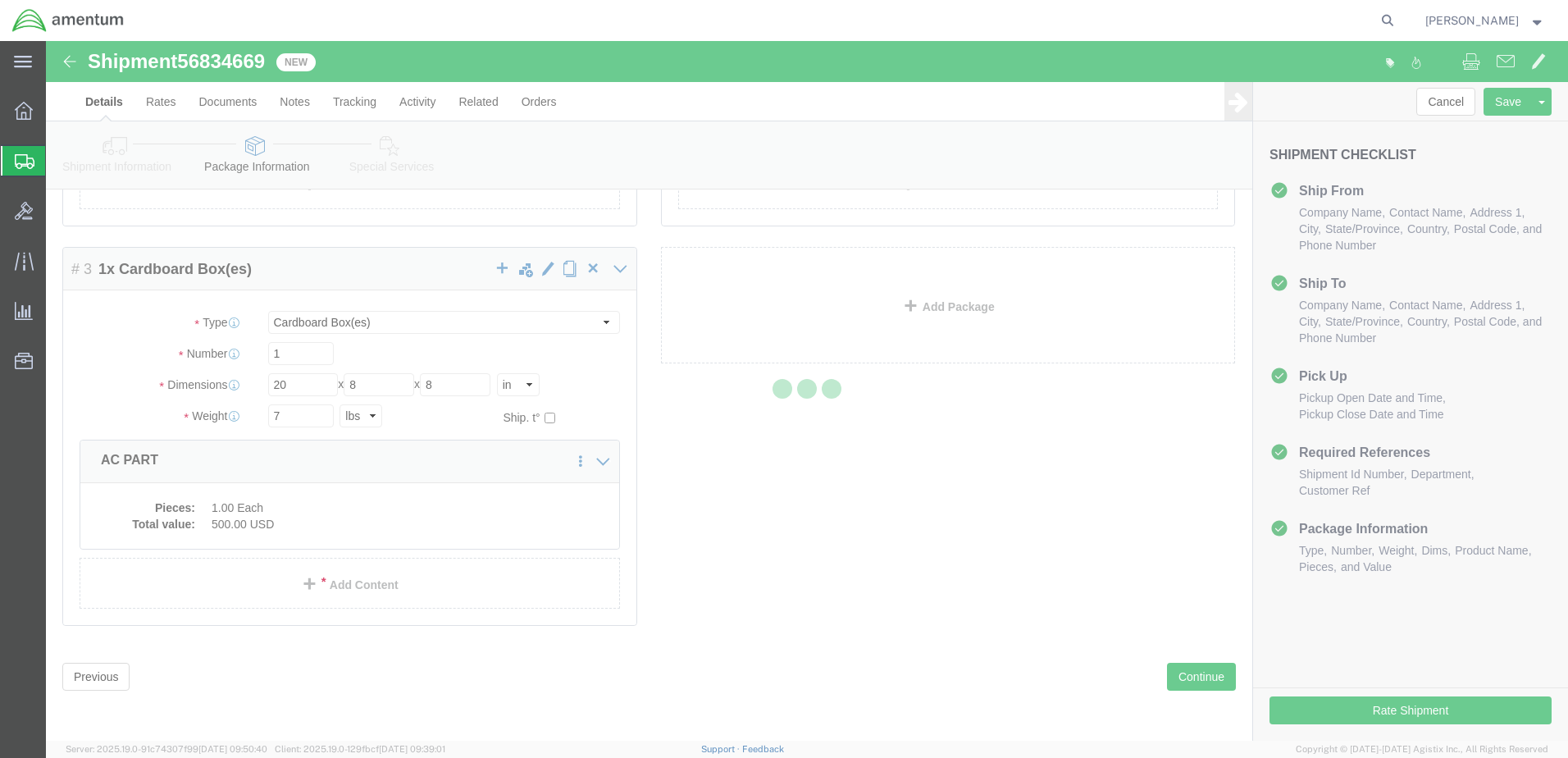
select select
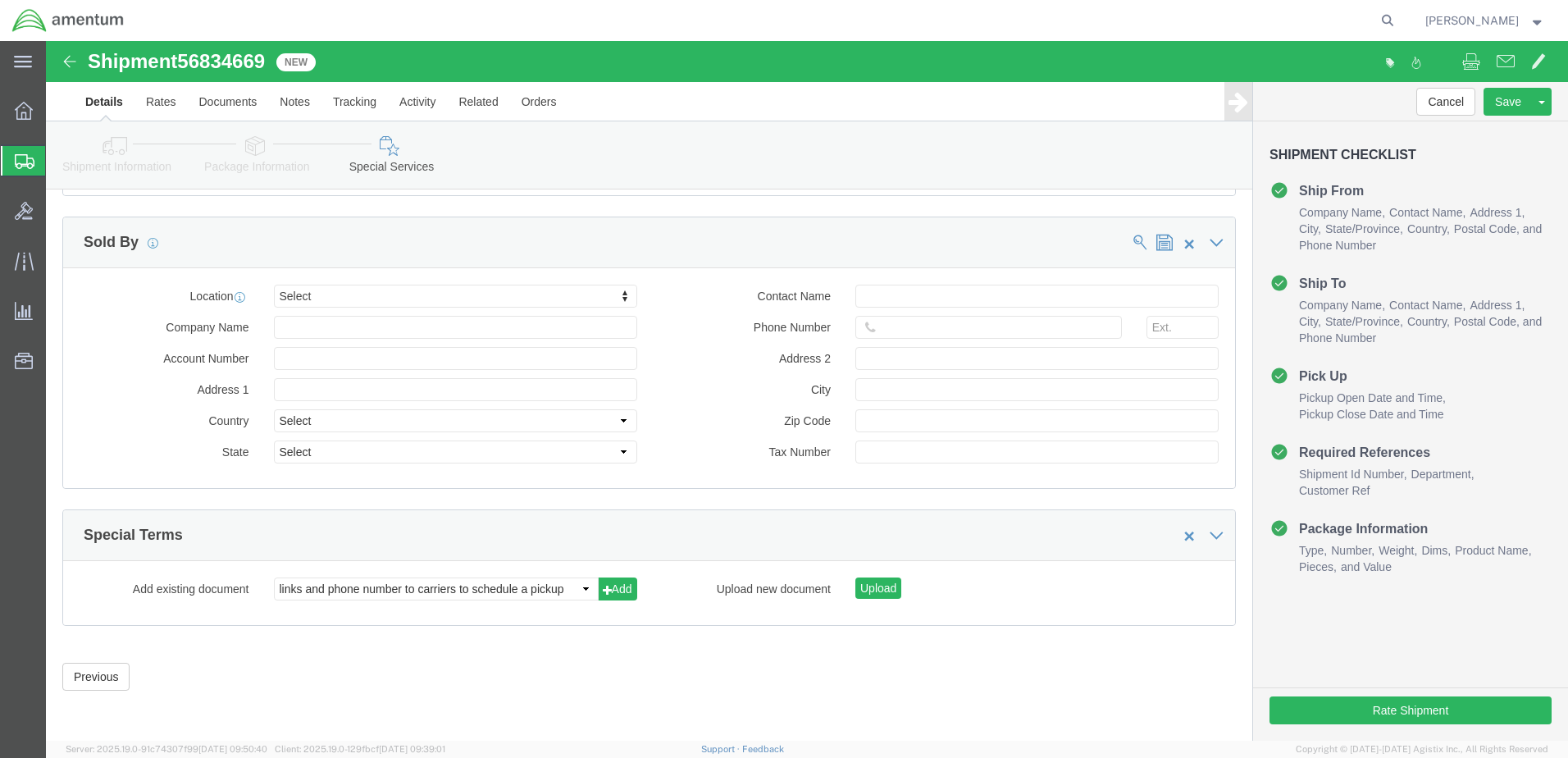
select select "DEPARTMENT"
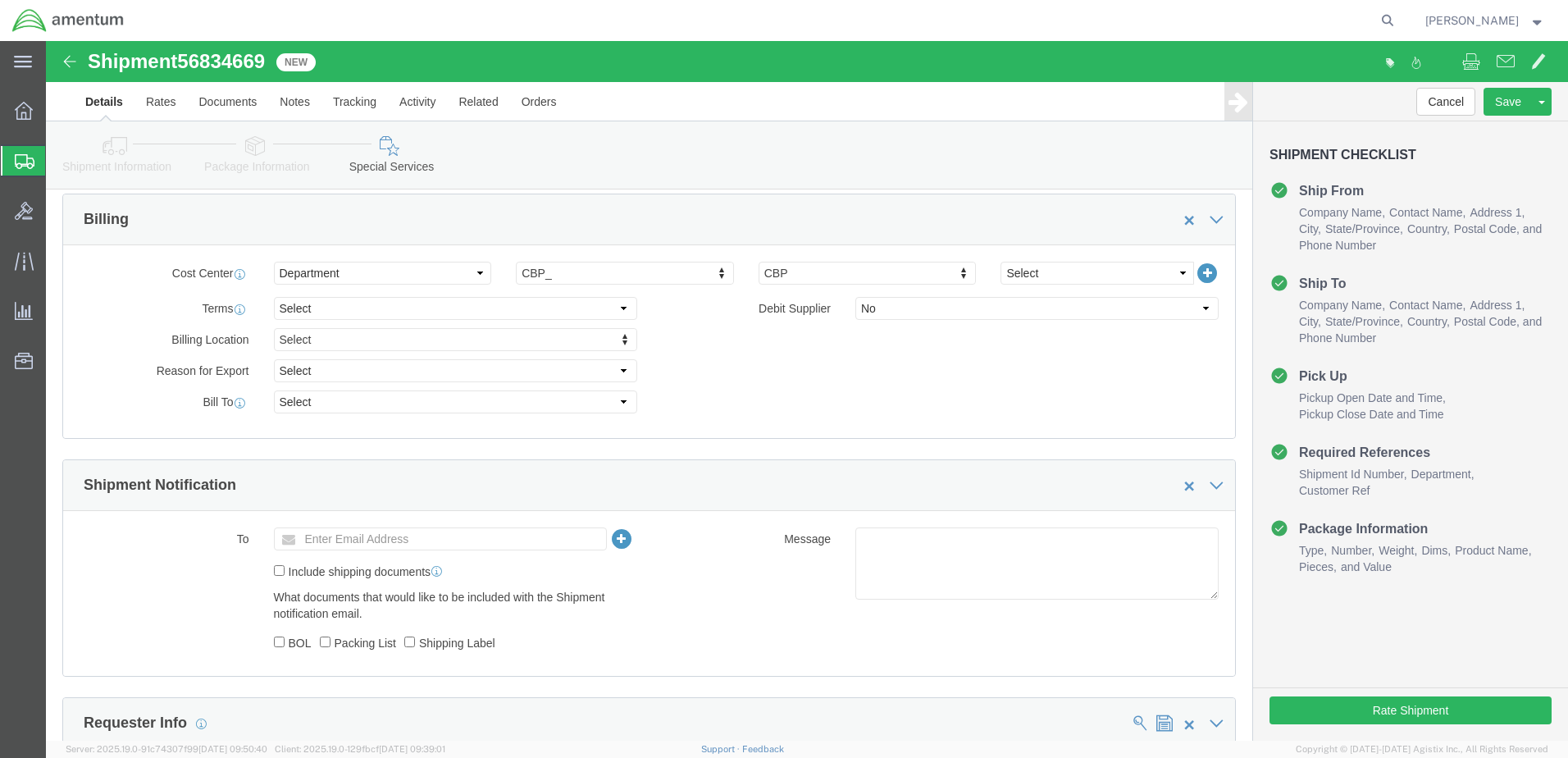
scroll to position [709, 0]
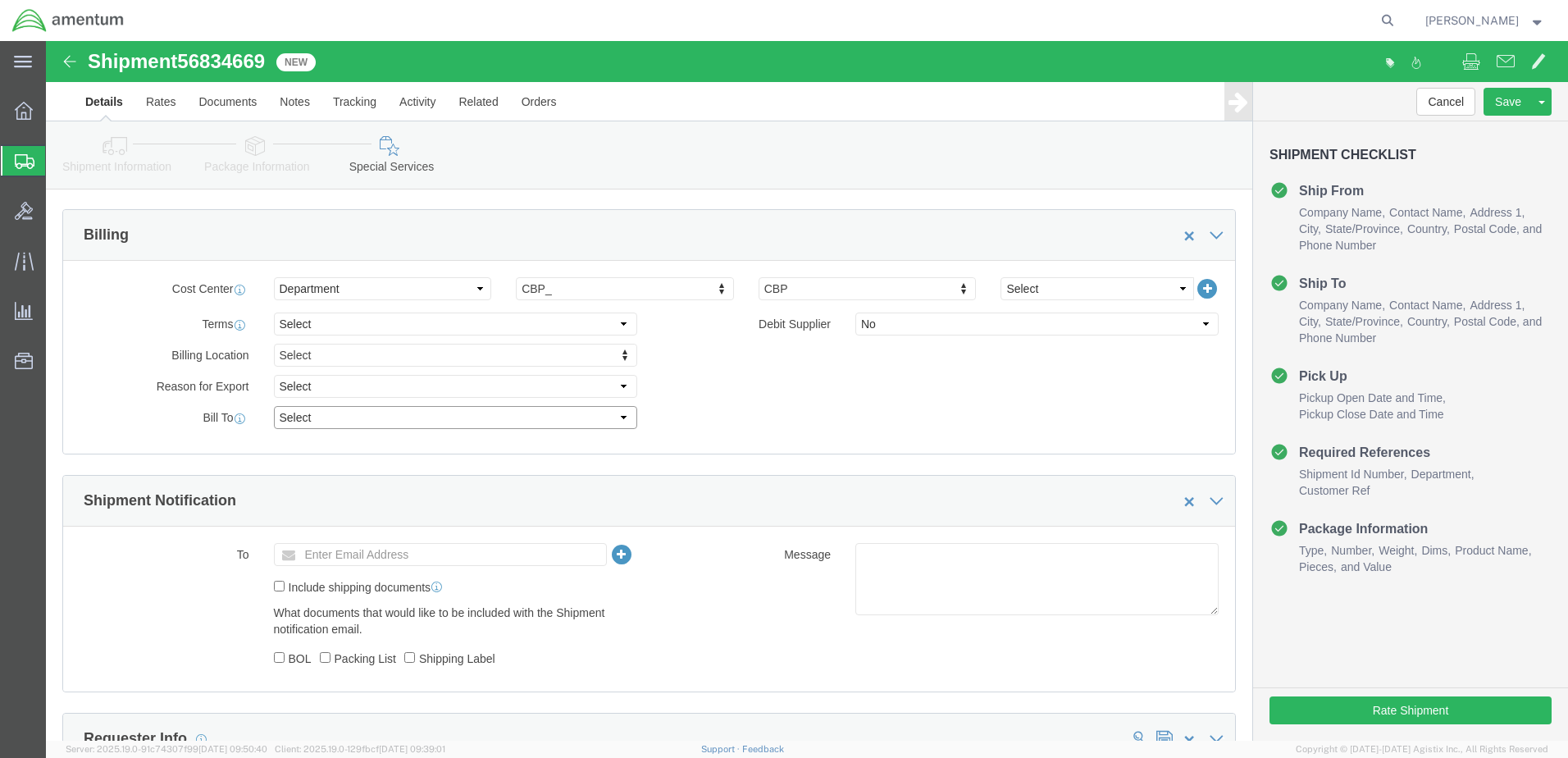
click select "Select Recipient Account Sender/Shipper Third Party Account"
select select "SHIP"
click select "Select Recipient Account Sender/Shipper Third Party Account"
click button "Rate Shipment"
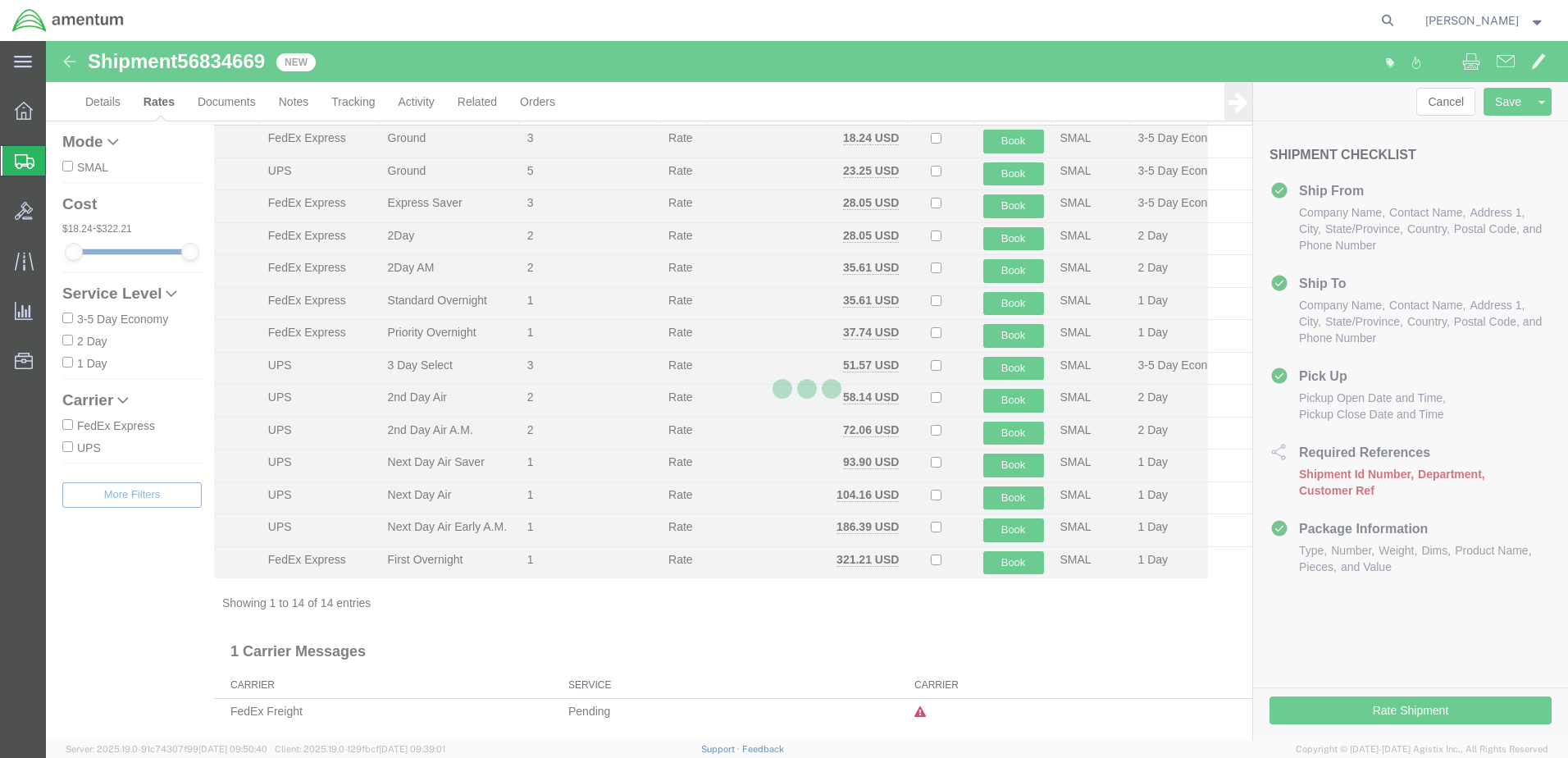
scroll to position [60, 0]
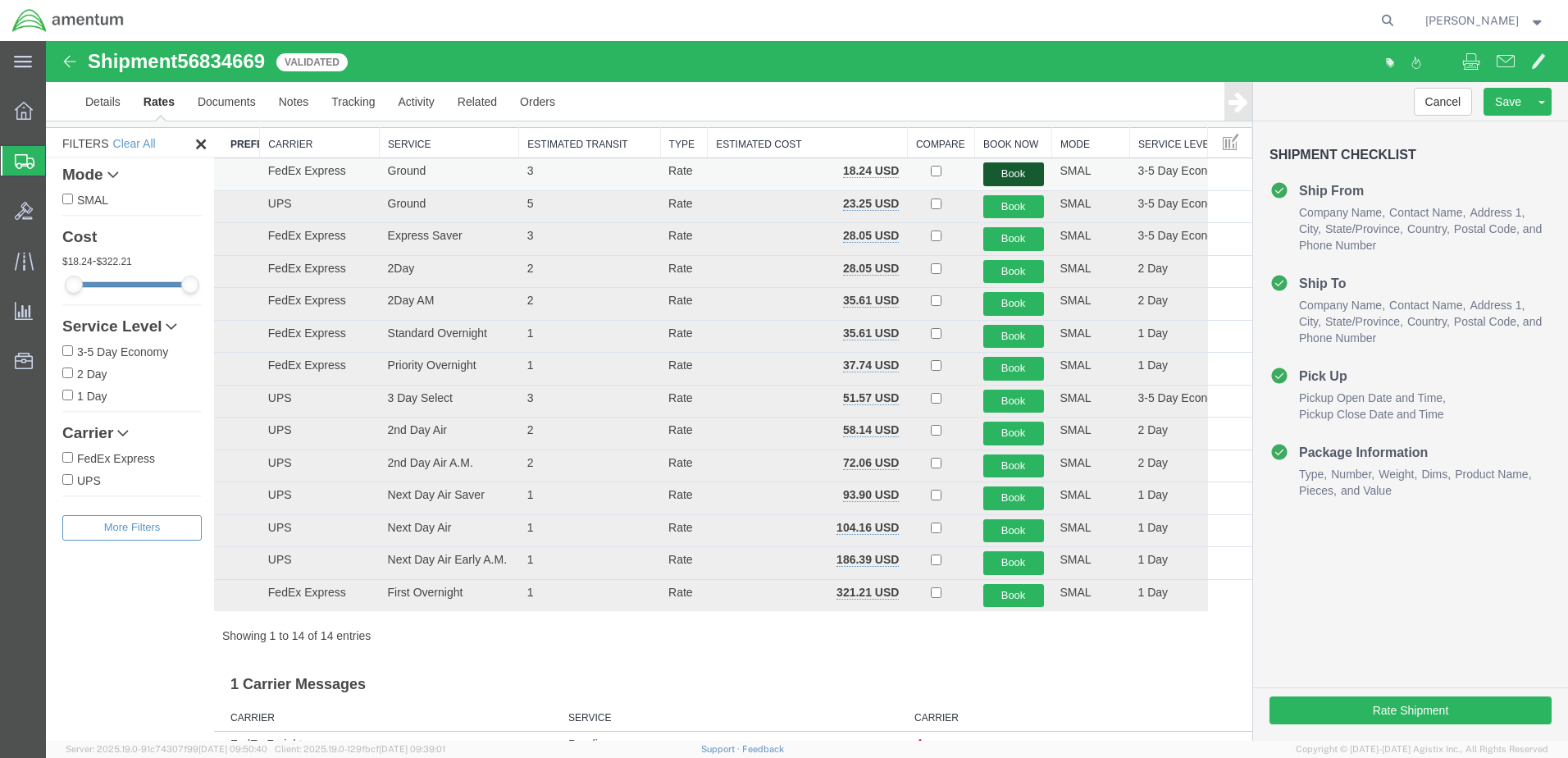
click at [1022, 178] on button "Book" at bounding box center [1014, 174] width 61 height 23
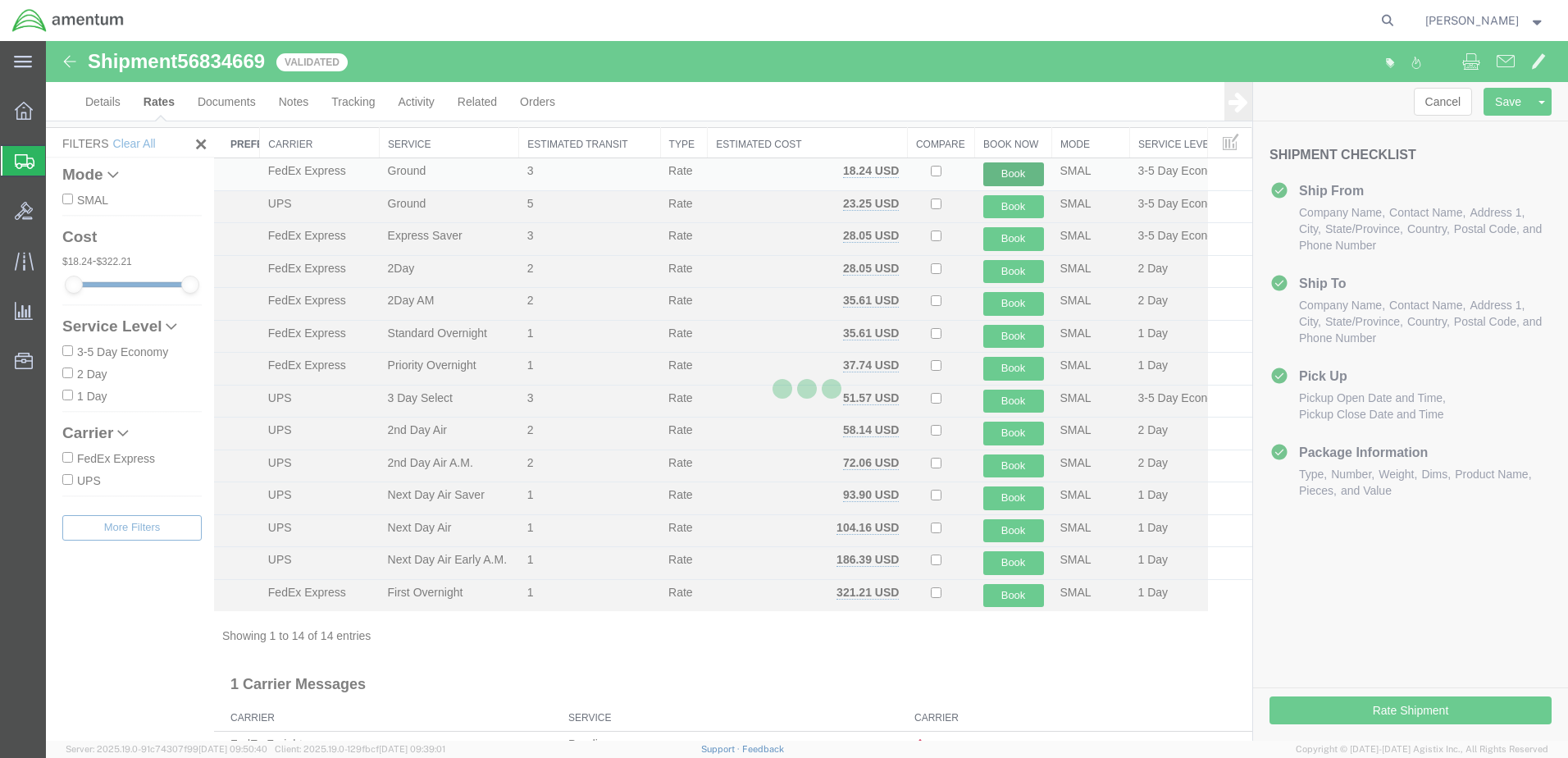
scroll to position [0, 0]
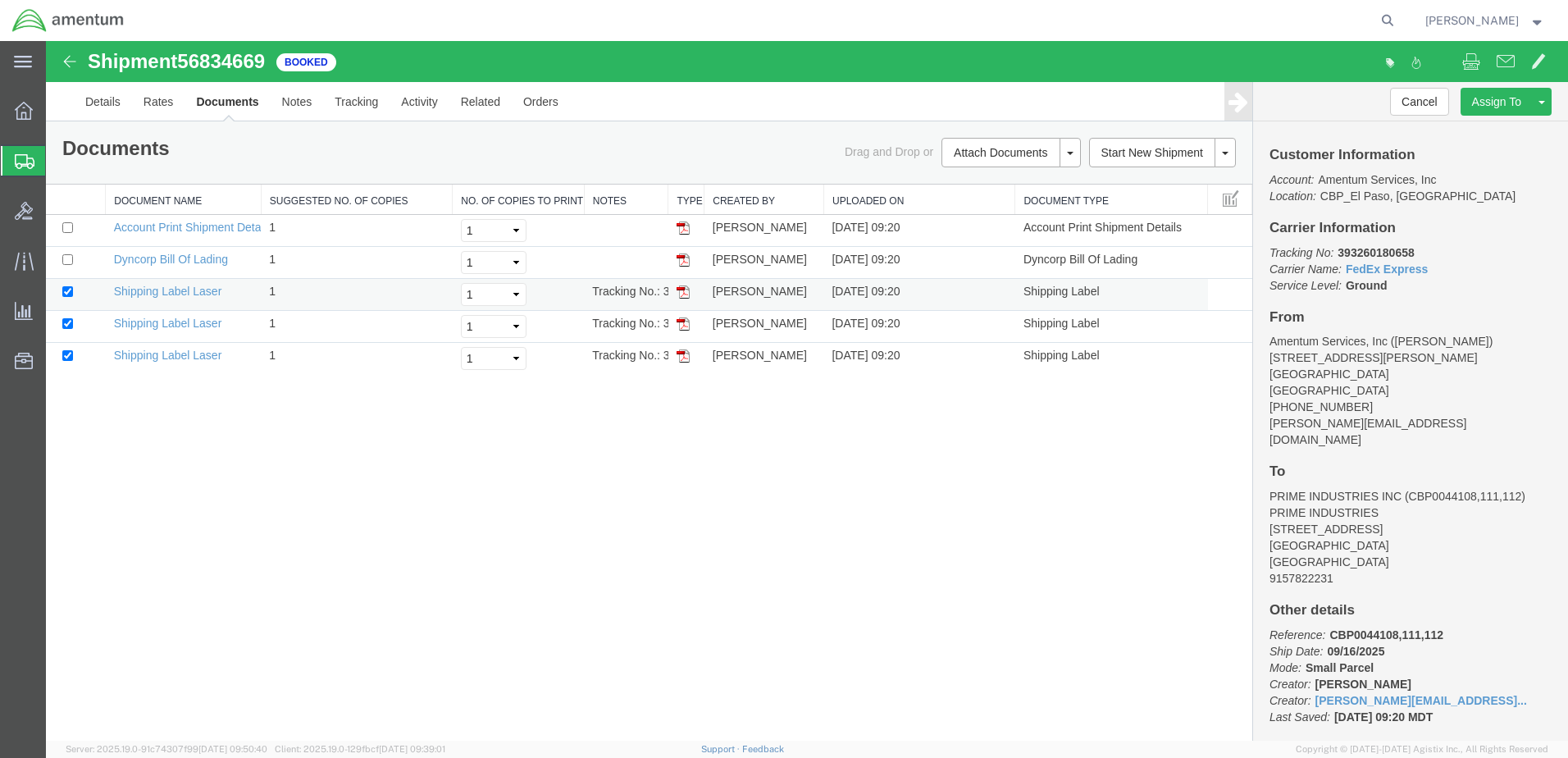
drag, startPoint x: 688, startPoint y: 293, endPoint x: 713, endPoint y: 304, distance: 27.3
click at [688, 293] on img at bounding box center [683, 291] width 13 height 13
click at [682, 325] on img at bounding box center [683, 323] width 13 height 13
click at [685, 356] on img at bounding box center [683, 356] width 13 height 13
